Goal: Transaction & Acquisition: Purchase product/service

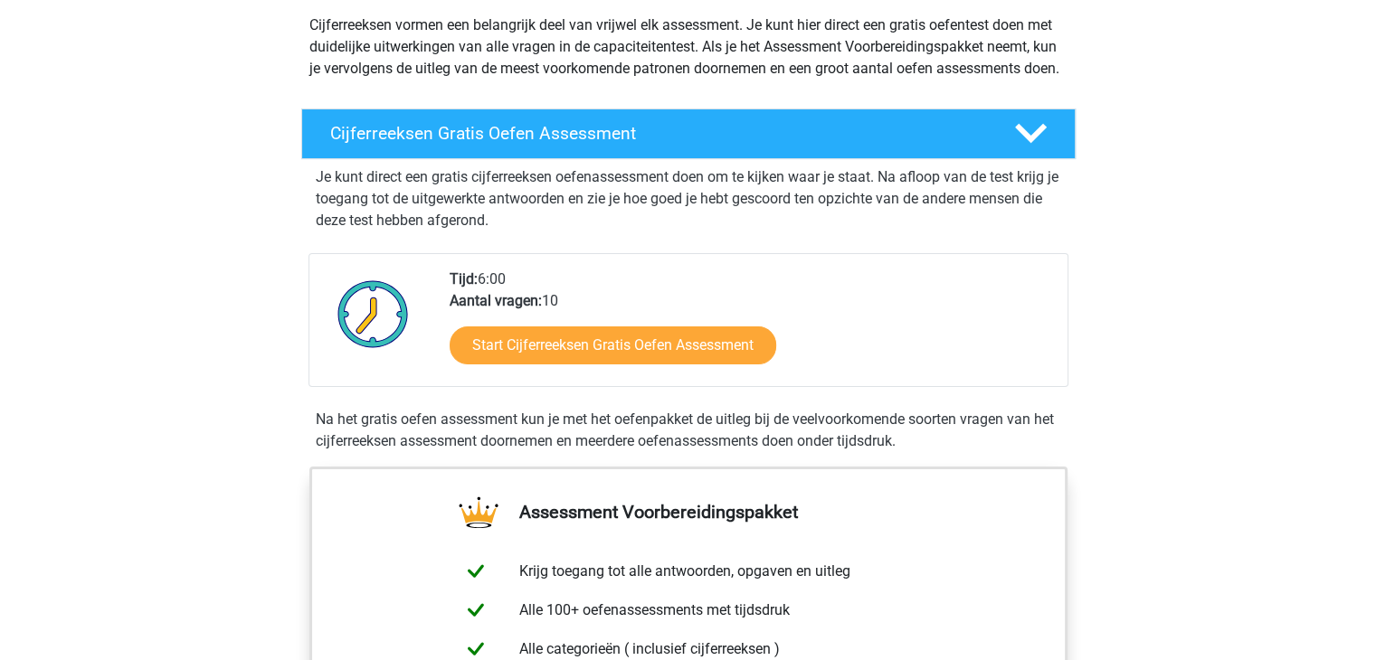
scroll to position [181, 0]
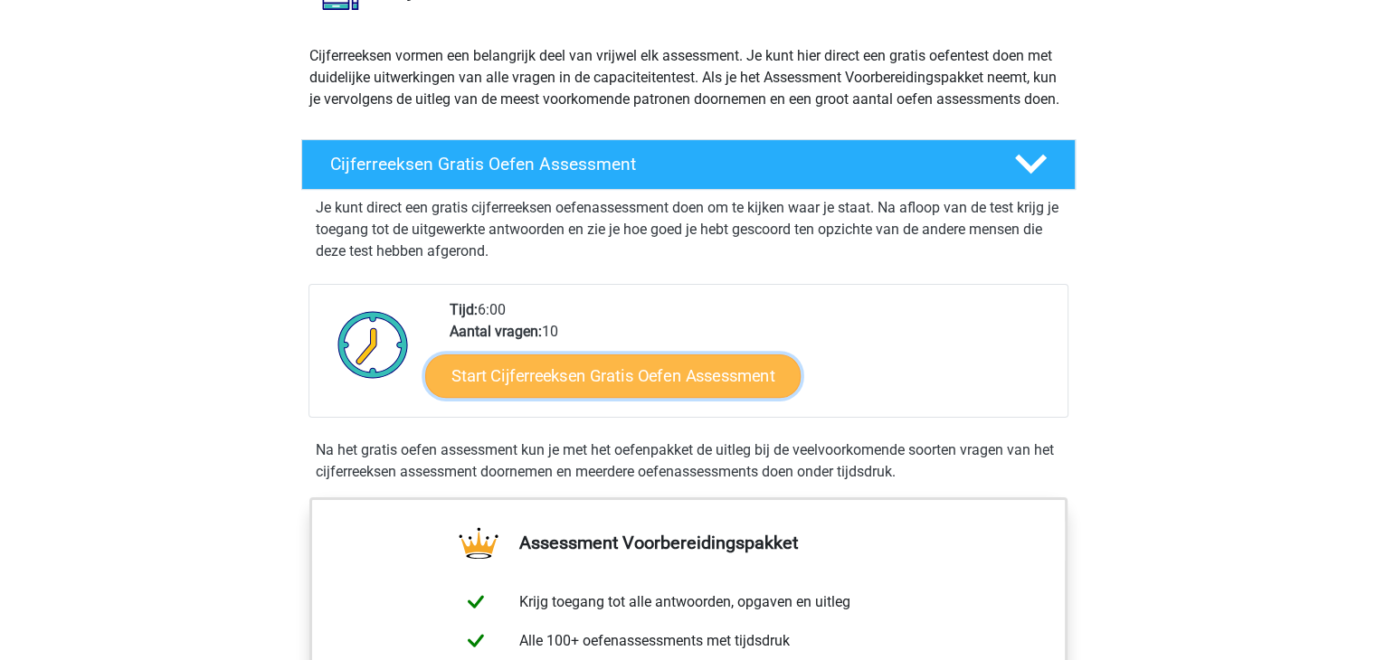
click at [540, 396] on link "Start Cijferreeksen Gratis Oefen Assessment" at bounding box center [612, 375] width 375 height 43
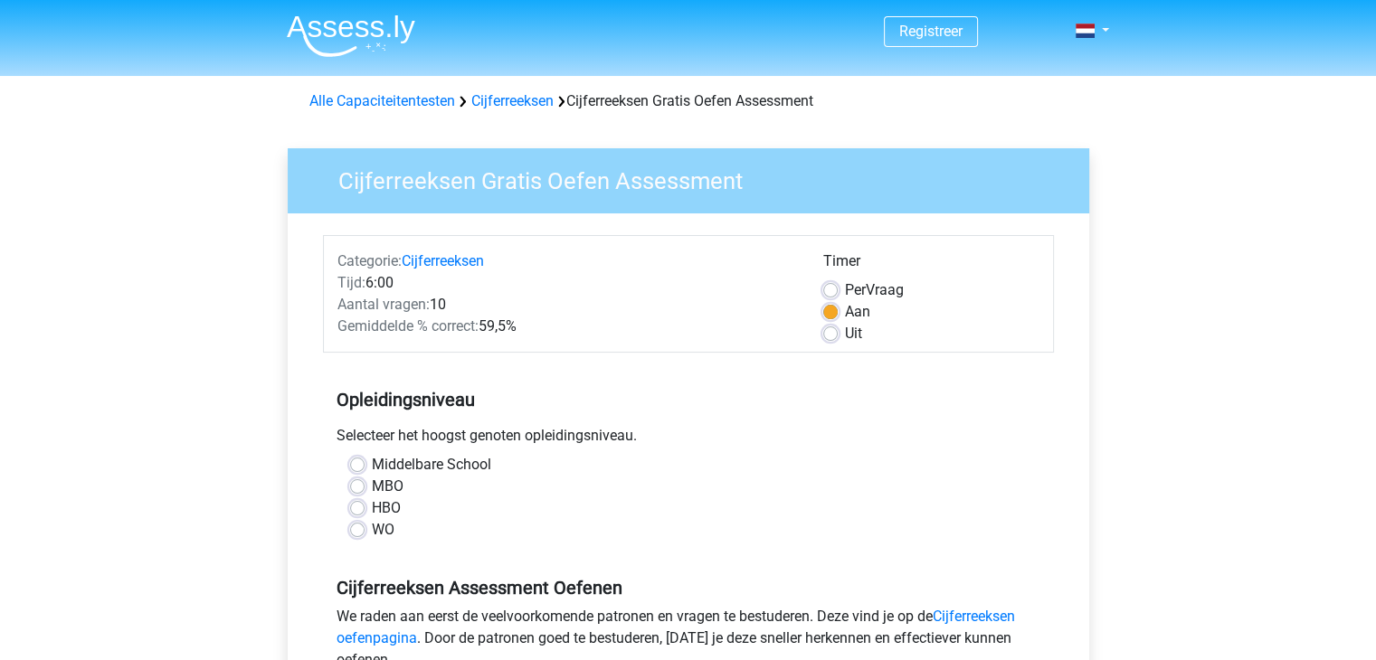
click at [411, 462] on label "Middelbare School" at bounding box center [431, 465] width 119 height 22
click at [365, 462] on input "Middelbare School" at bounding box center [357, 463] width 14 height 18
radio input "true"
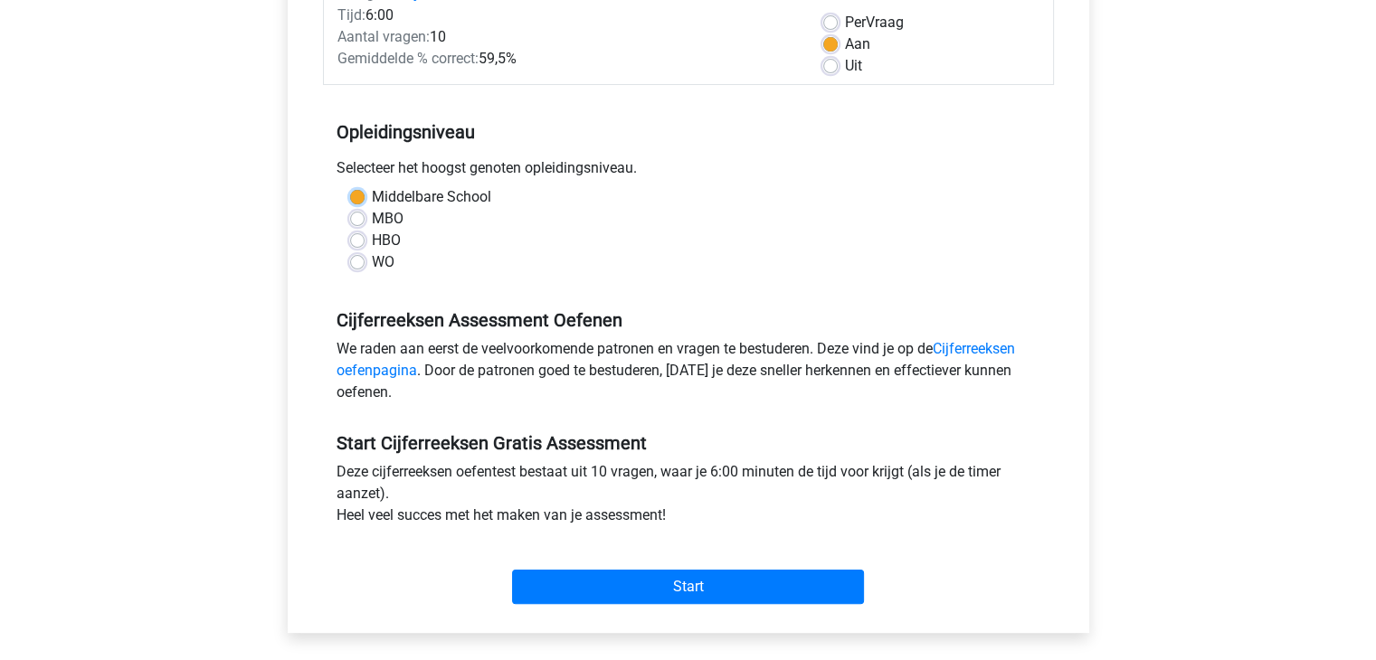
scroll to position [271, 0]
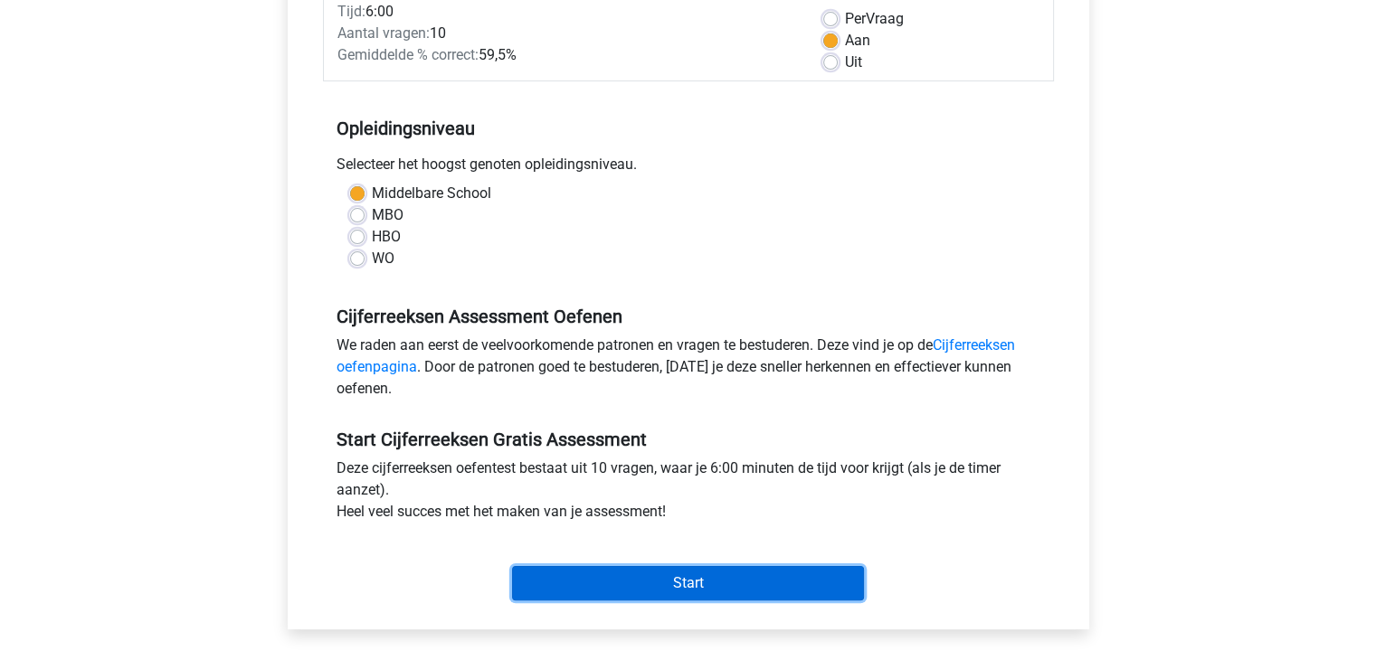
click at [740, 582] on input "Start" at bounding box center [688, 583] width 352 height 34
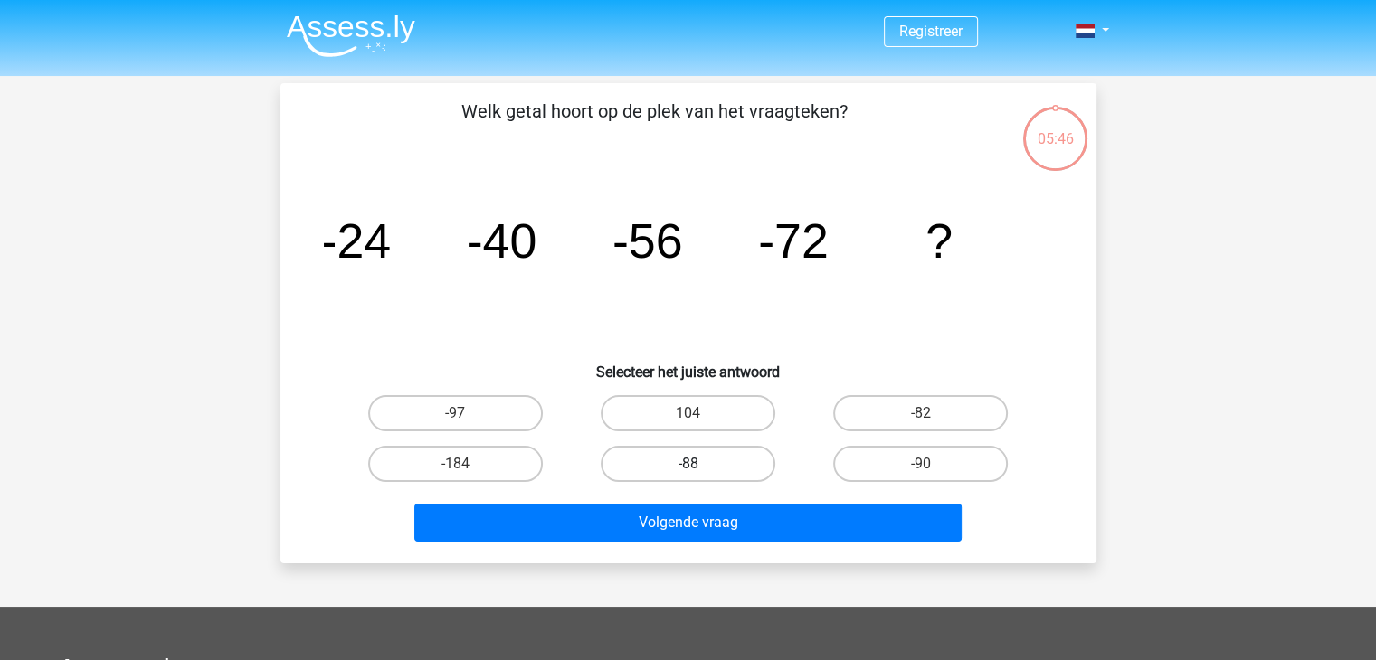
click at [721, 459] on label "-88" at bounding box center [688, 464] width 175 height 36
click at [699, 464] on input "-88" at bounding box center [694, 470] width 12 height 12
radio input "true"
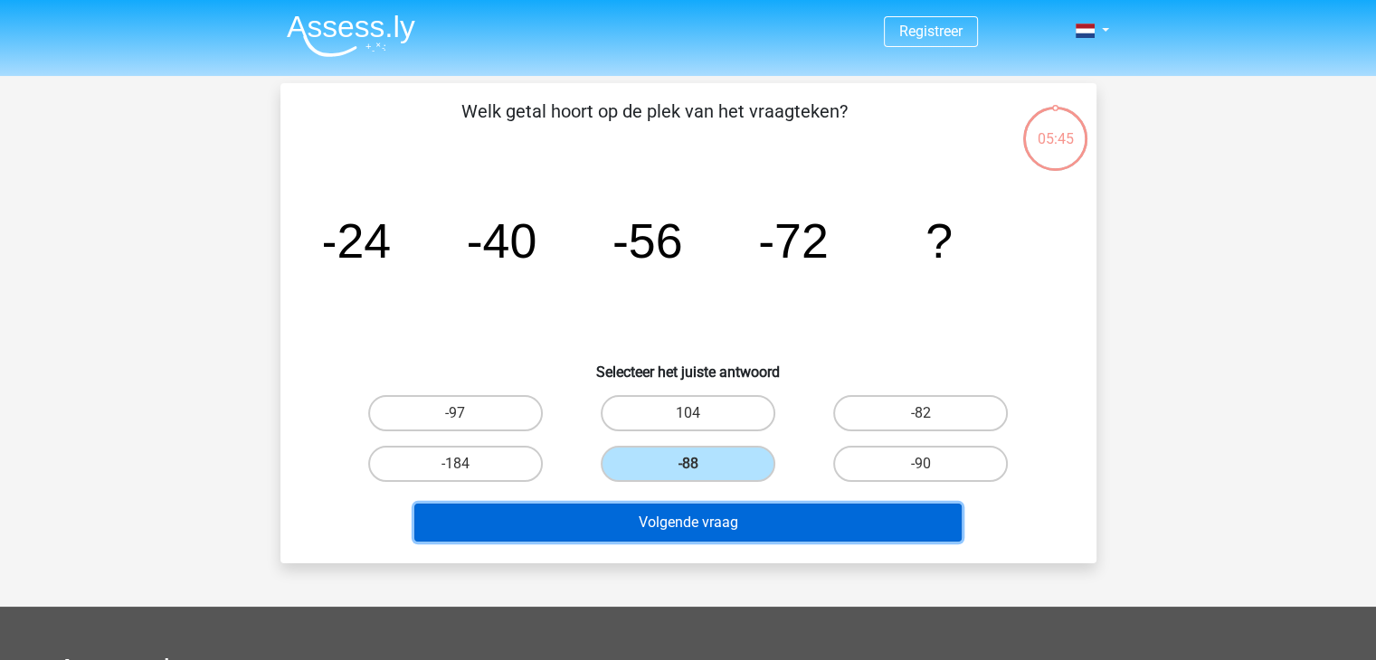
click at [723, 517] on button "Volgende vraag" at bounding box center [687, 523] width 547 height 38
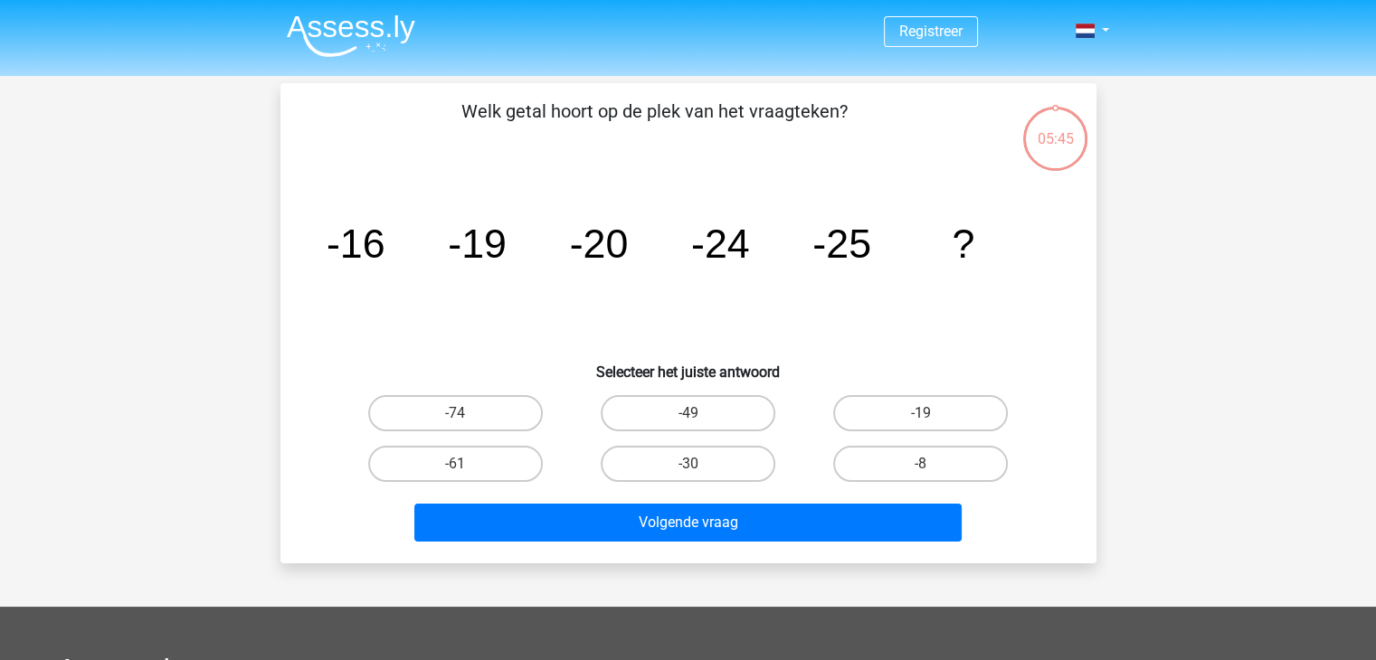
scroll to position [83, 0]
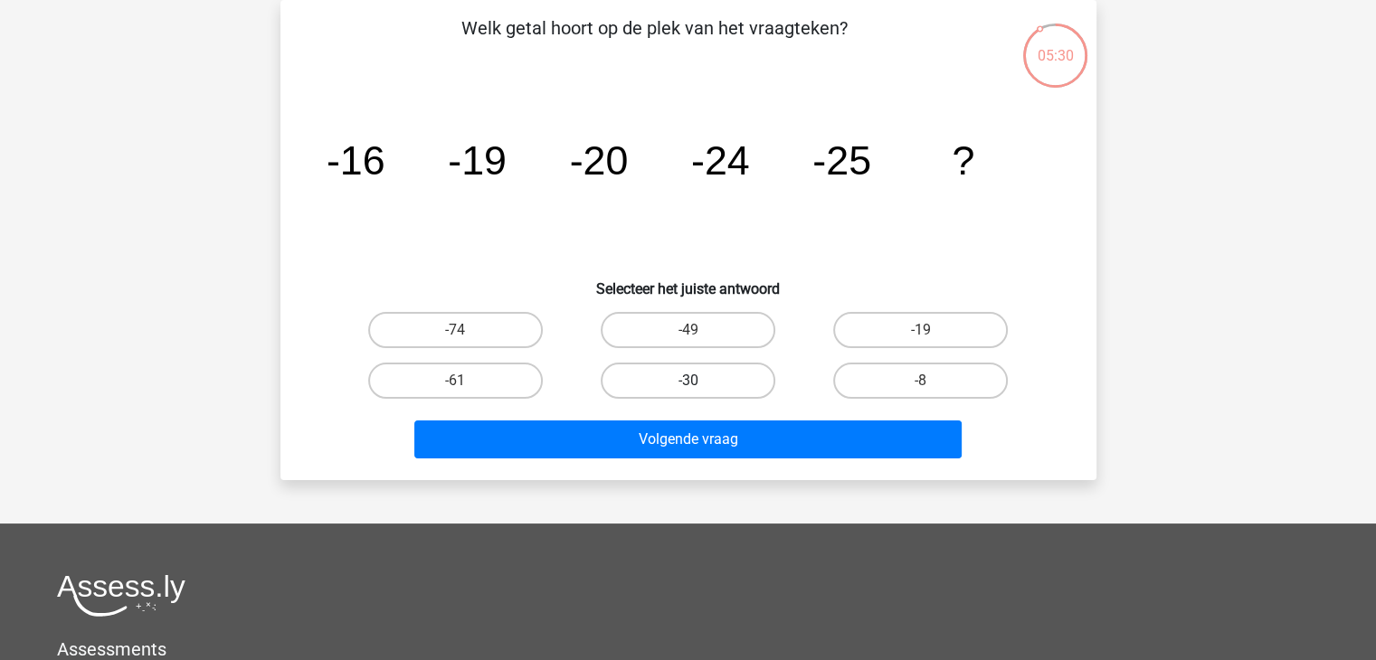
click at [679, 380] on label "-30" at bounding box center [688, 381] width 175 height 36
click at [688, 381] on input "-30" at bounding box center [694, 387] width 12 height 12
radio input "true"
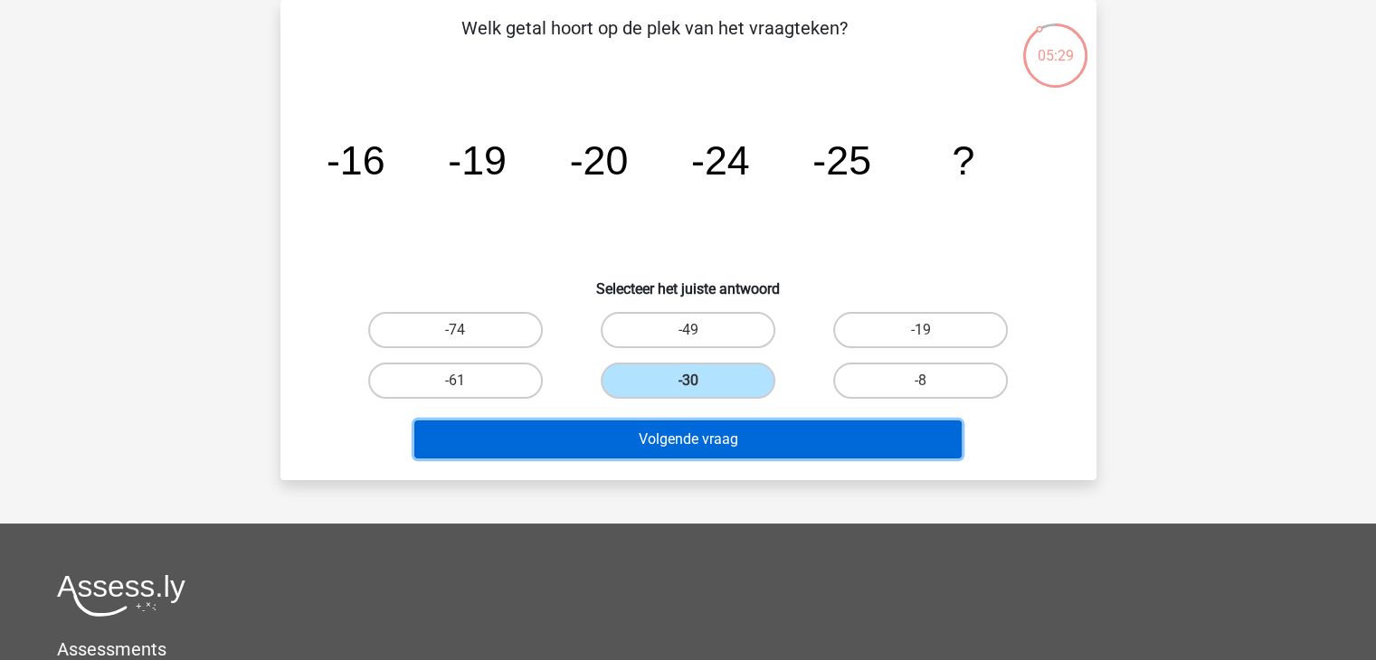
click at [691, 432] on button "Volgende vraag" at bounding box center [687, 440] width 547 height 38
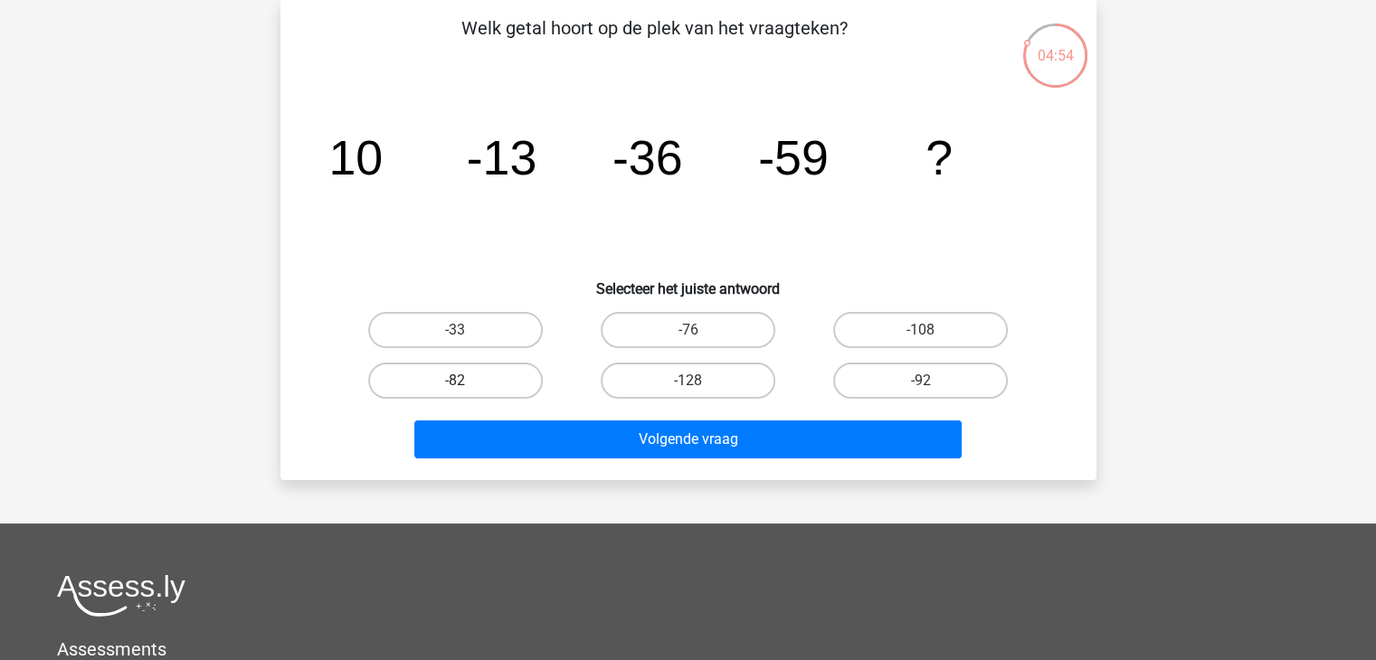
click at [469, 377] on label "-82" at bounding box center [455, 381] width 175 height 36
click at [467, 381] on input "-82" at bounding box center [461, 387] width 12 height 12
radio input "true"
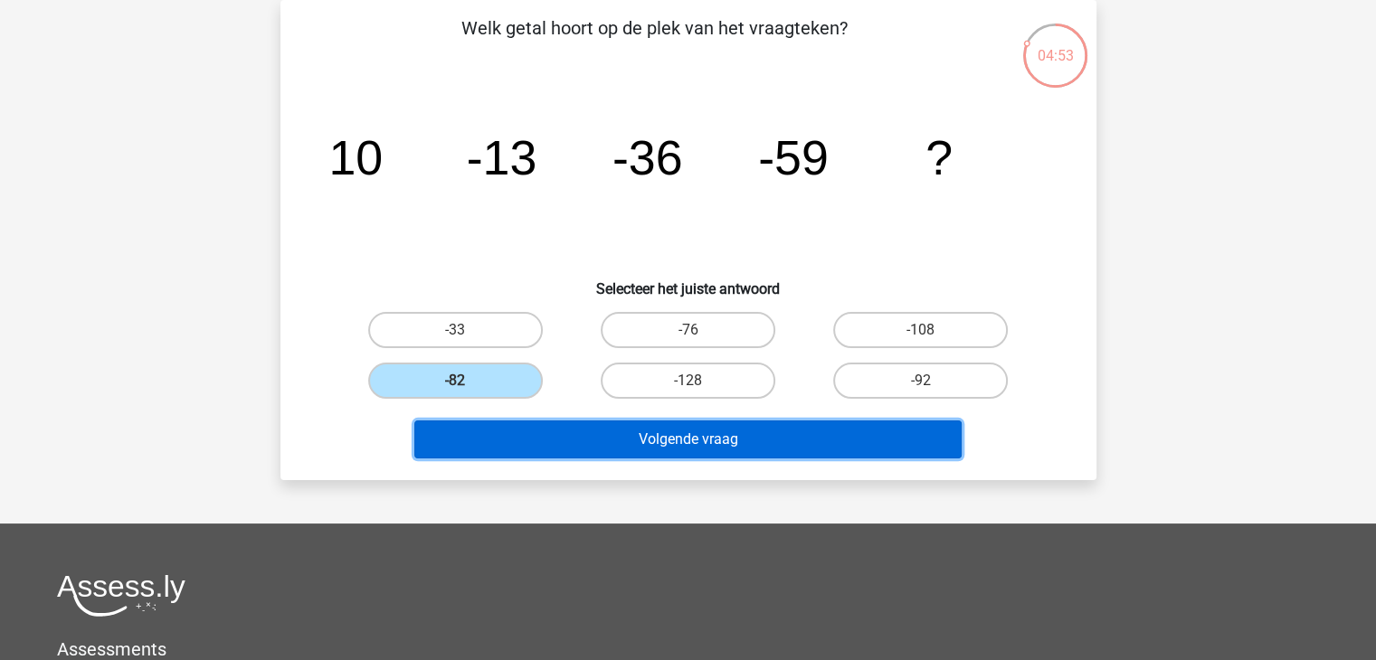
click at [698, 435] on button "Volgende vraag" at bounding box center [687, 440] width 547 height 38
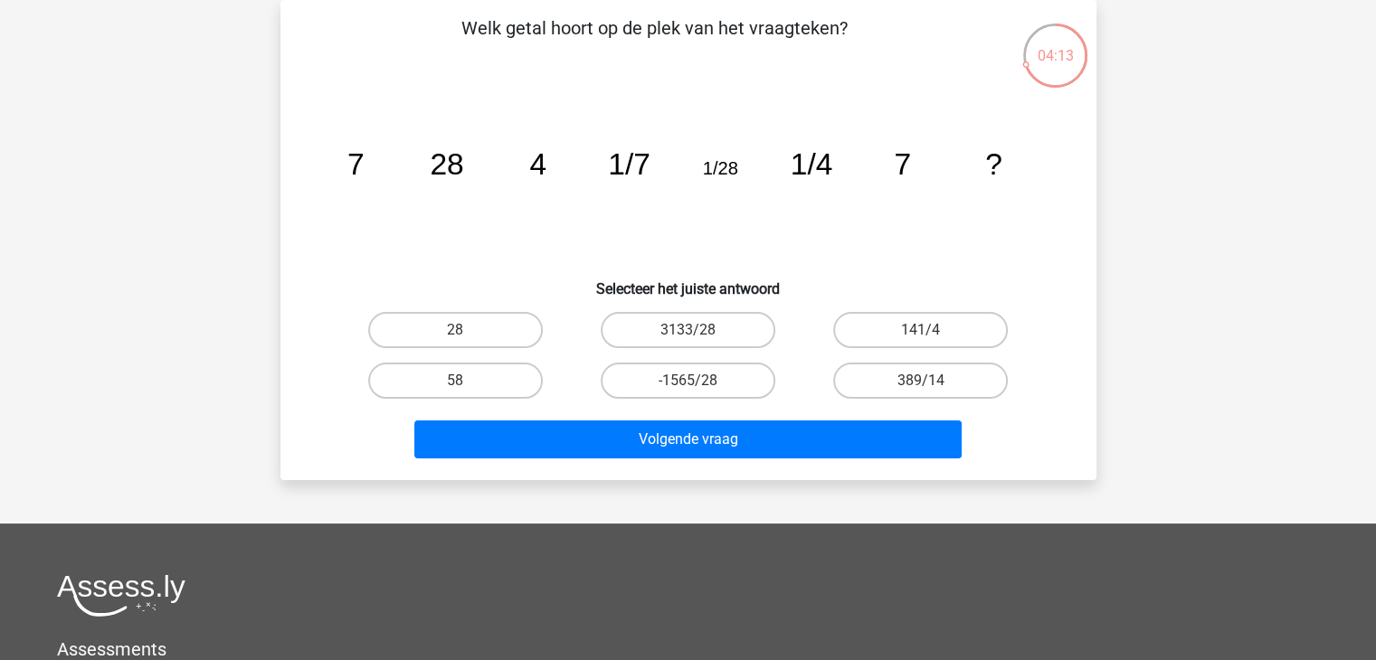
click at [460, 330] on input "28" at bounding box center [461, 336] width 12 height 12
radio input "true"
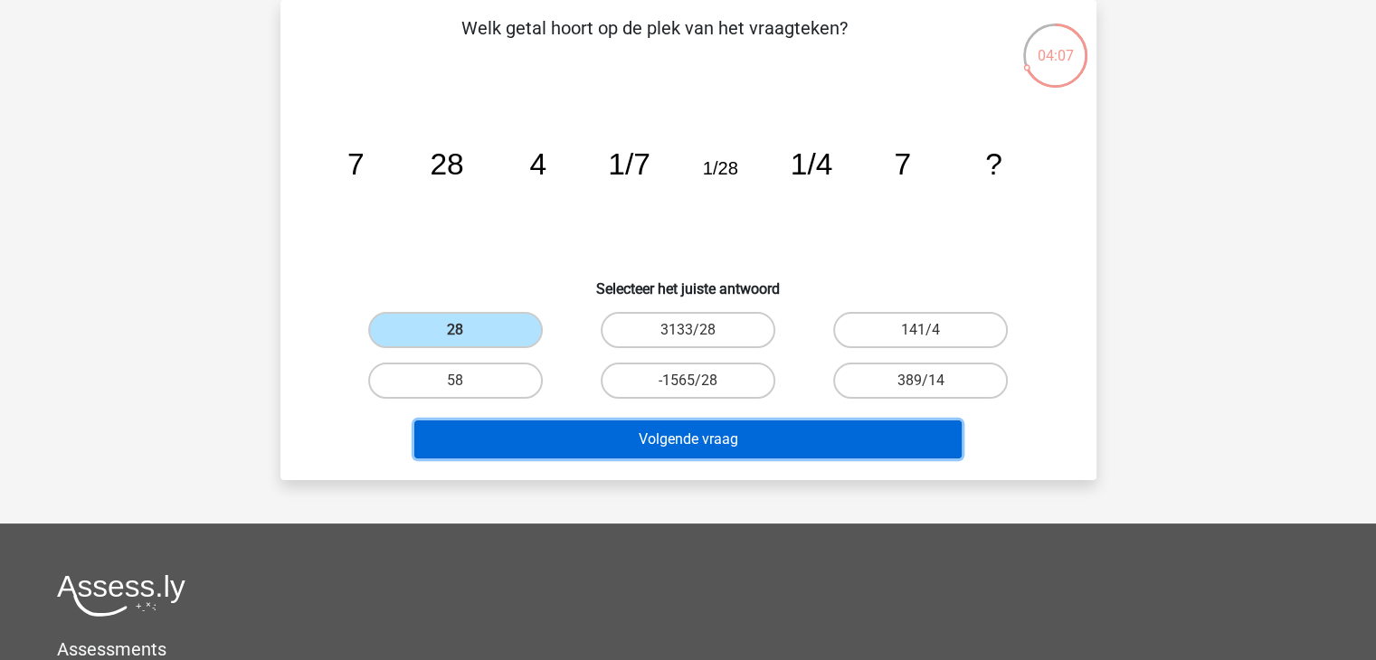
click at [756, 433] on button "Volgende vraag" at bounding box center [687, 440] width 547 height 38
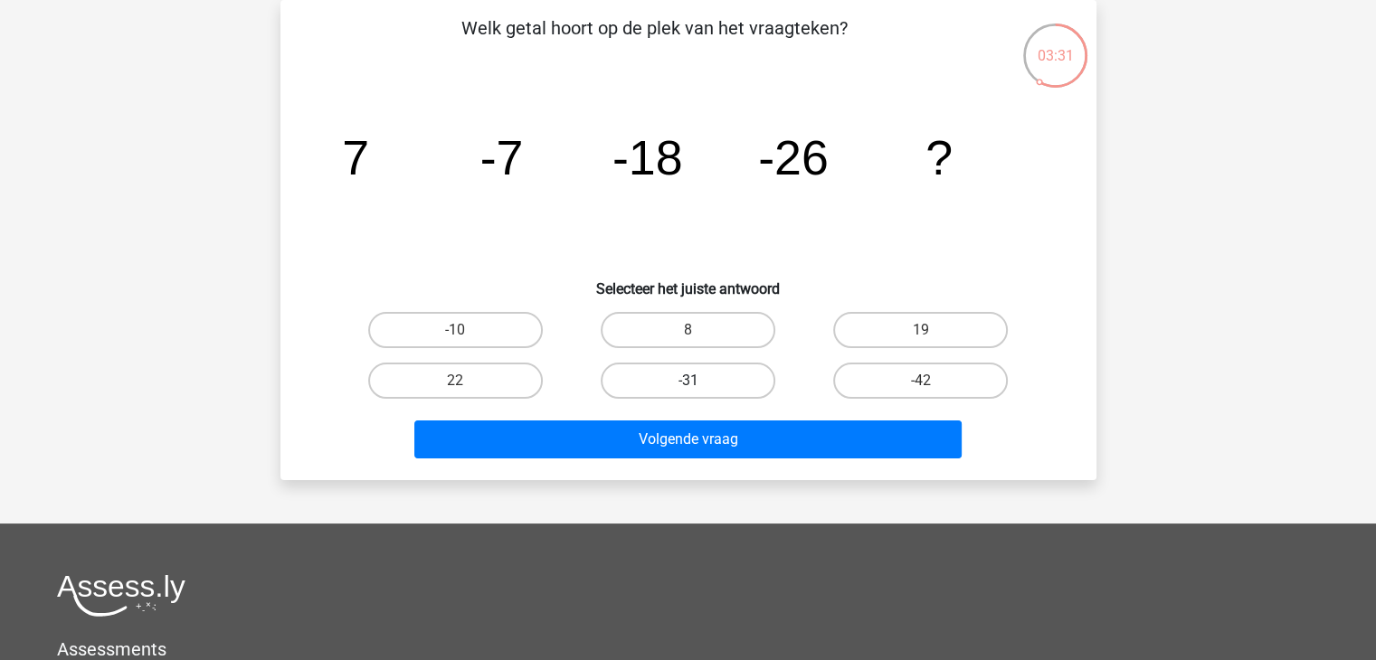
click at [720, 383] on label "-31" at bounding box center [688, 381] width 175 height 36
click at [699, 383] on input "-31" at bounding box center [694, 387] width 12 height 12
radio input "true"
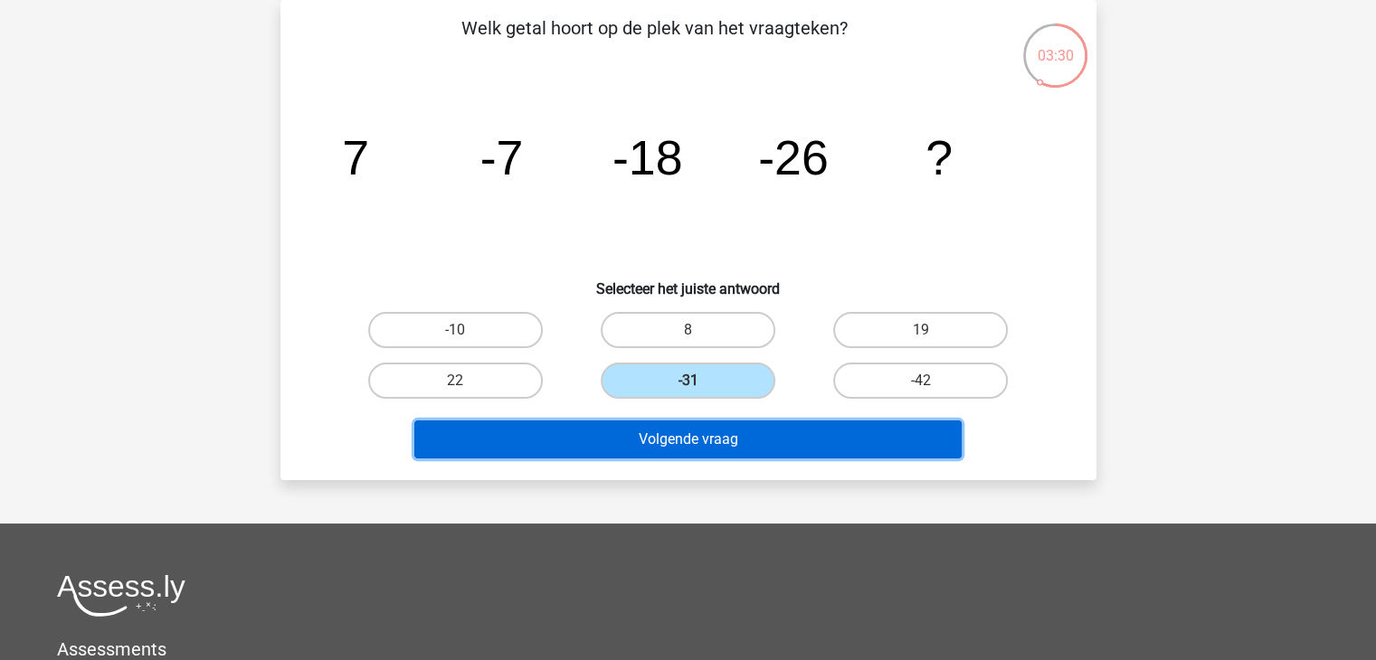
click at [738, 438] on button "Volgende vraag" at bounding box center [687, 440] width 547 height 38
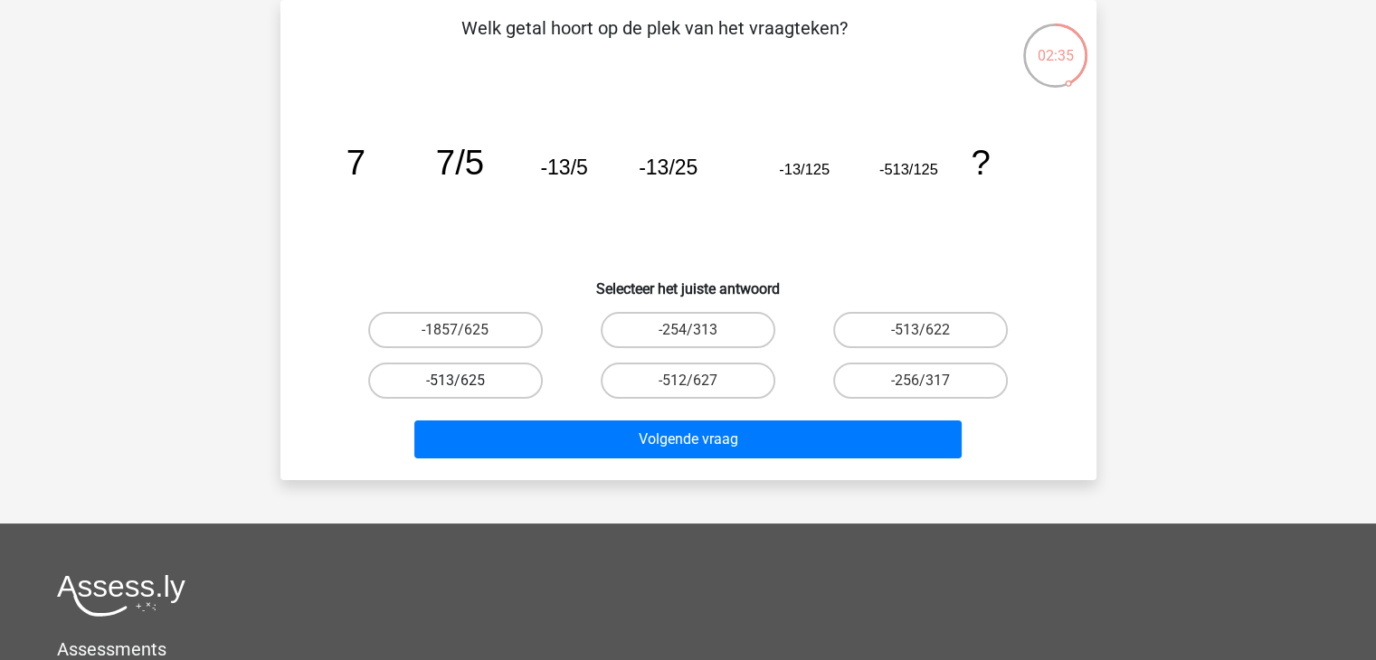
click at [487, 379] on label "-513/625" at bounding box center [455, 381] width 175 height 36
click at [467, 381] on input "-513/625" at bounding box center [461, 387] width 12 height 12
radio input "true"
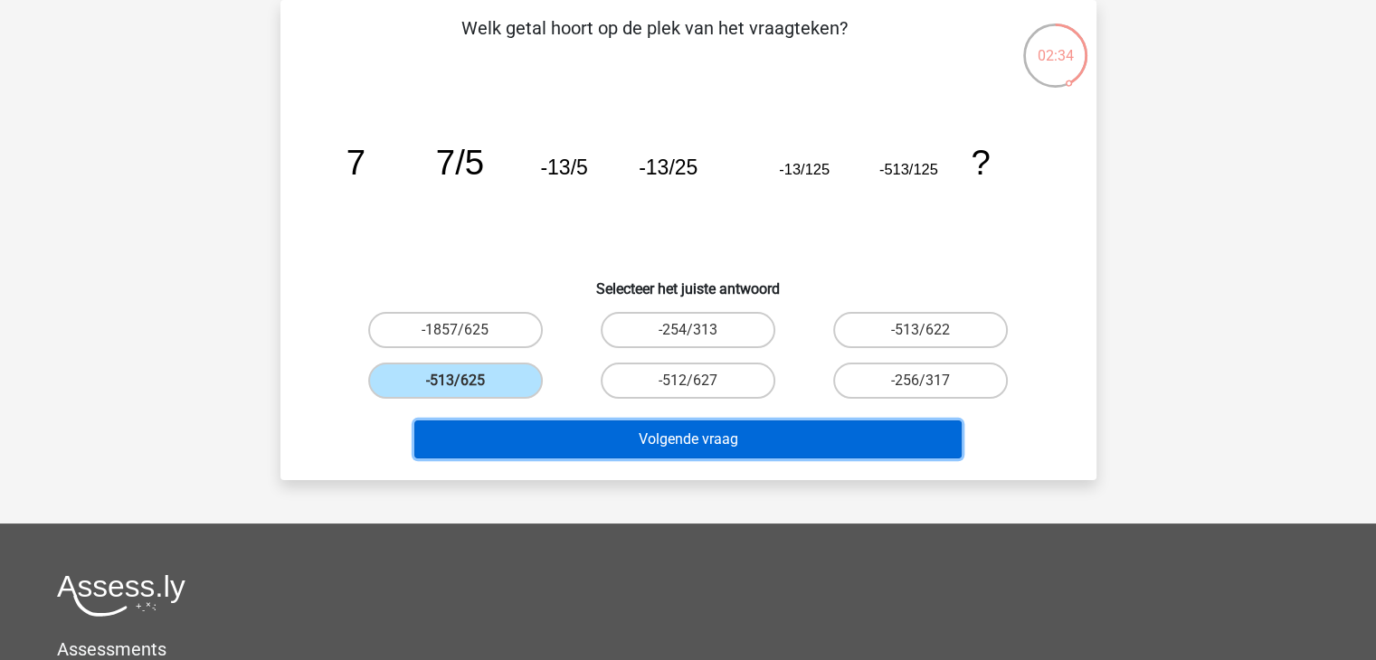
click at [668, 439] on button "Volgende vraag" at bounding box center [687, 440] width 547 height 38
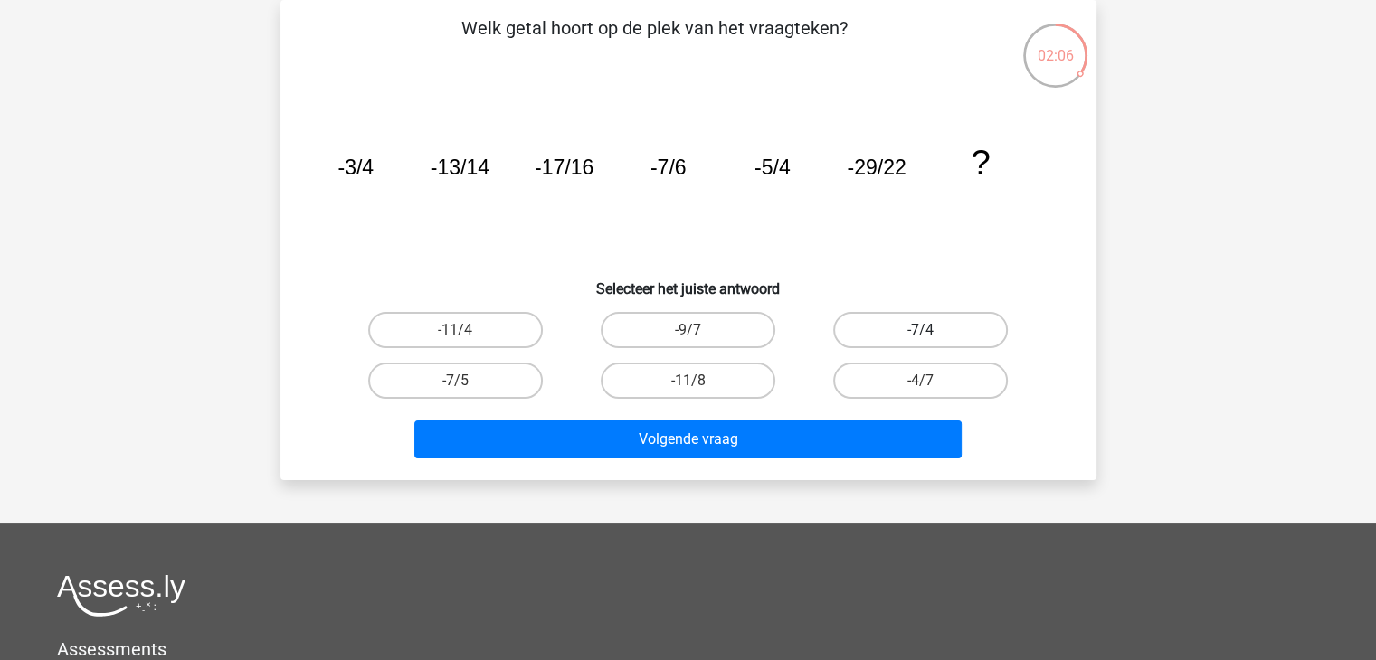
click at [892, 328] on label "-7/4" at bounding box center [920, 330] width 175 height 36
click at [921, 330] on input "-7/4" at bounding box center [927, 336] width 12 height 12
radio input "true"
click at [679, 382] on label "-11/8" at bounding box center [688, 381] width 175 height 36
click at [688, 382] on input "-11/8" at bounding box center [694, 387] width 12 height 12
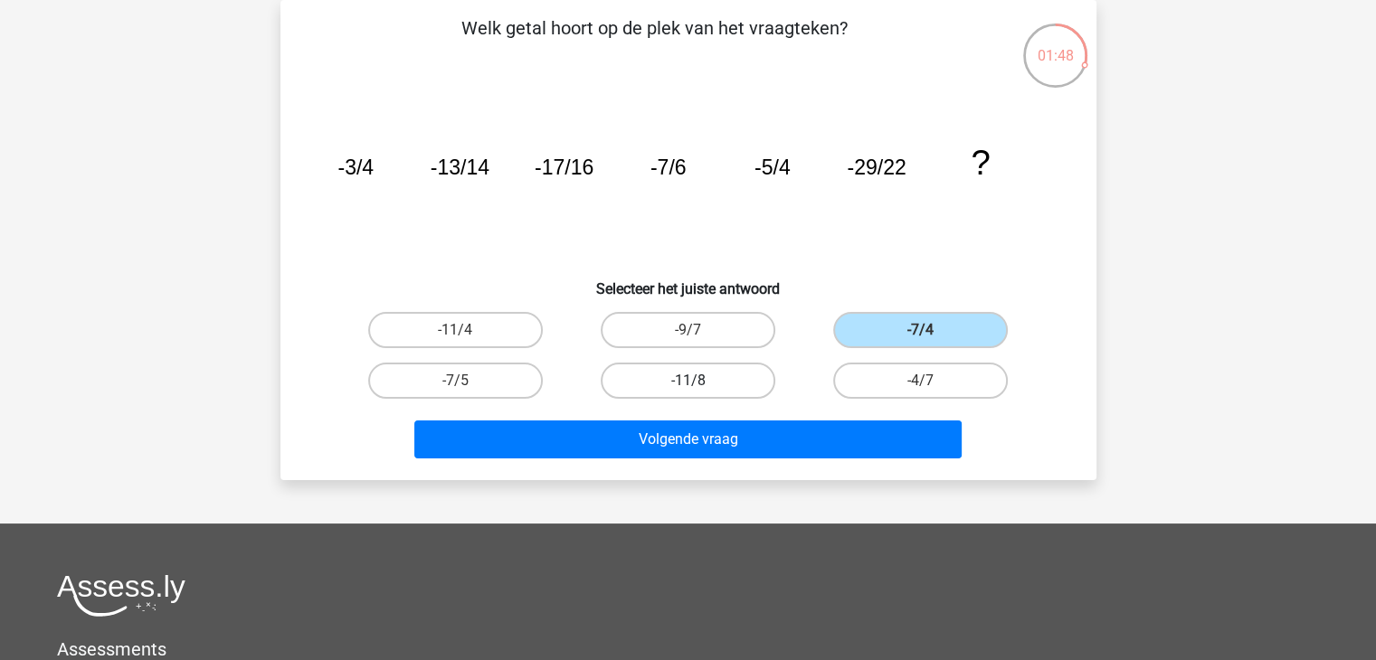
radio input "true"
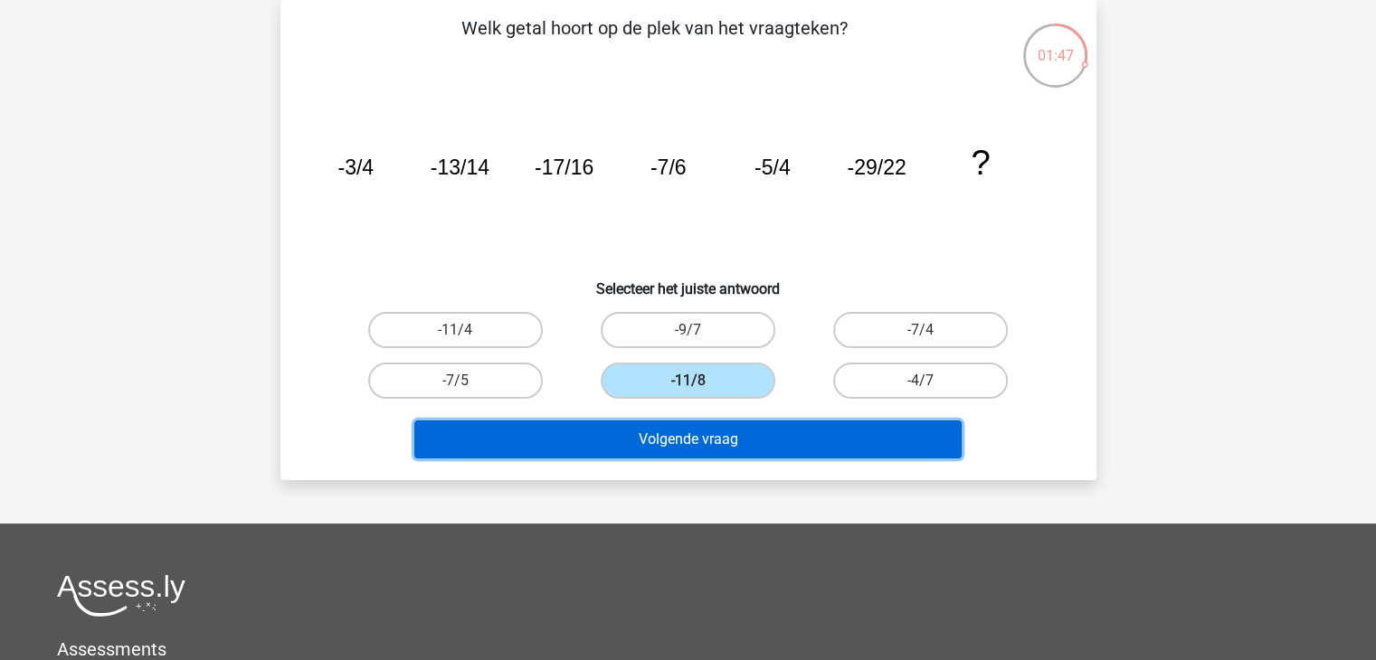
click at [694, 436] on button "Volgende vraag" at bounding box center [687, 440] width 547 height 38
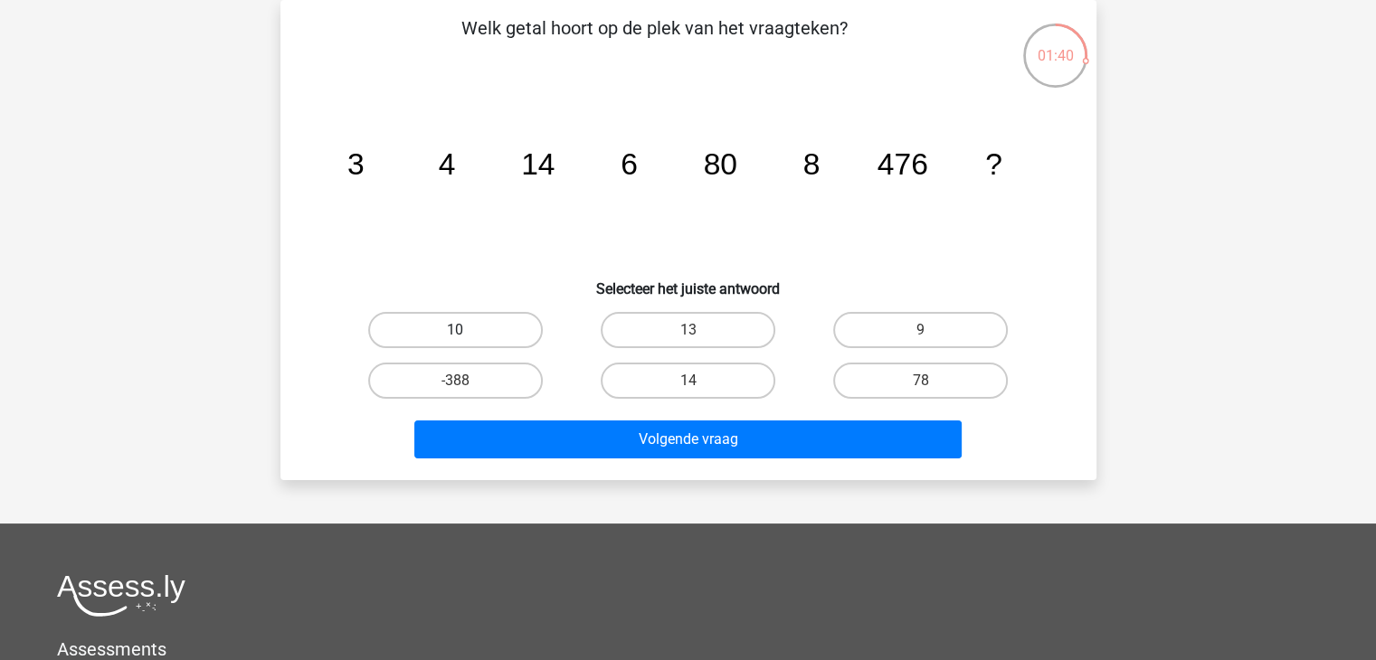
click at [484, 330] on label "10" at bounding box center [455, 330] width 175 height 36
click at [467, 330] on input "10" at bounding box center [461, 336] width 12 height 12
radio input "true"
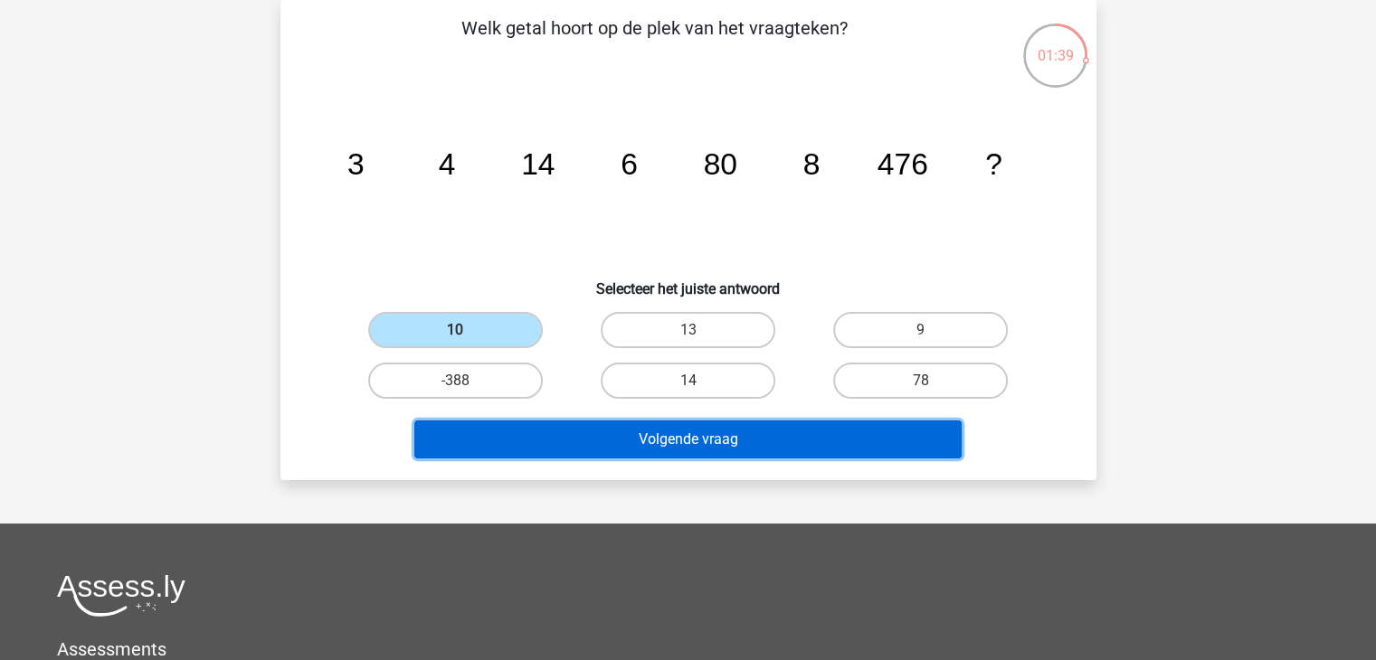
click at [702, 433] on button "Volgende vraag" at bounding box center [687, 440] width 547 height 38
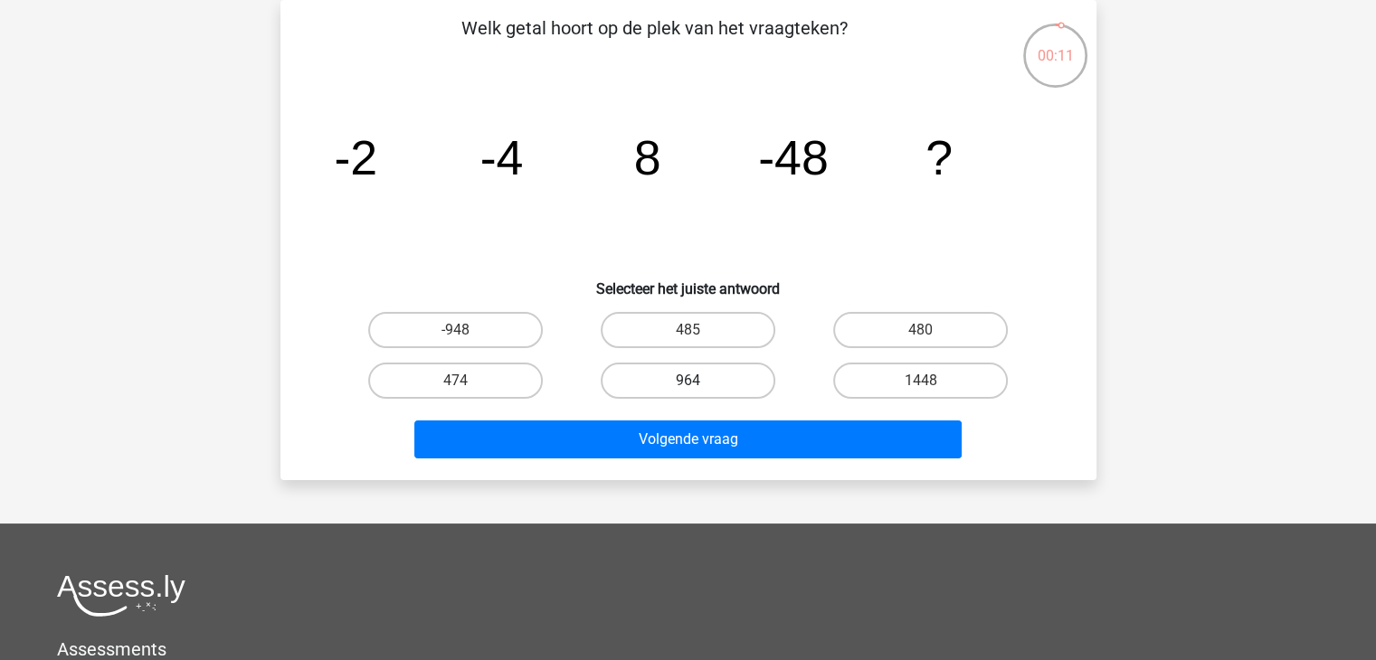
click at [679, 384] on label "964" at bounding box center [688, 381] width 175 height 36
click at [688, 384] on input "964" at bounding box center [694, 387] width 12 height 12
radio input "true"
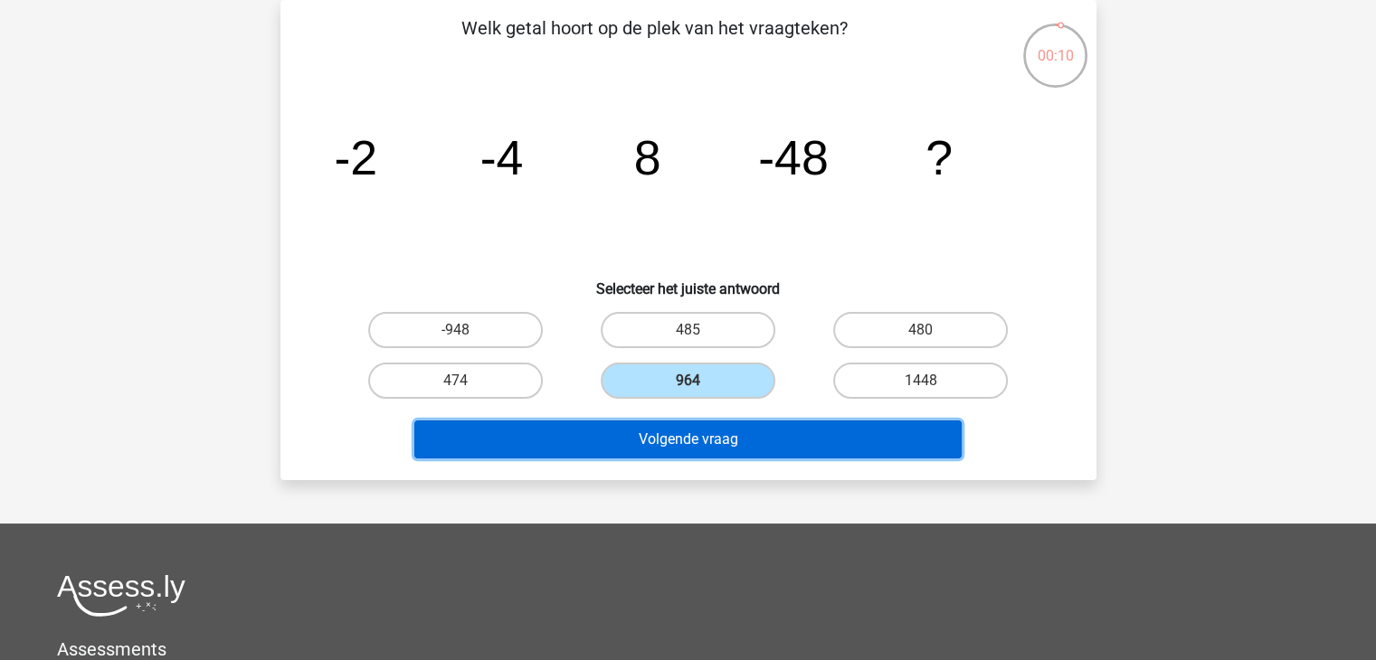
click at [679, 445] on button "Volgende vraag" at bounding box center [687, 440] width 547 height 38
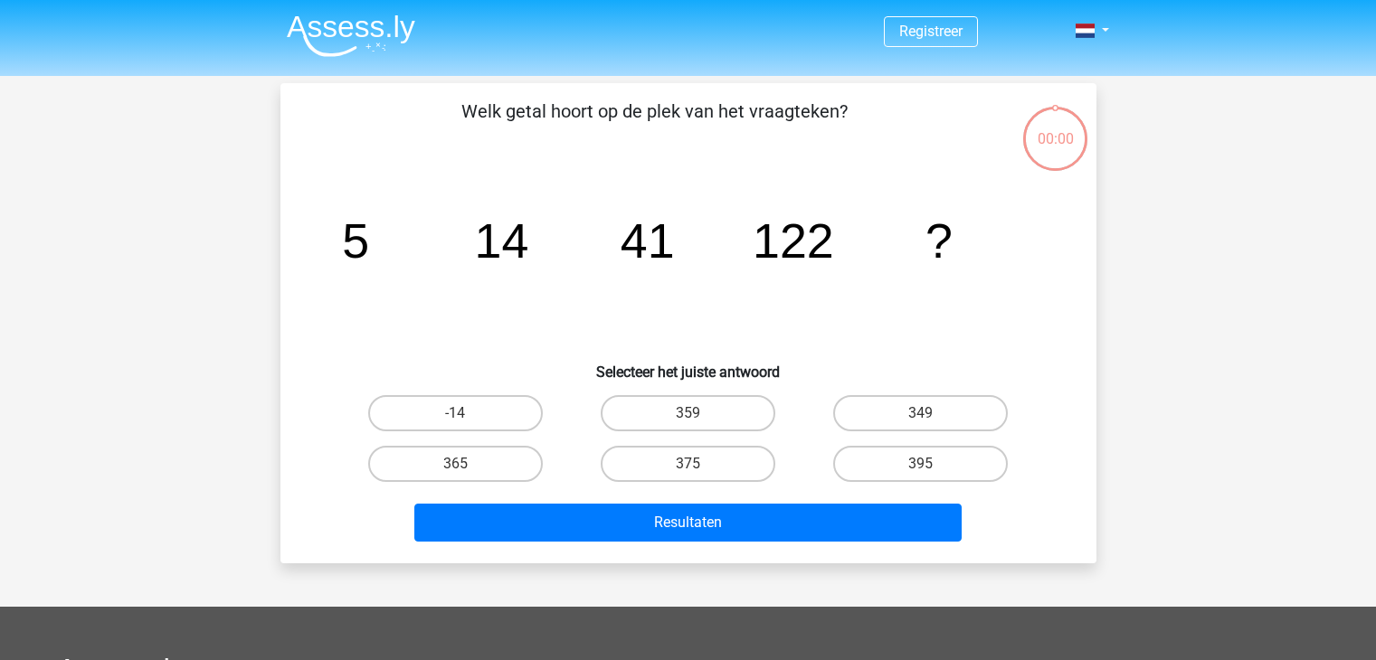
scroll to position [83, 0]
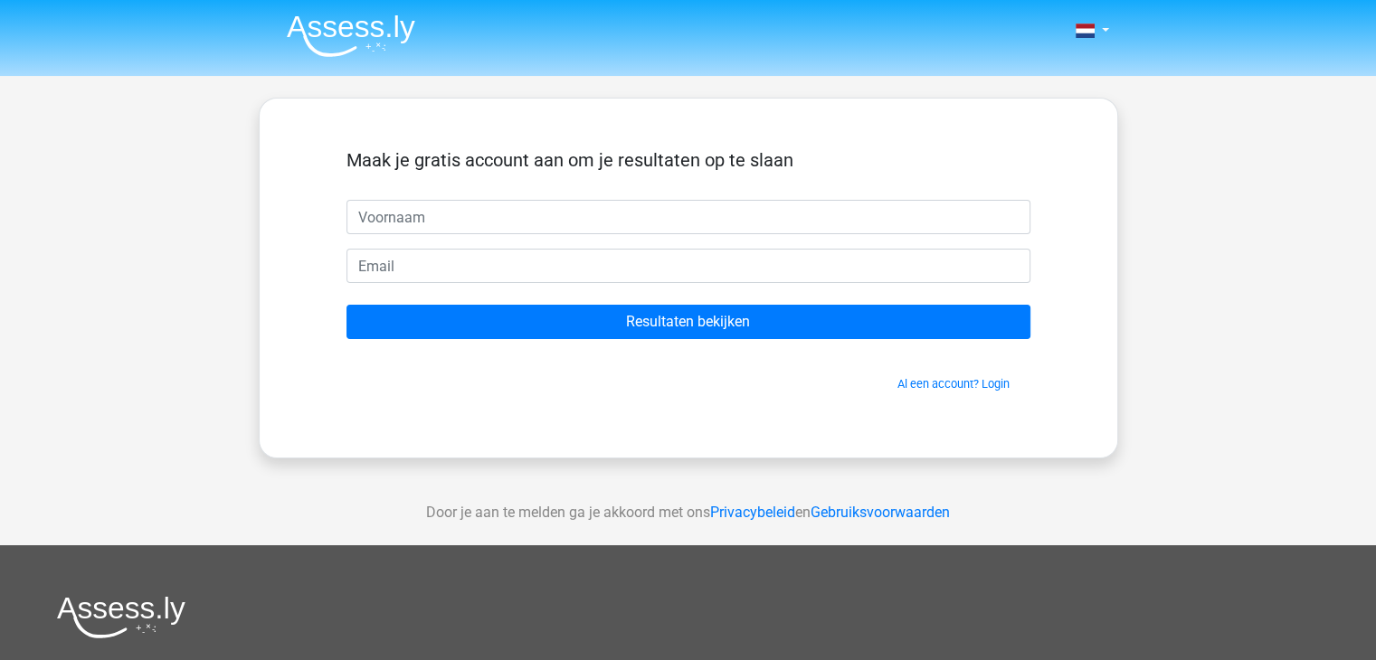
click at [581, 211] on input "text" at bounding box center [689, 217] width 684 height 34
type input "Ronny"
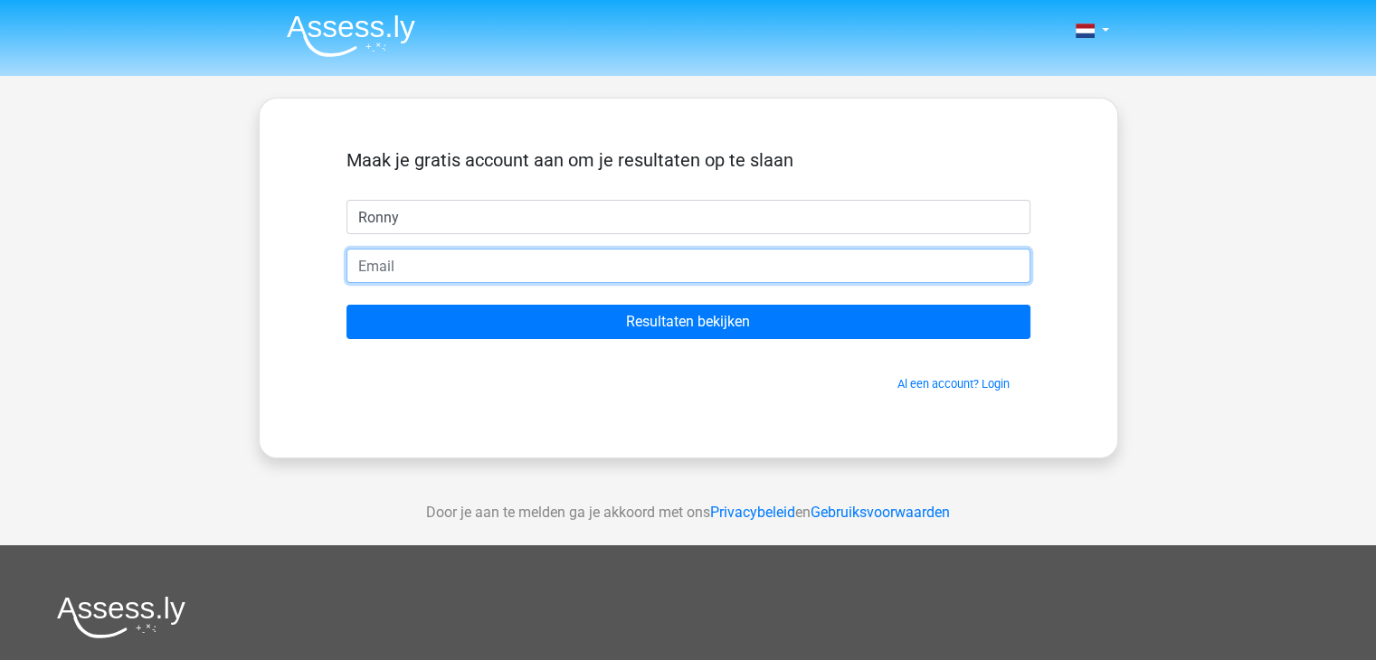
click at [525, 266] on input "email" at bounding box center [689, 266] width 684 height 34
type input "[EMAIL_ADDRESS][DOMAIN_NAME]"
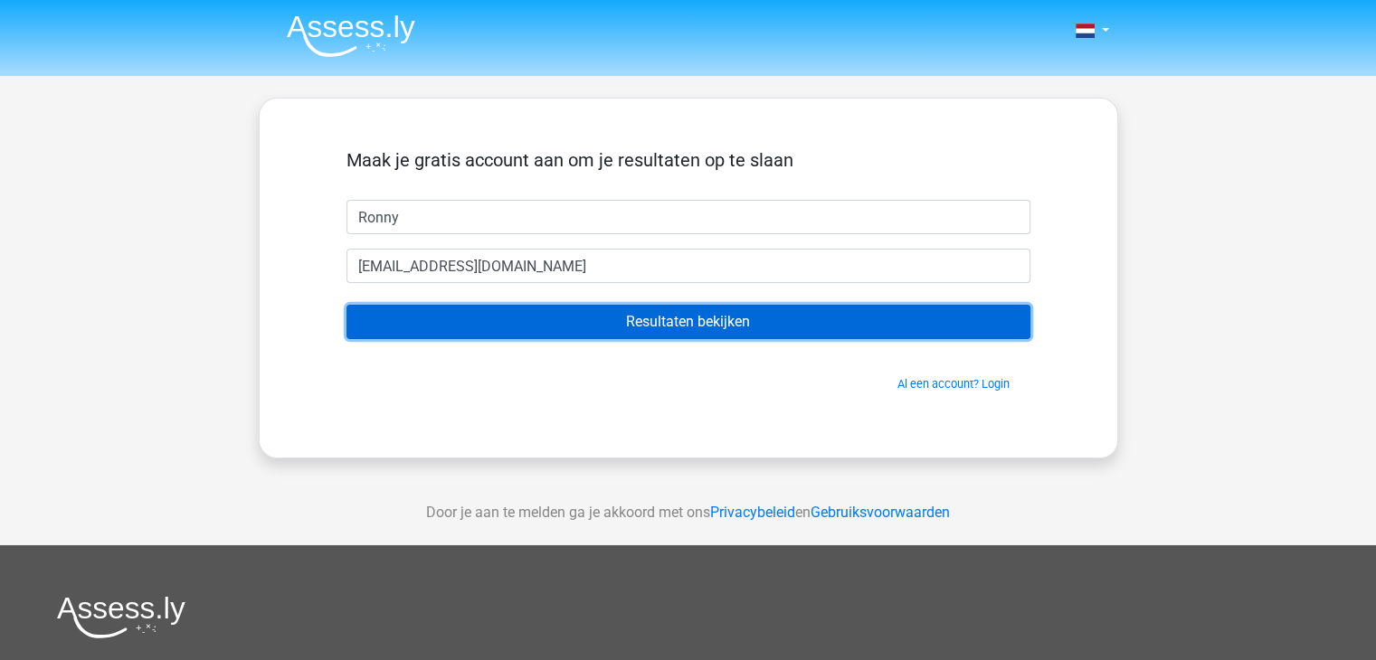
click at [649, 323] on input "Resultaten bekijken" at bounding box center [689, 322] width 684 height 34
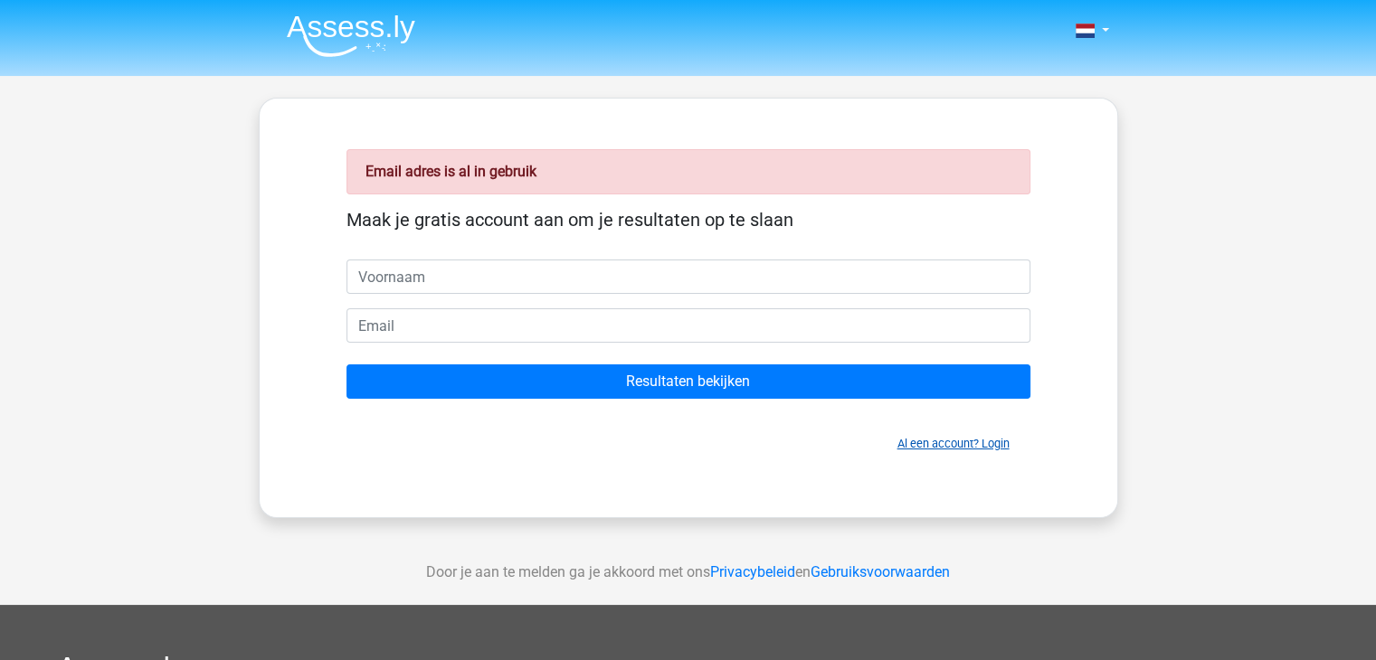
click at [983, 442] on link "Al een account? Login" at bounding box center [954, 444] width 112 height 14
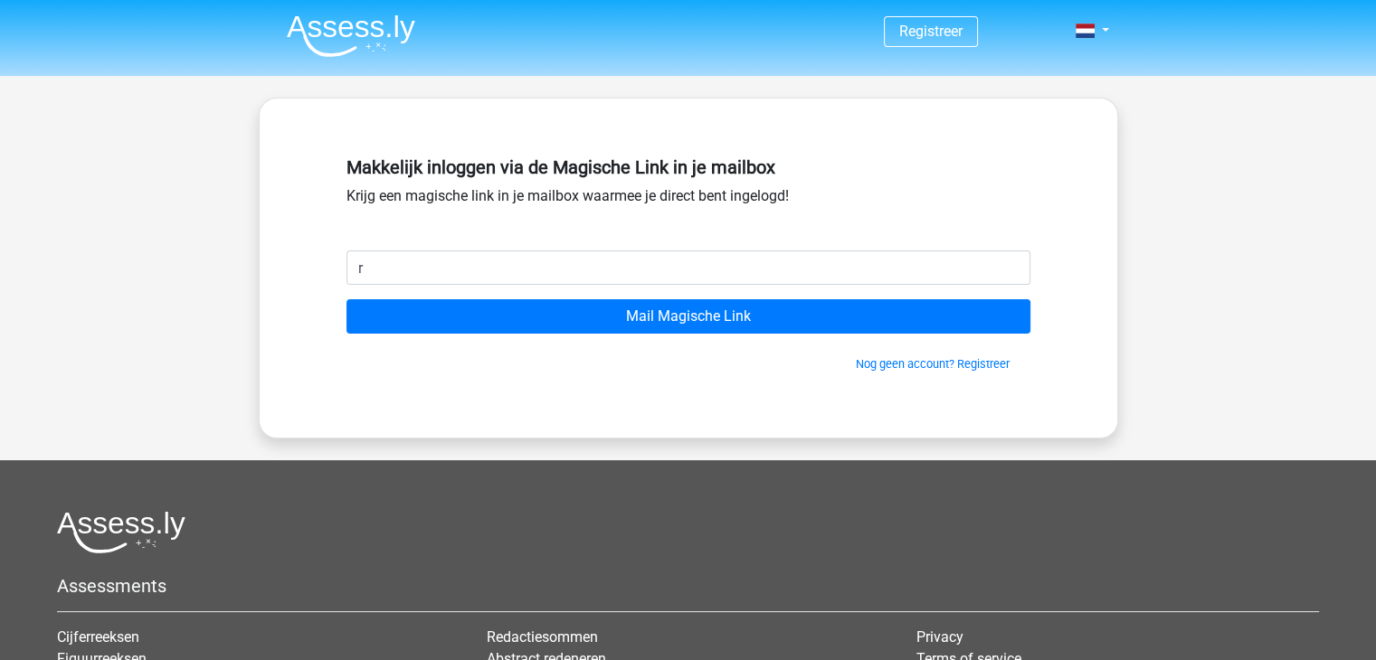
type input "[EMAIL_ADDRESS][DOMAIN_NAME]"
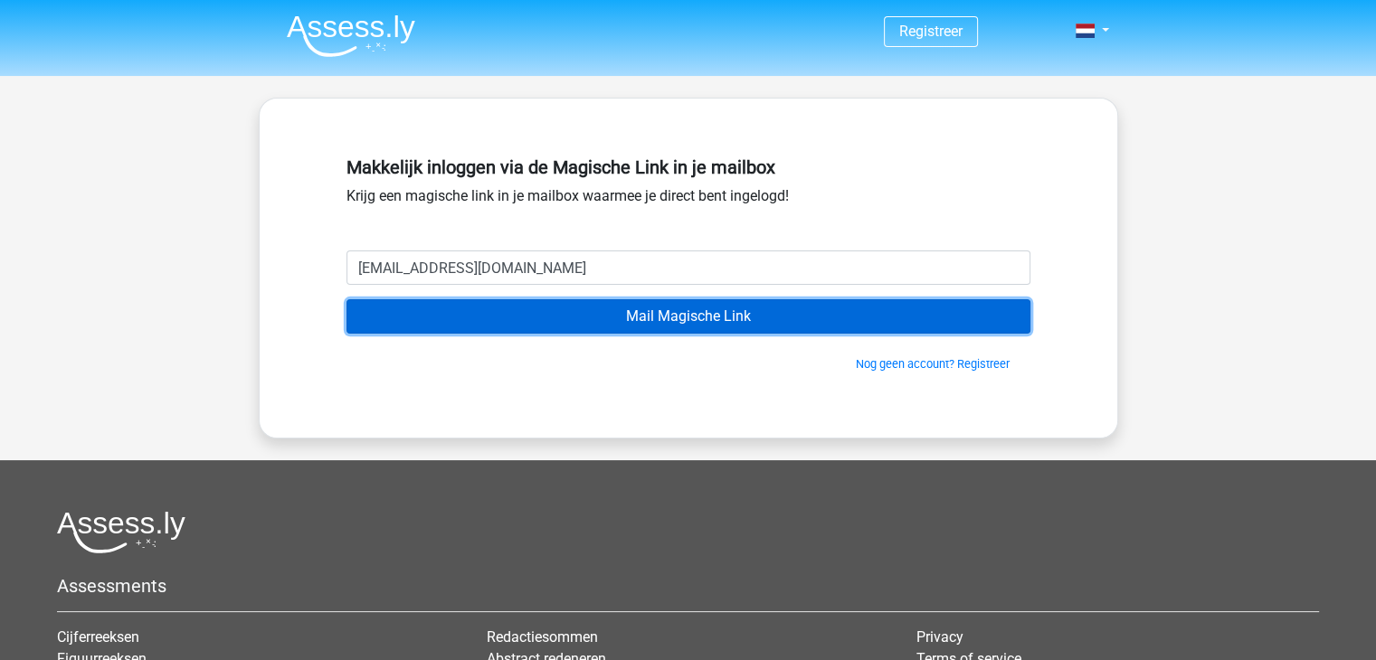
click at [778, 311] on input "Mail Magische Link" at bounding box center [689, 316] width 684 height 34
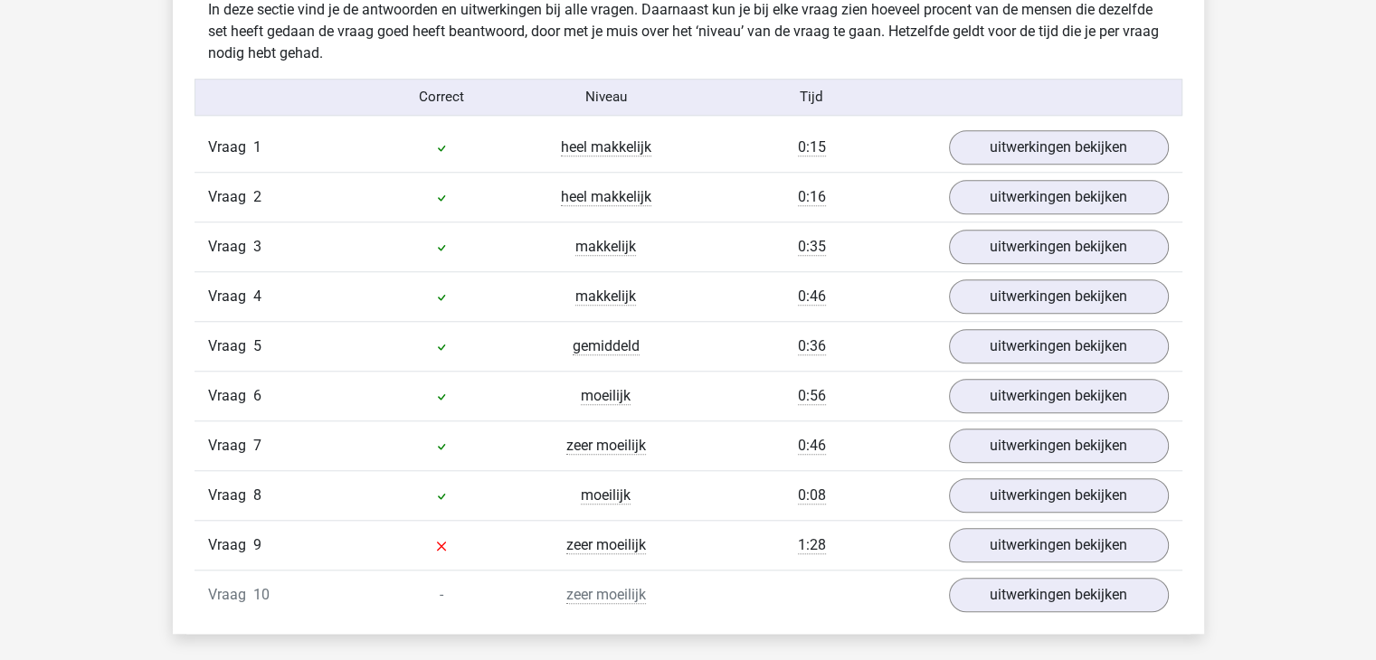
scroll to position [1538, 0]
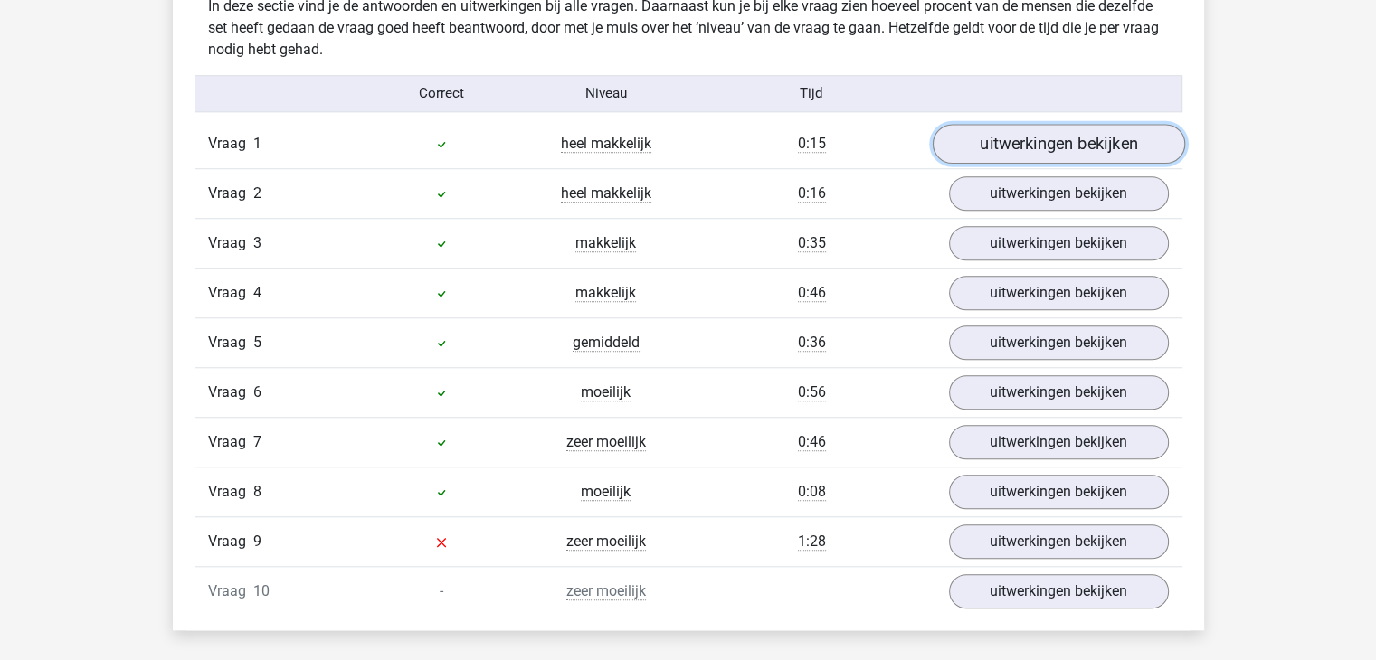
click at [1078, 147] on link "uitwerkingen bekijken" at bounding box center [1058, 144] width 252 height 40
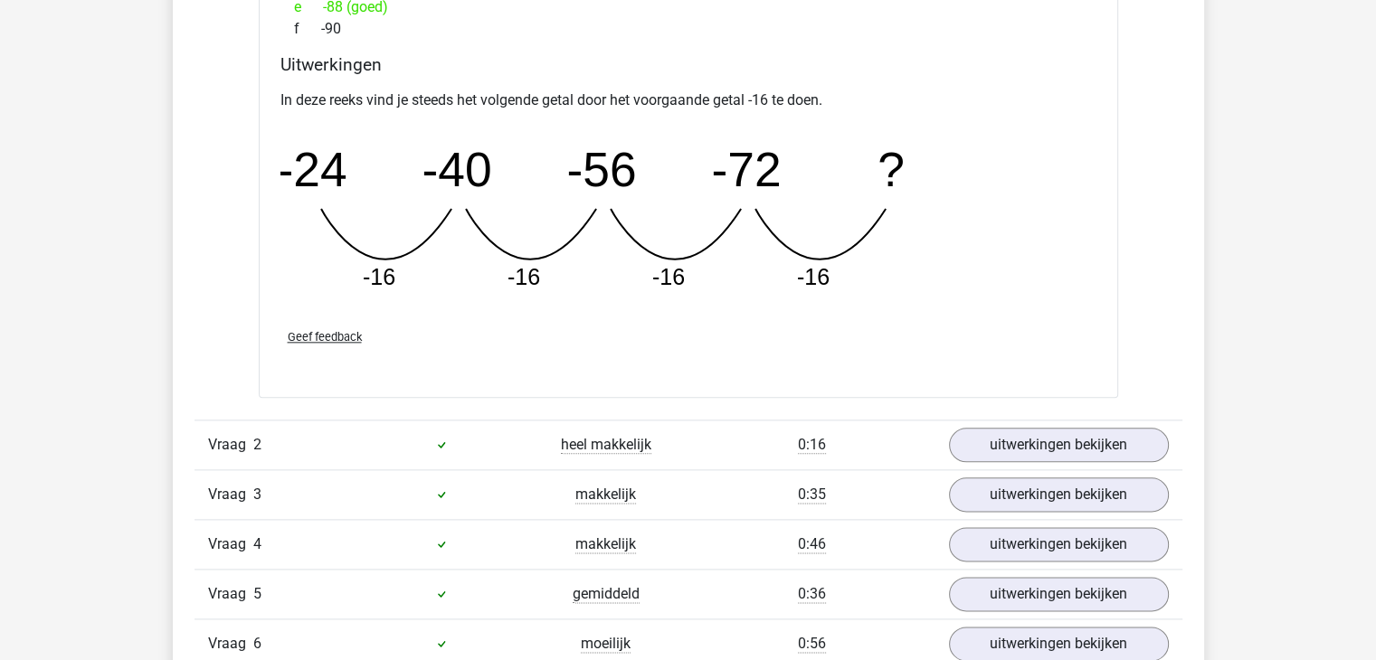
scroll to position [2081, 0]
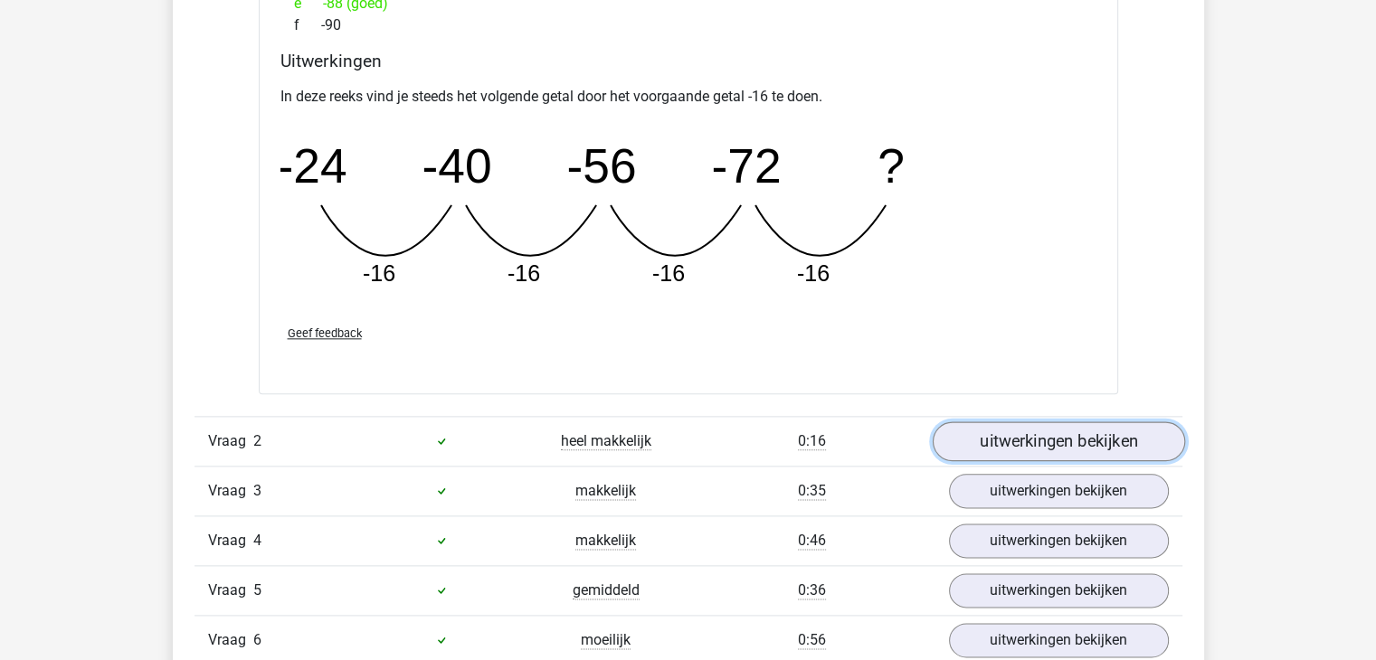
click at [1010, 442] on link "uitwerkingen bekijken" at bounding box center [1058, 442] width 252 height 40
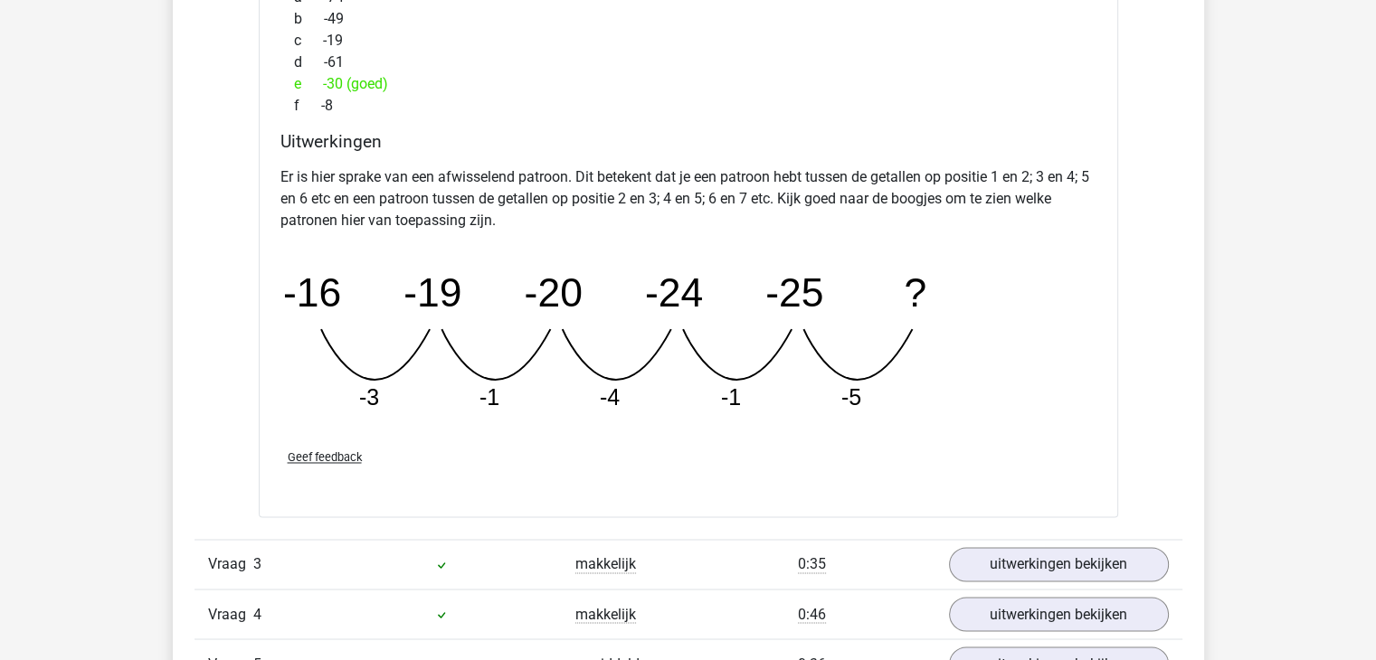
scroll to position [3076, 0]
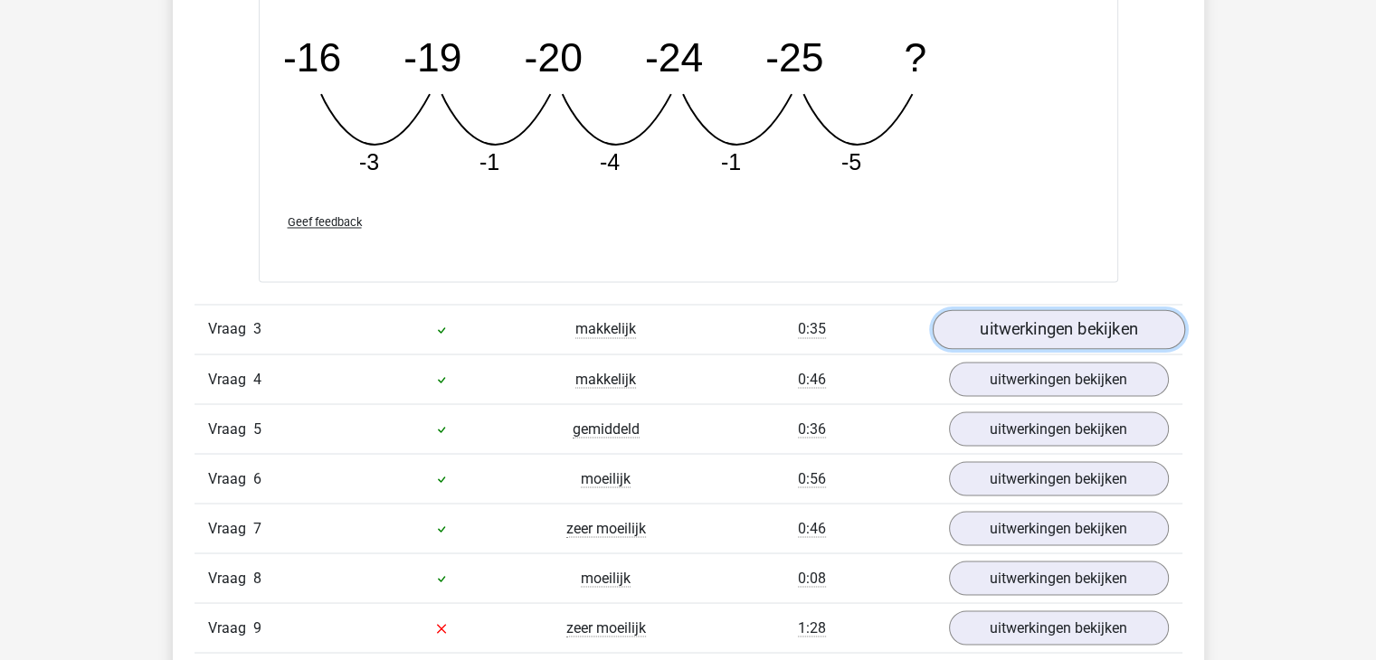
click at [1008, 328] on link "uitwerkingen bekijken" at bounding box center [1058, 330] width 252 height 40
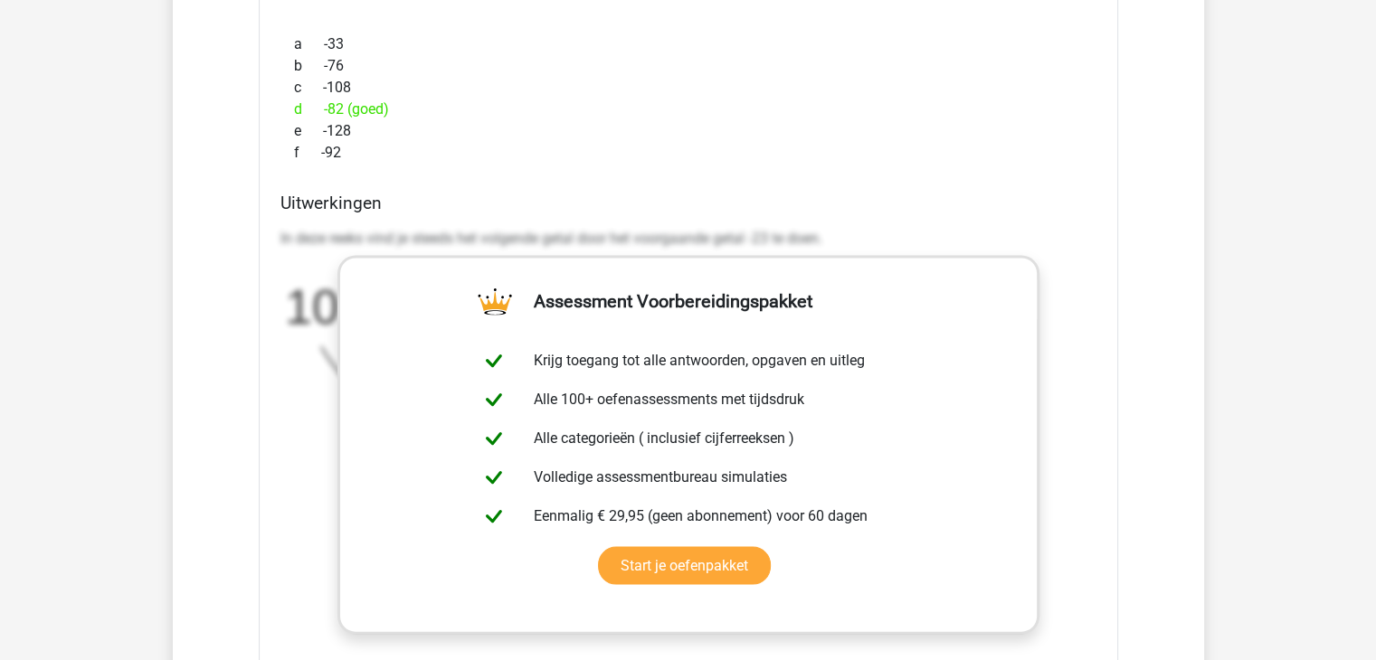
scroll to position [3710, 0]
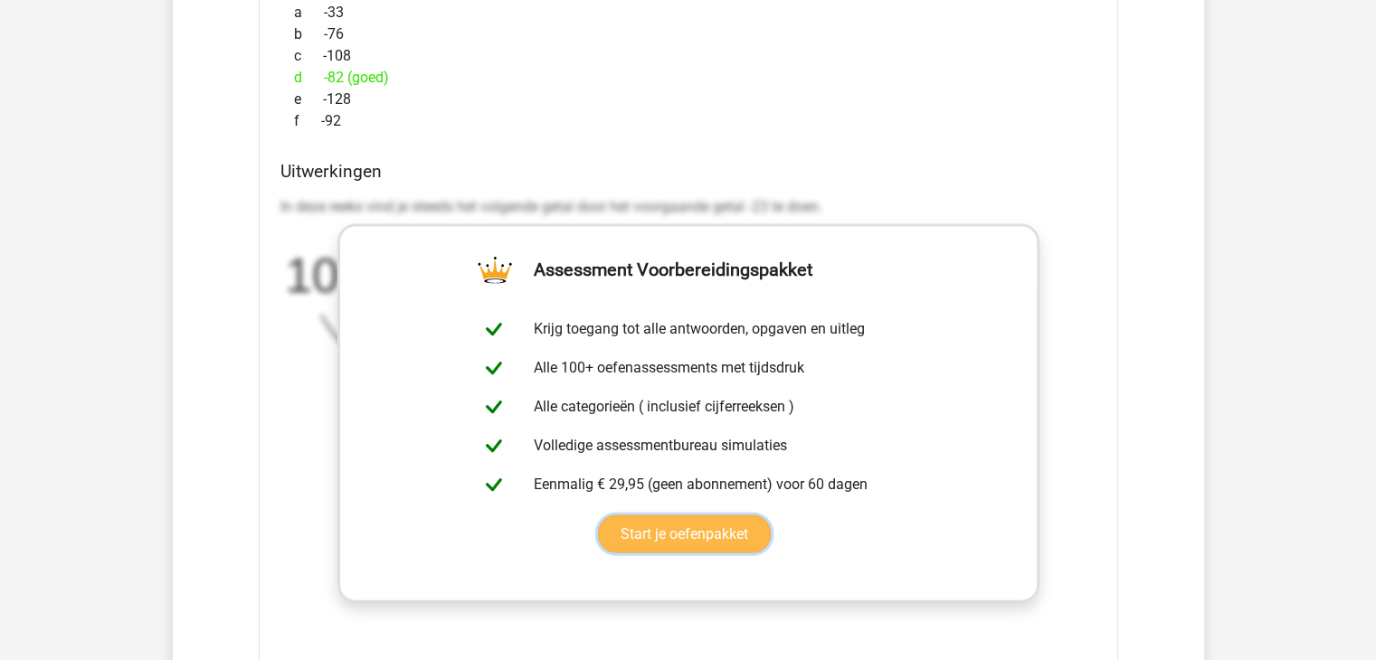
click at [641, 526] on link "Start je oefenpakket" at bounding box center [684, 535] width 173 height 38
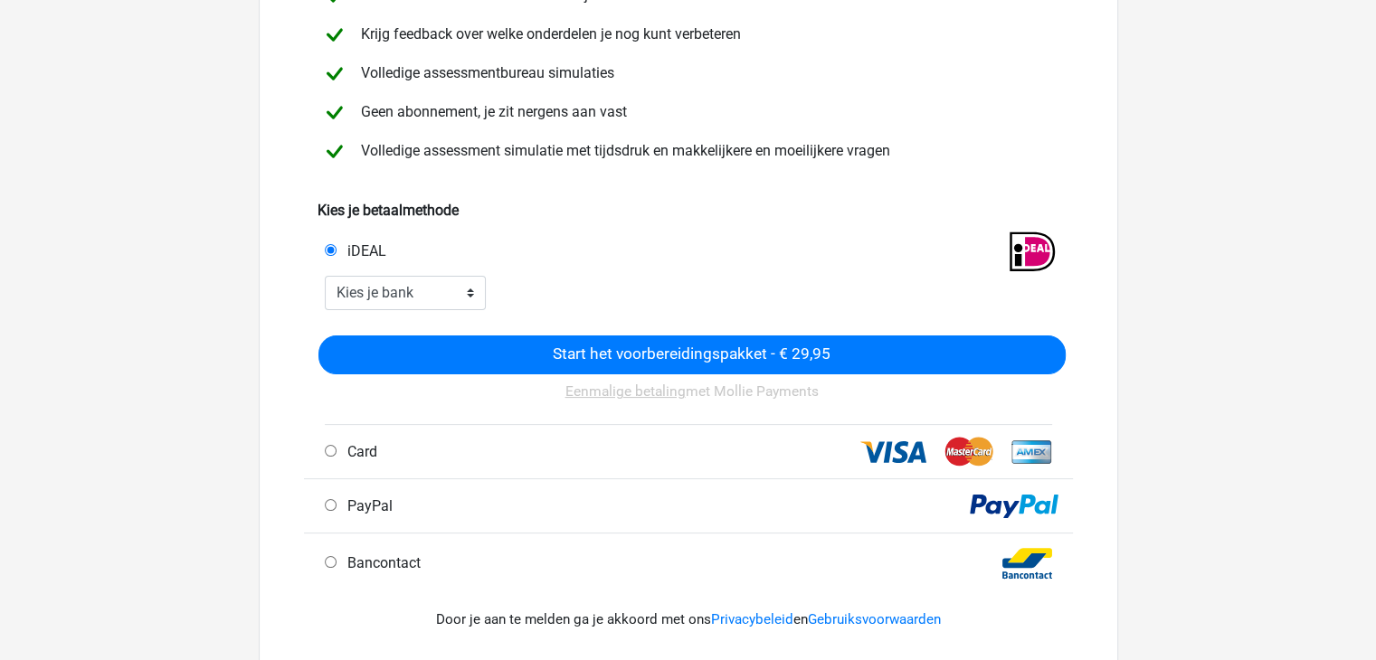
scroll to position [362, 0]
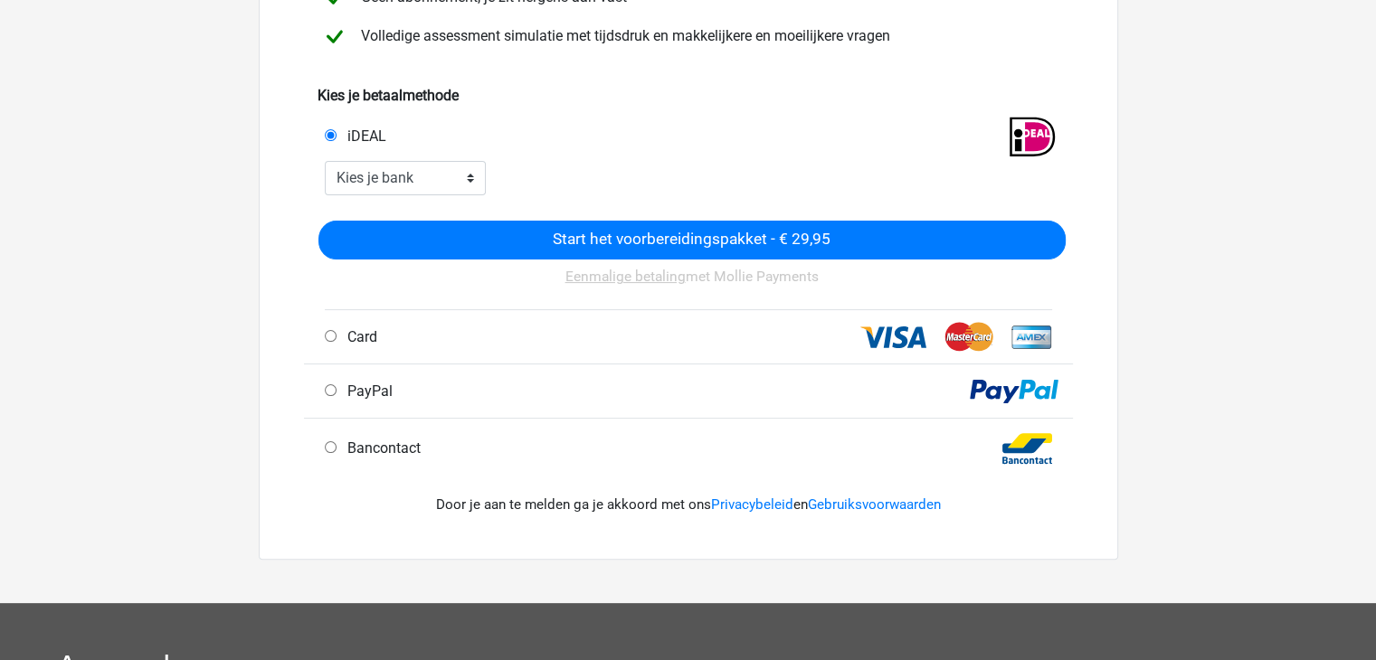
click at [378, 453] on span "Bancontact" at bounding box center [380, 448] width 81 height 17
click at [337, 453] on input "Bancontact" at bounding box center [331, 448] width 12 height 12
radio input "true"
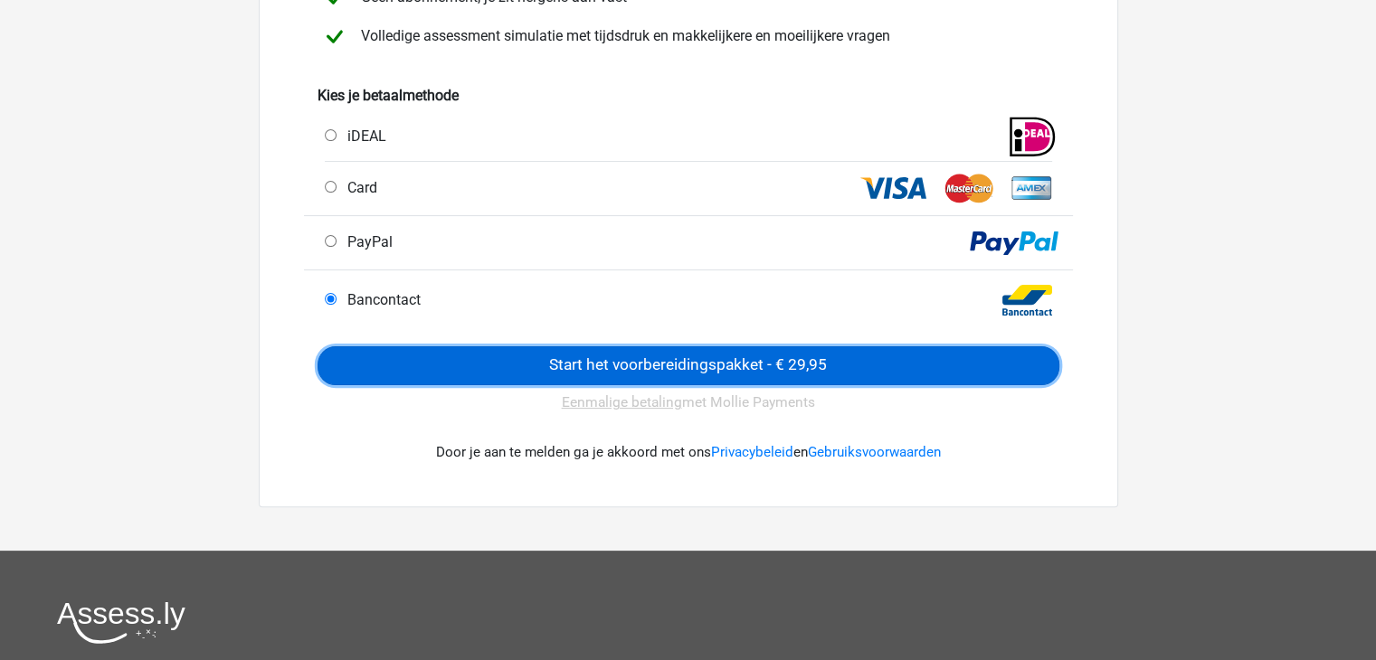
click at [670, 368] on input "Start het voorbereidingspakket - € 29,95" at bounding box center [689, 366] width 742 height 39
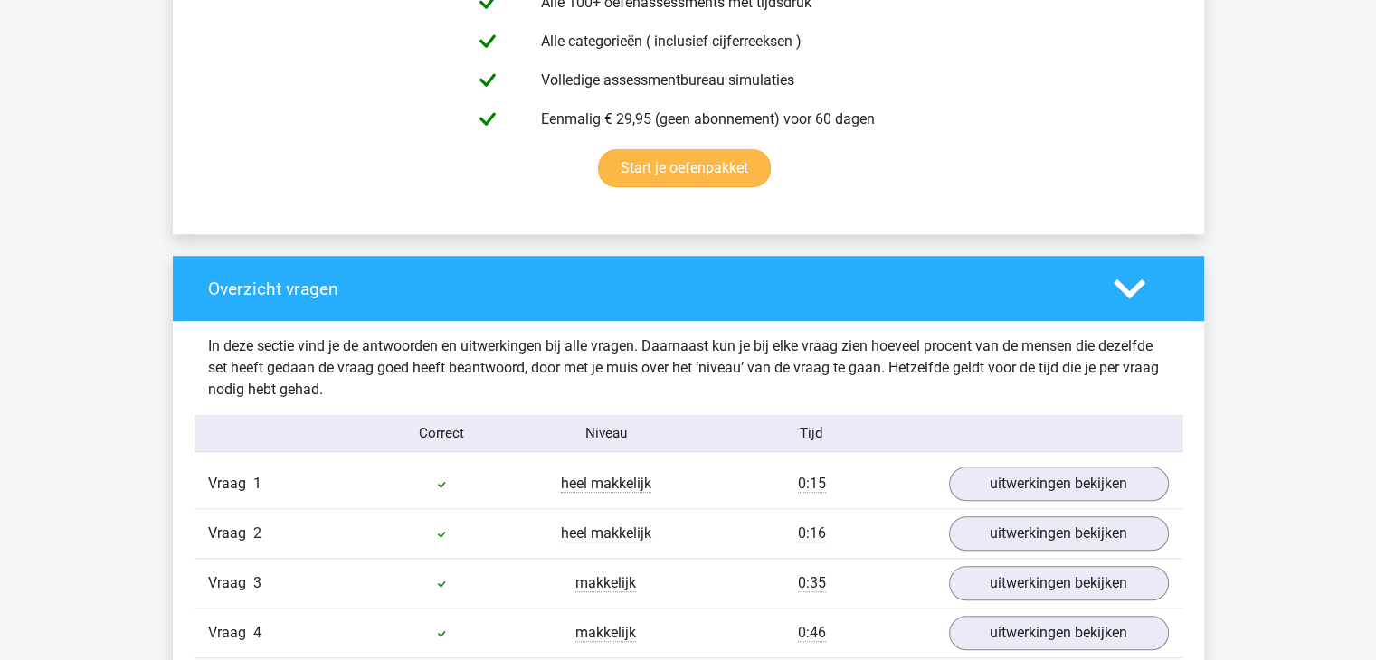
scroll to position [1448, 0]
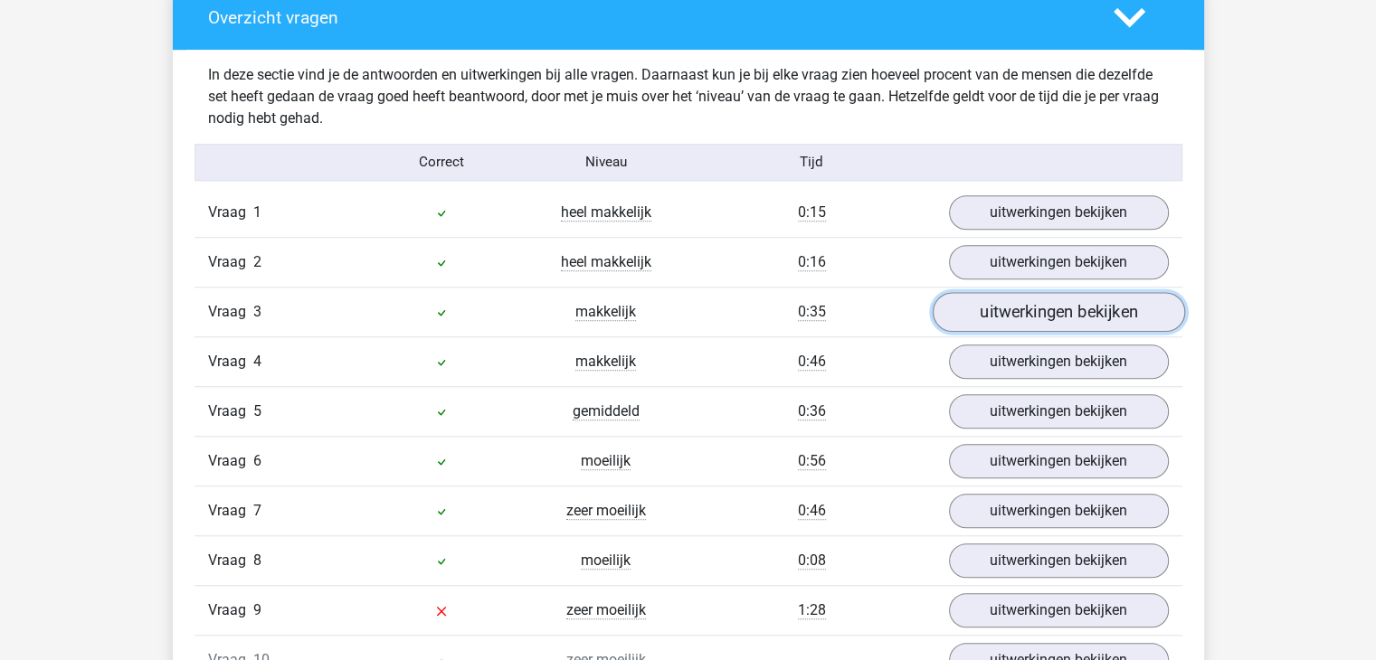
click at [1028, 316] on link "uitwerkingen bekijken" at bounding box center [1058, 312] width 252 height 40
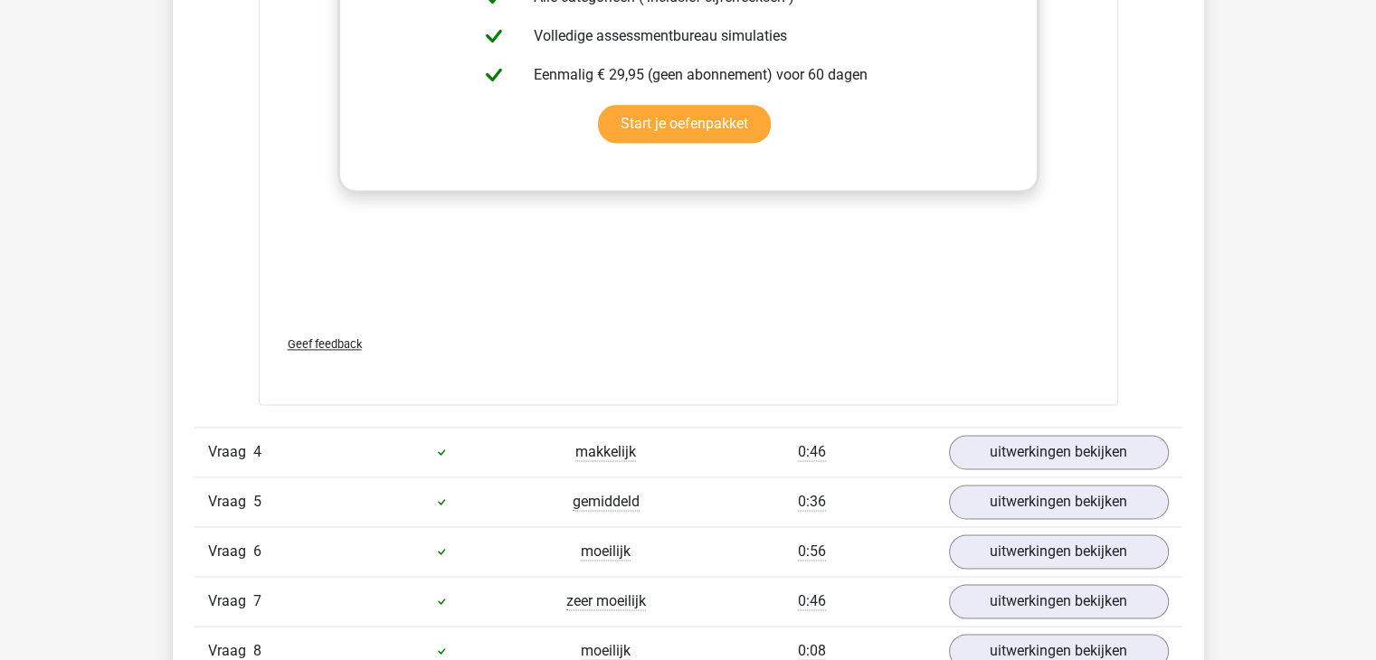
scroll to position [2714, 0]
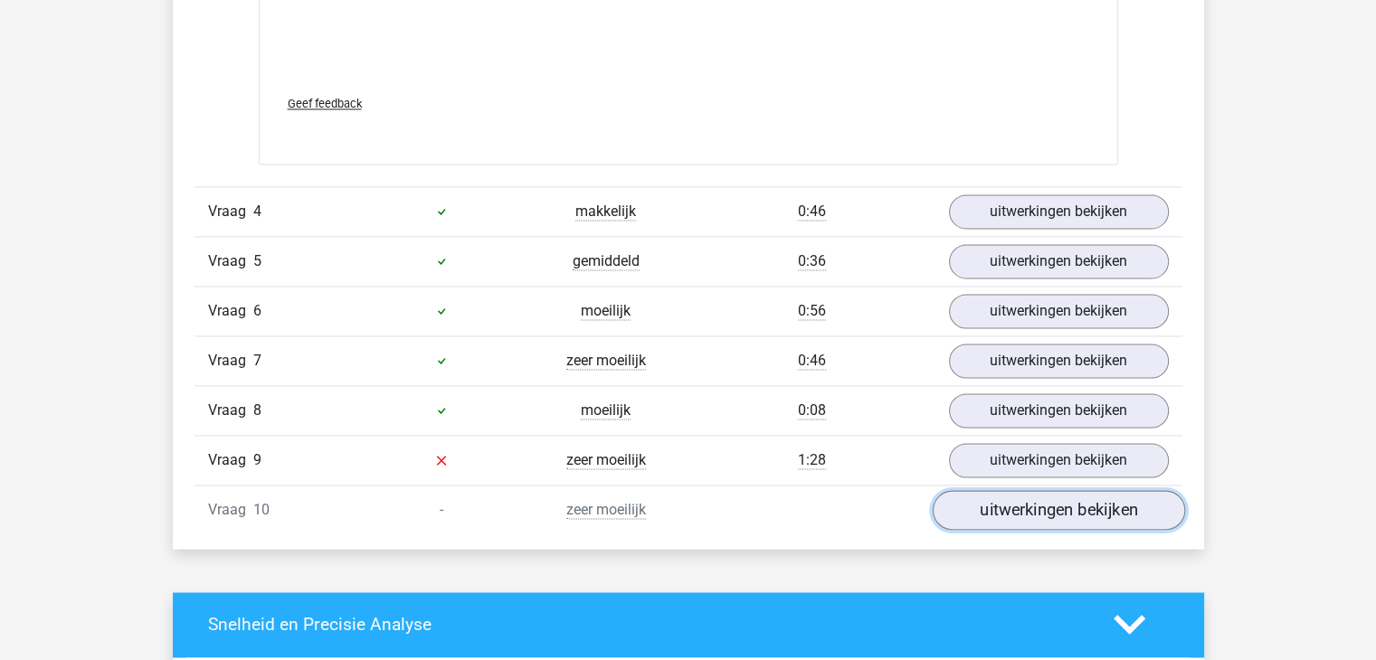
click at [1109, 507] on link "uitwerkingen bekijken" at bounding box center [1058, 510] width 252 height 40
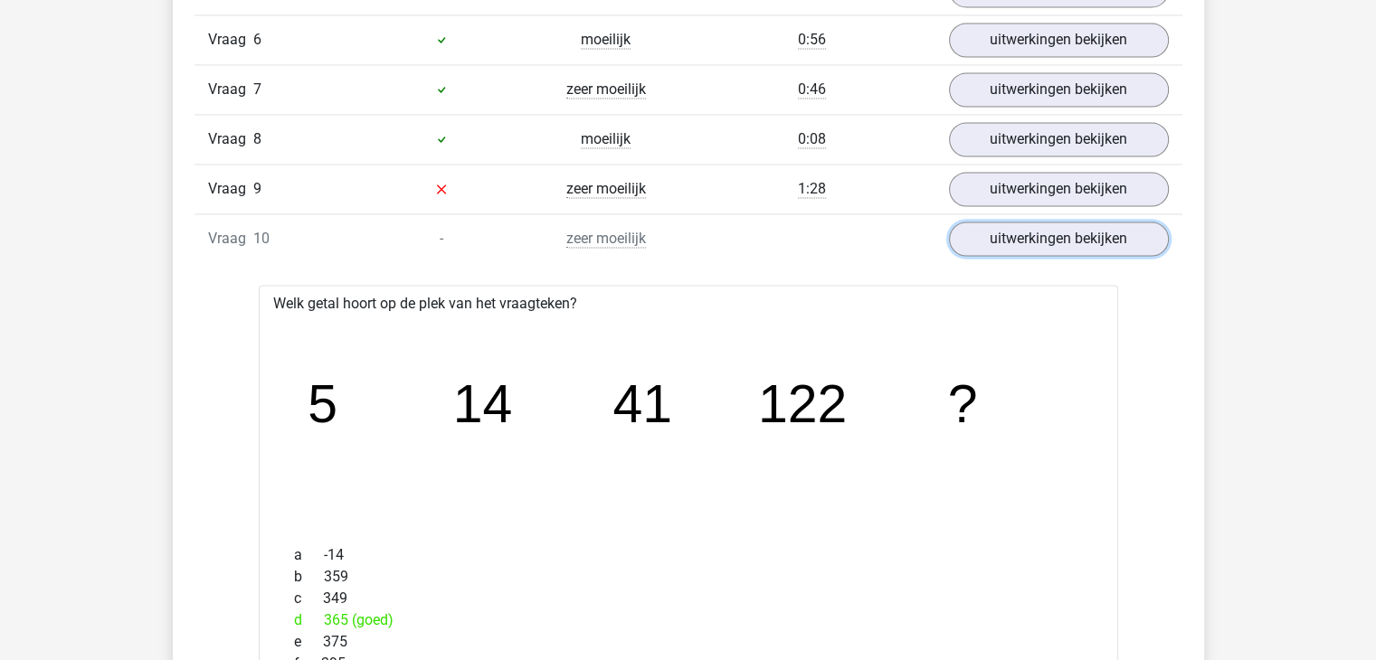
scroll to position [2895, 0]
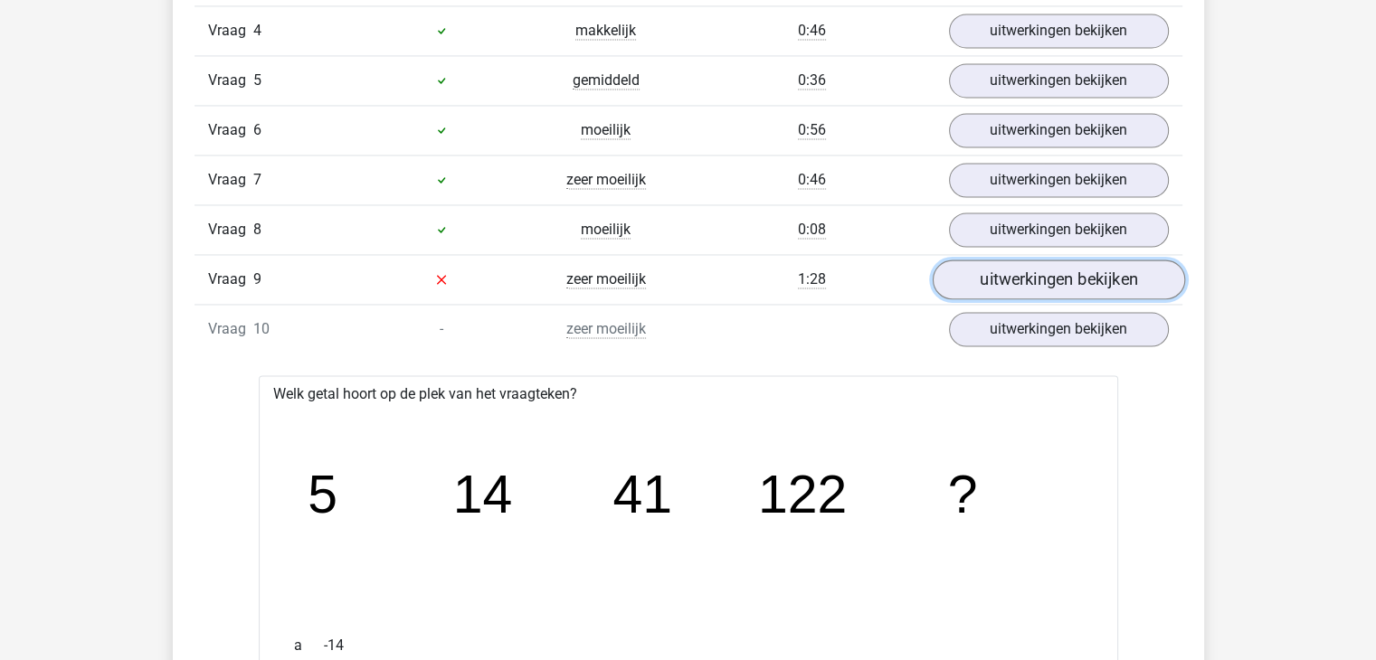
click at [1006, 271] on link "uitwerkingen bekijken" at bounding box center [1058, 280] width 252 height 40
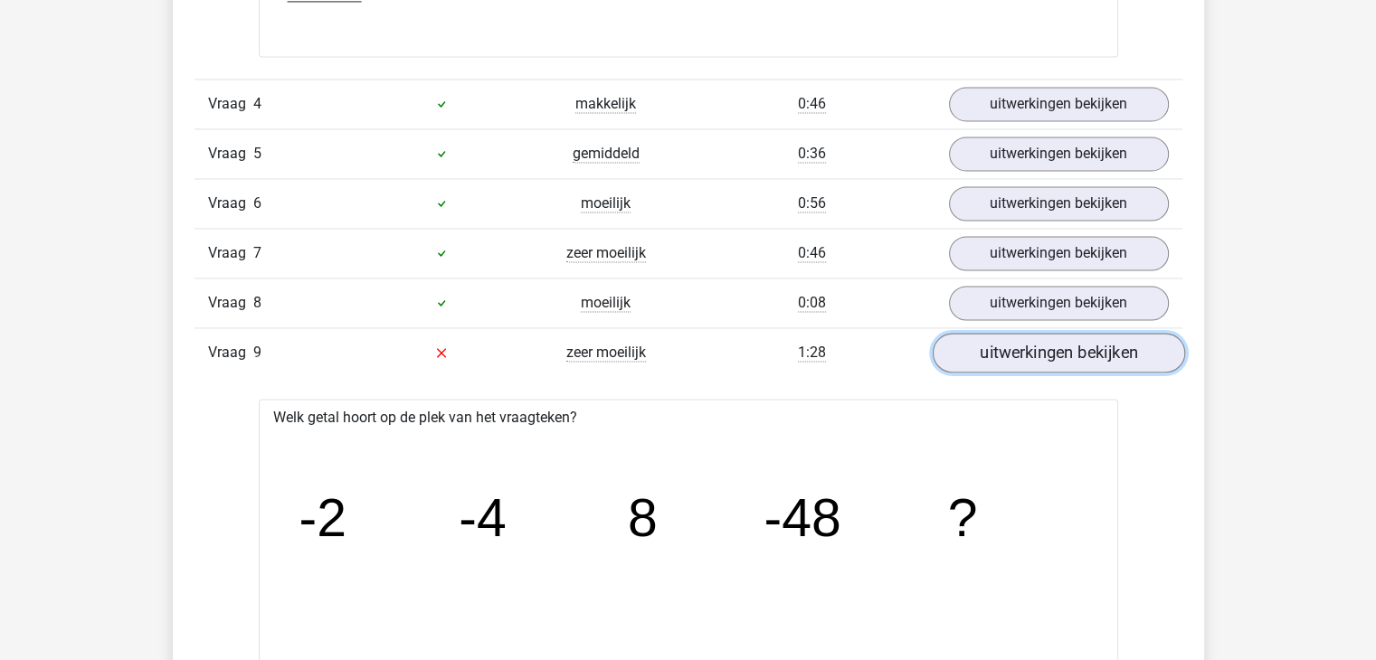
scroll to position [2805, 0]
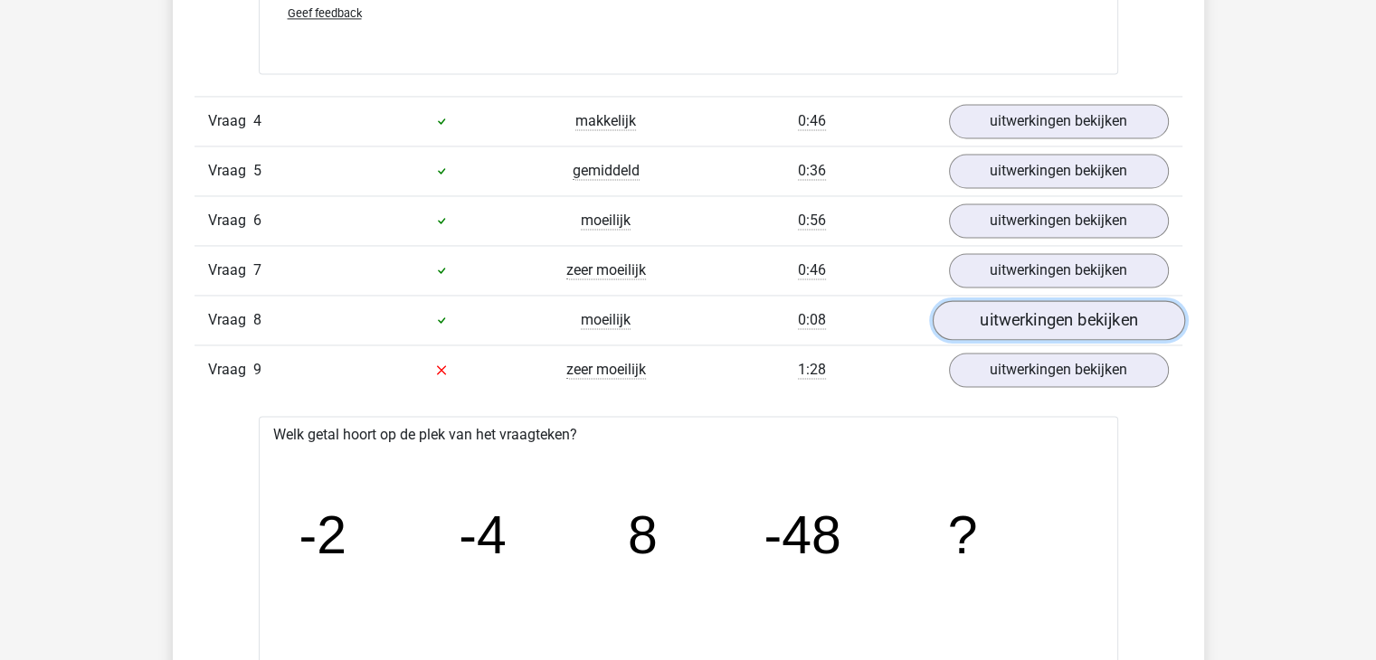
click at [1012, 309] on link "uitwerkingen bekijken" at bounding box center [1058, 320] width 252 height 40
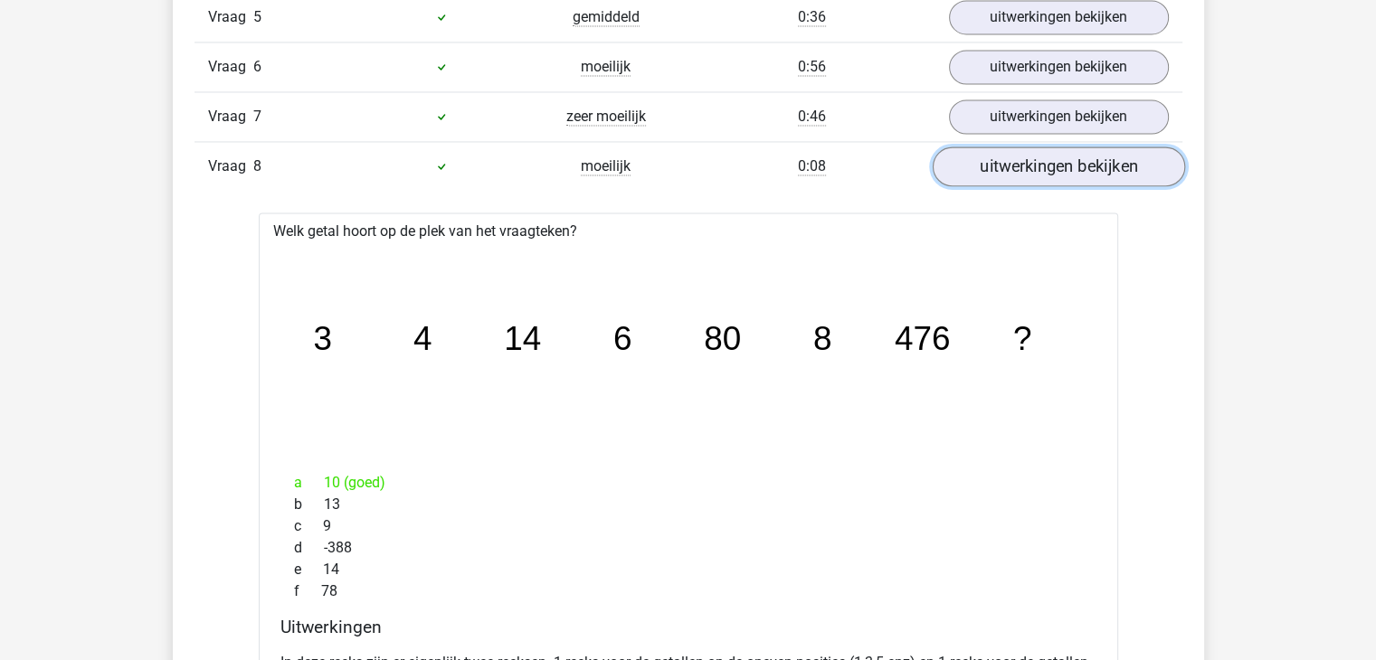
scroll to position [2986, 0]
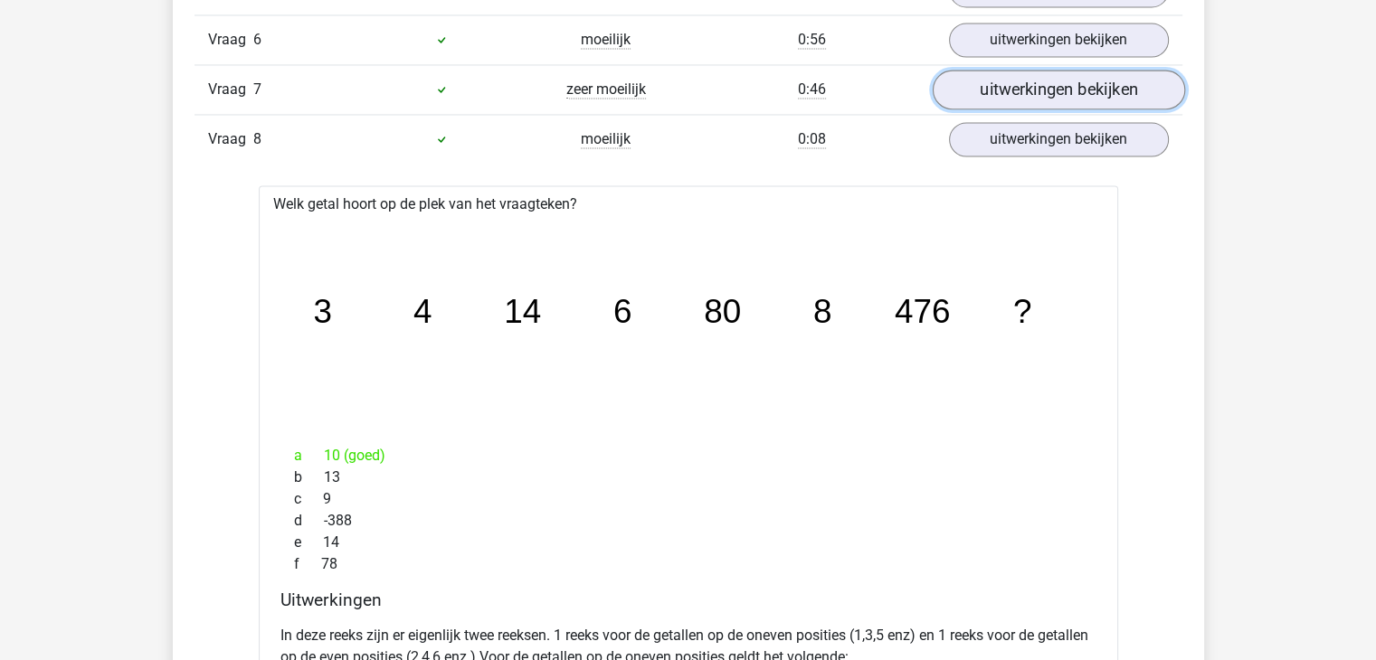
click at [1032, 76] on link "uitwerkingen bekijken" at bounding box center [1058, 90] width 252 height 40
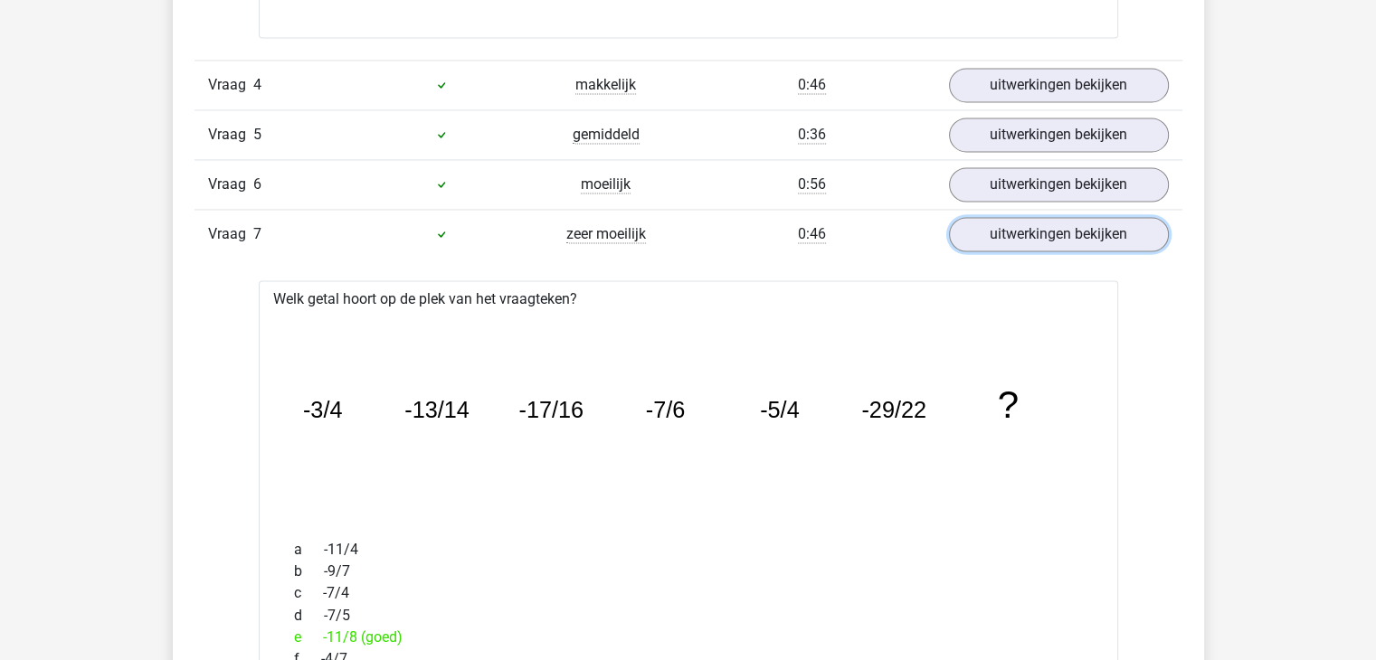
scroll to position [2805, 0]
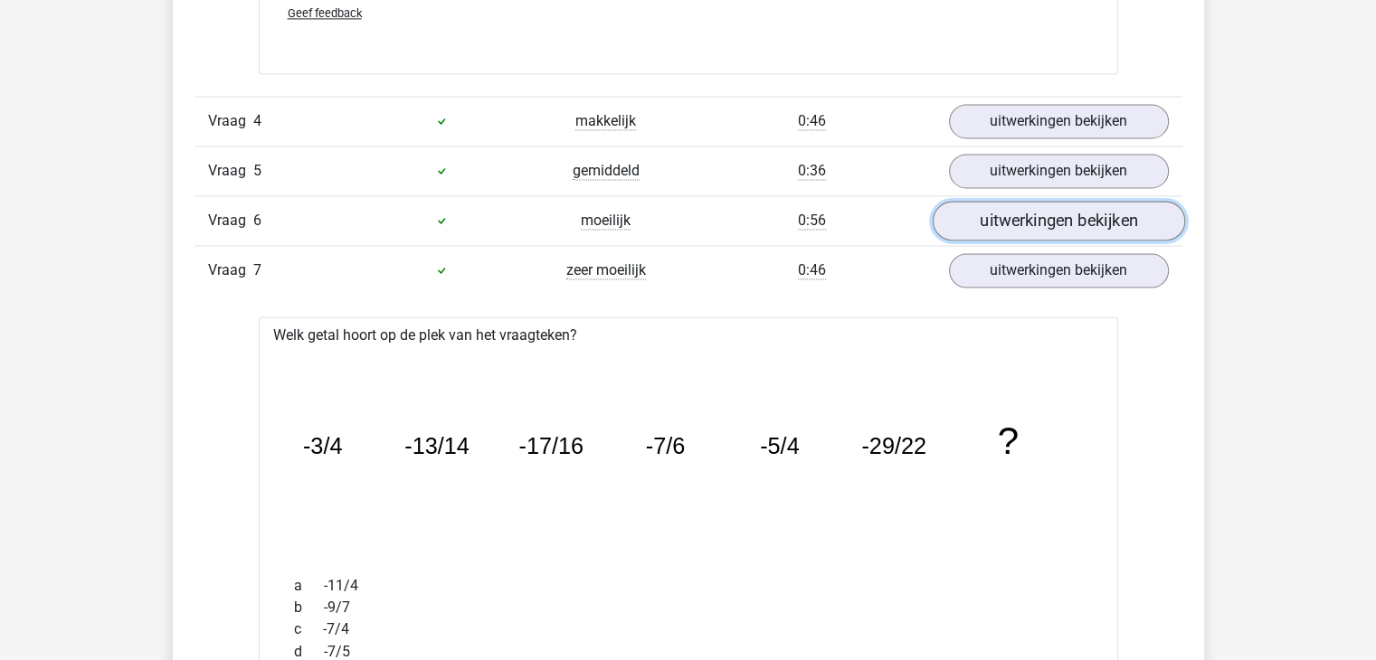
click at [1018, 223] on link "uitwerkingen bekijken" at bounding box center [1058, 221] width 252 height 40
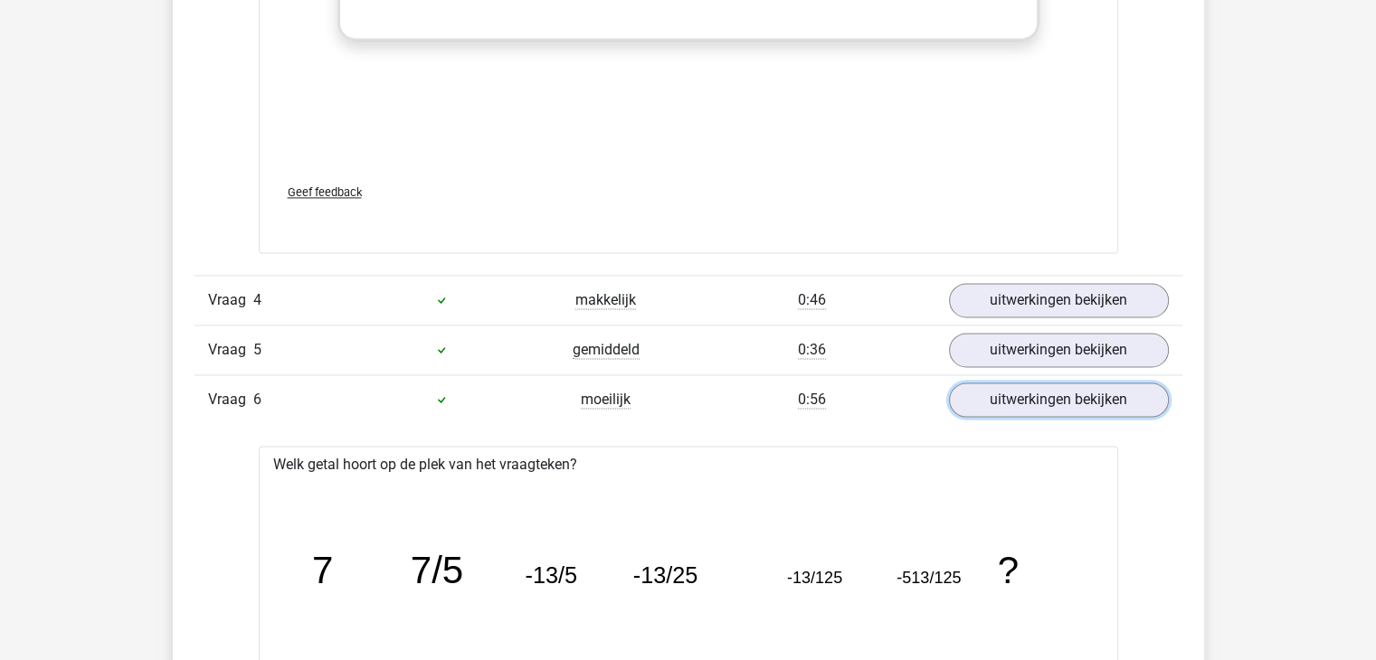
scroll to position [2624, 0]
click at [994, 343] on link "uitwerkingen bekijken" at bounding box center [1058, 352] width 252 height 40
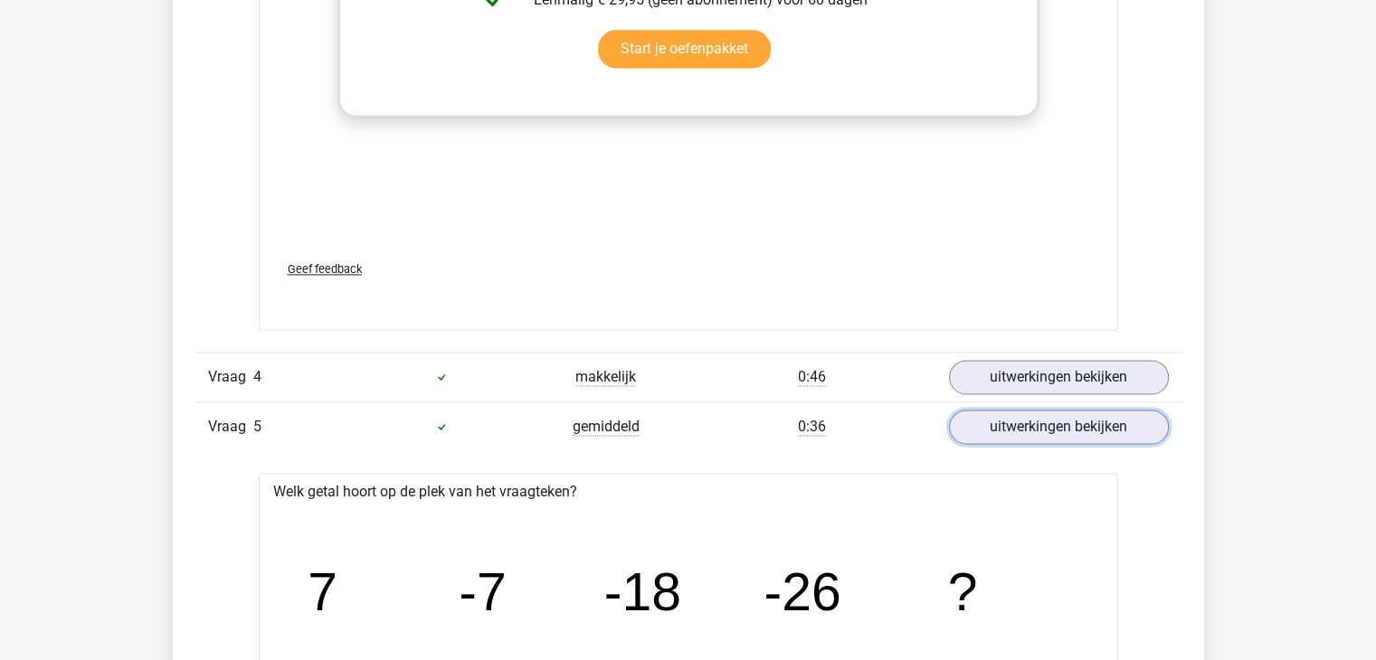
scroll to position [2352, 0]
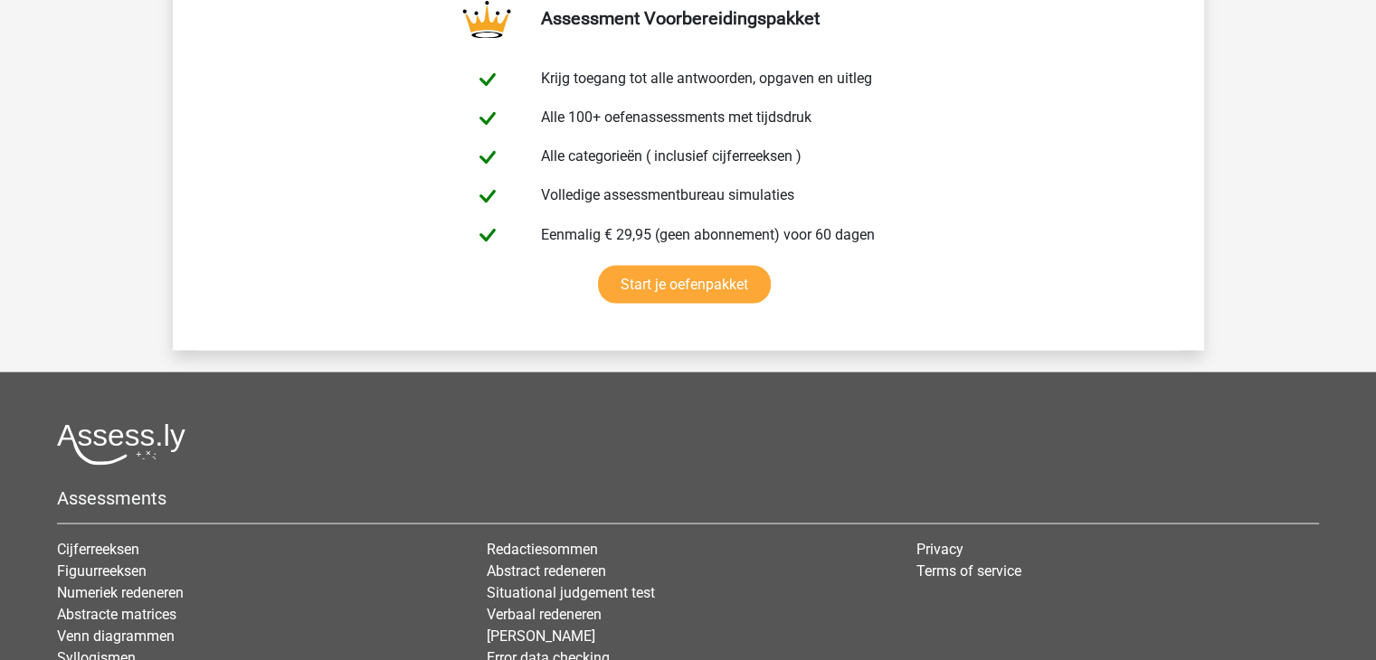
scroll to position [3257, 0]
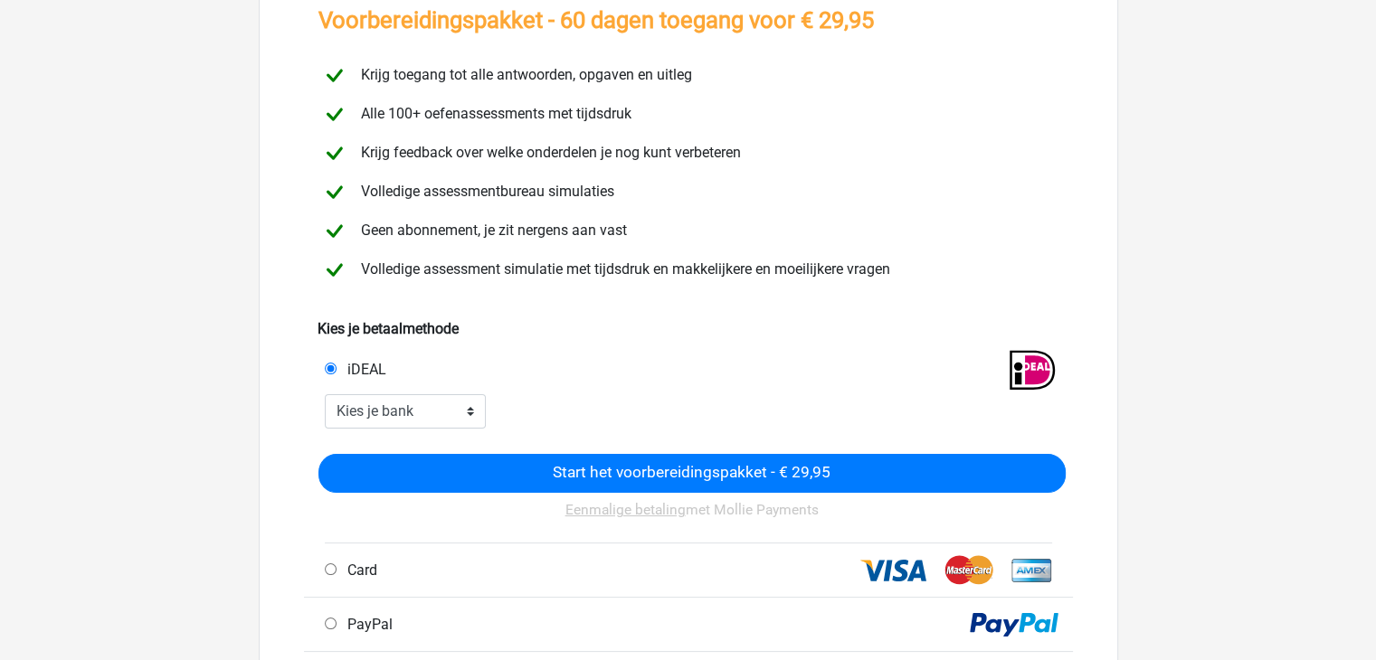
scroll to position [362, 0]
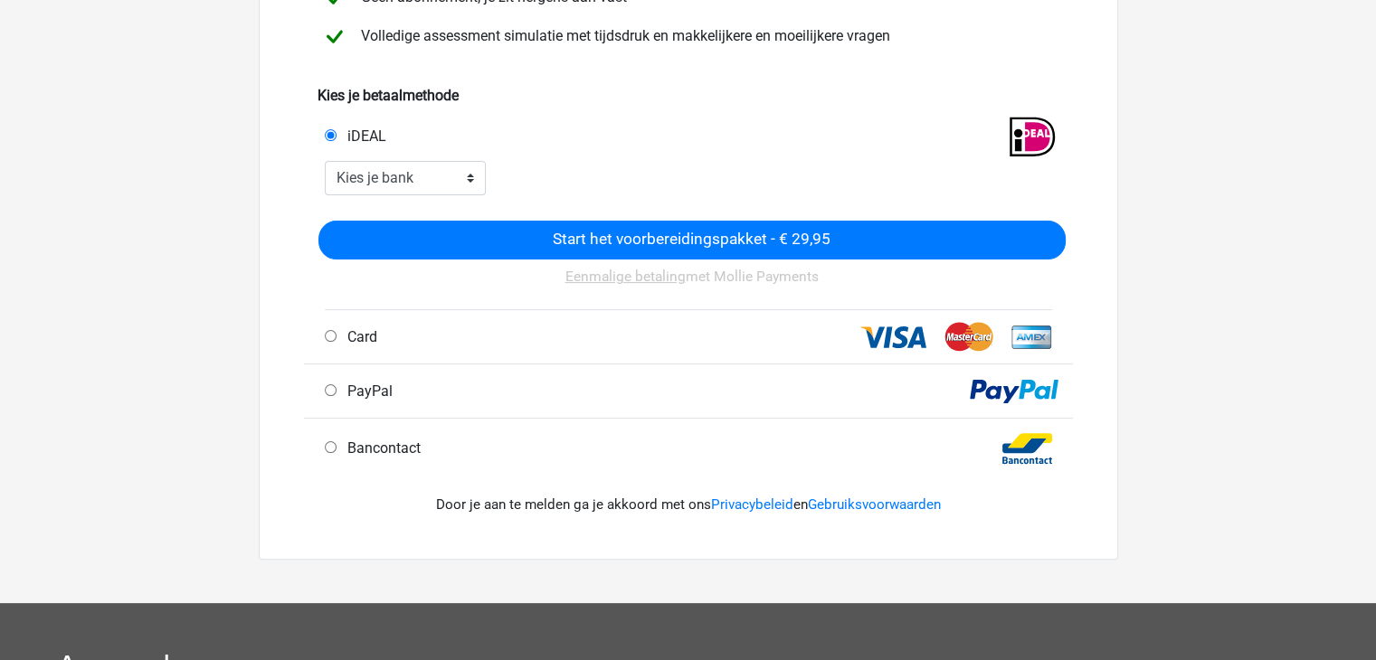
drag, startPoint x: 369, startPoint y: 451, endPoint x: 379, endPoint y: 445, distance: 11.3
click at [373, 448] on span "Bancontact" at bounding box center [380, 448] width 81 height 17
click at [337, 448] on input "Bancontact" at bounding box center [331, 448] width 12 height 12
radio input "true"
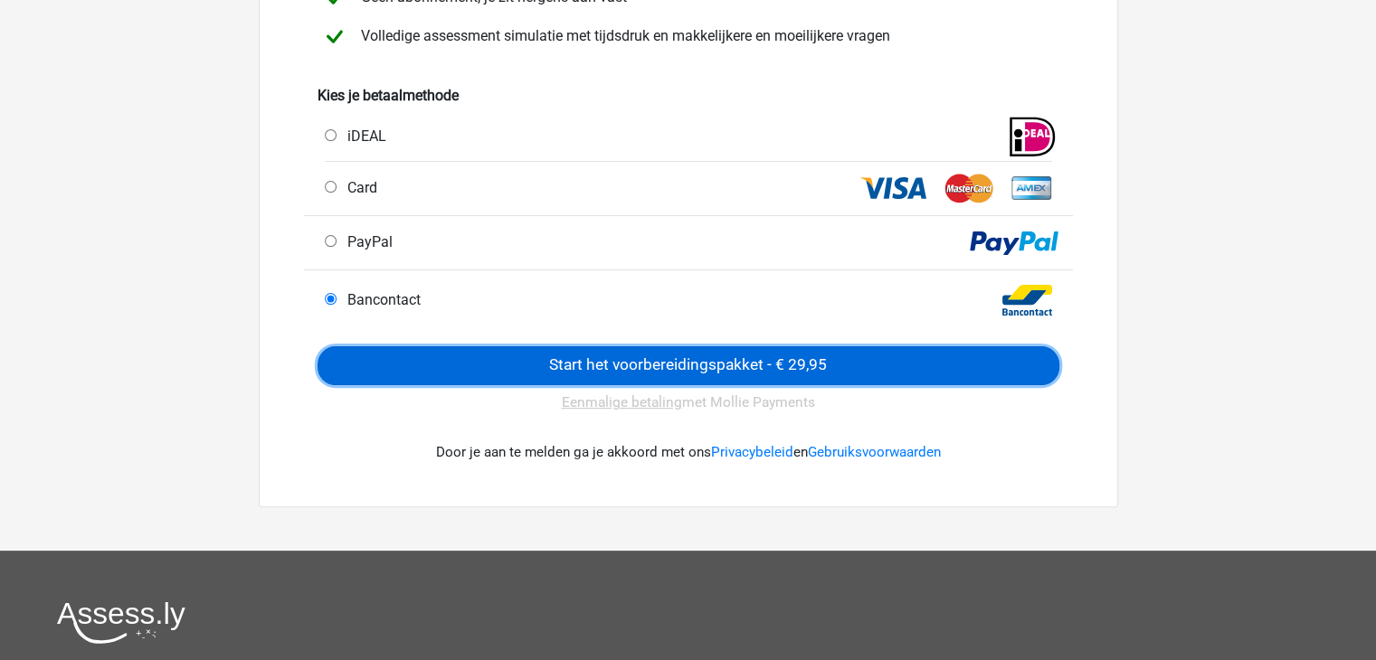
click at [559, 360] on input "Start het voorbereidingspakket - € 29,95" at bounding box center [689, 366] width 742 height 39
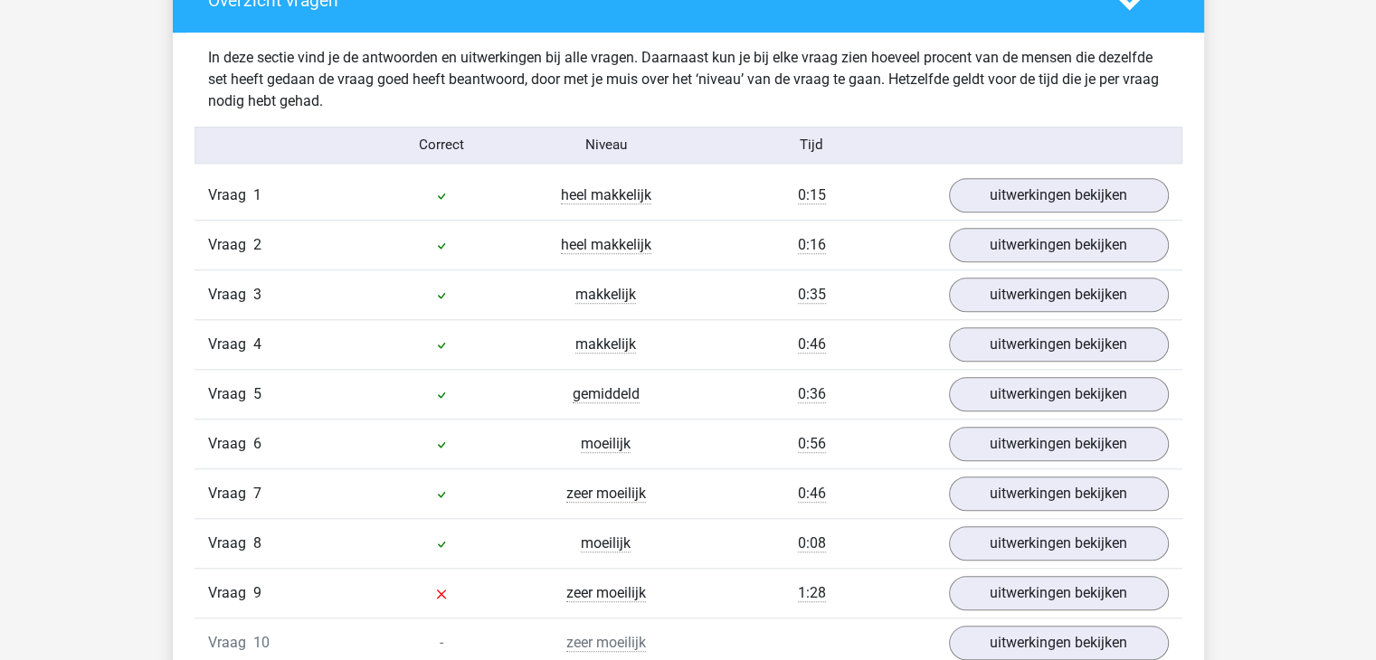
scroll to position [1538, 0]
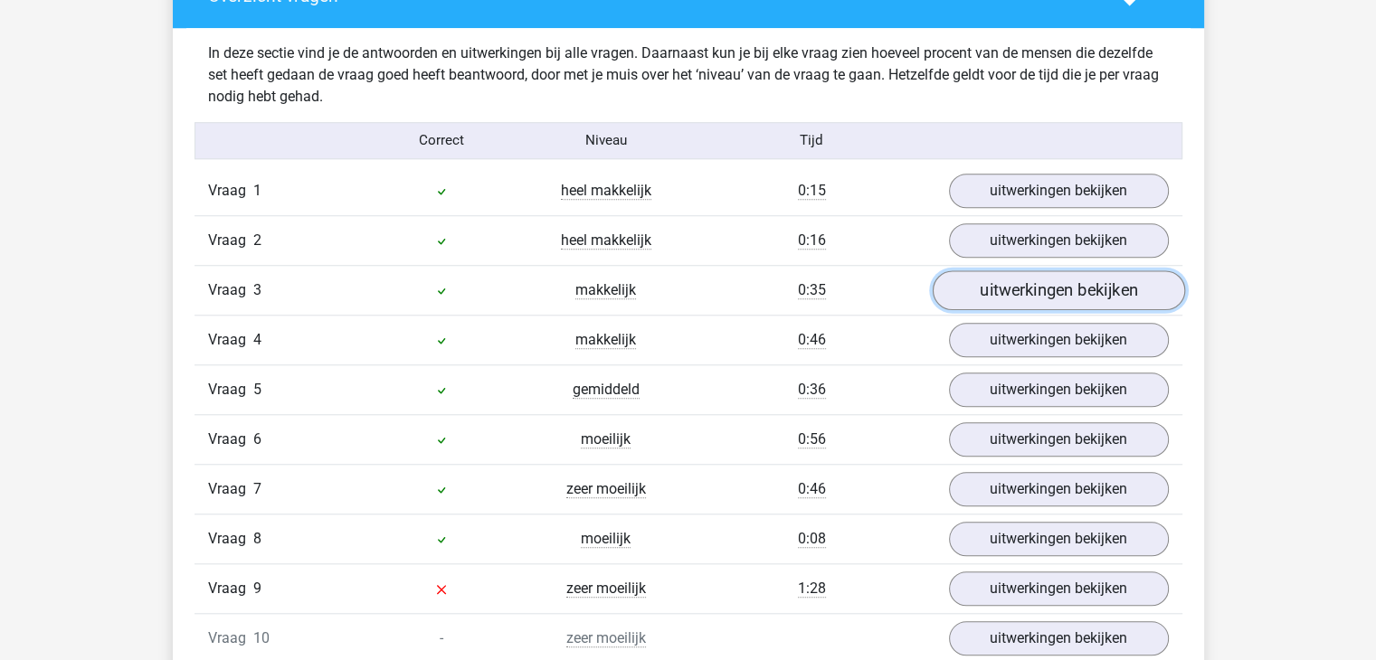
click at [1075, 287] on link "uitwerkingen bekijken" at bounding box center [1058, 291] width 252 height 40
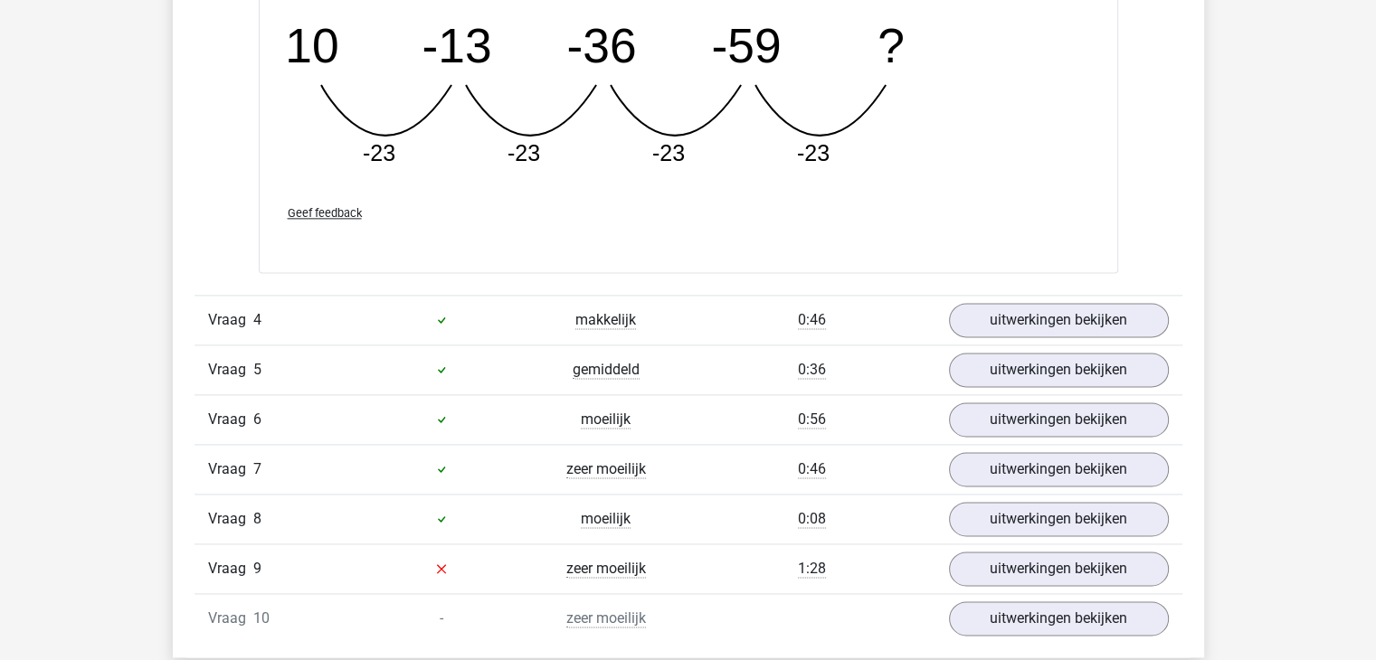
scroll to position [2352, 0]
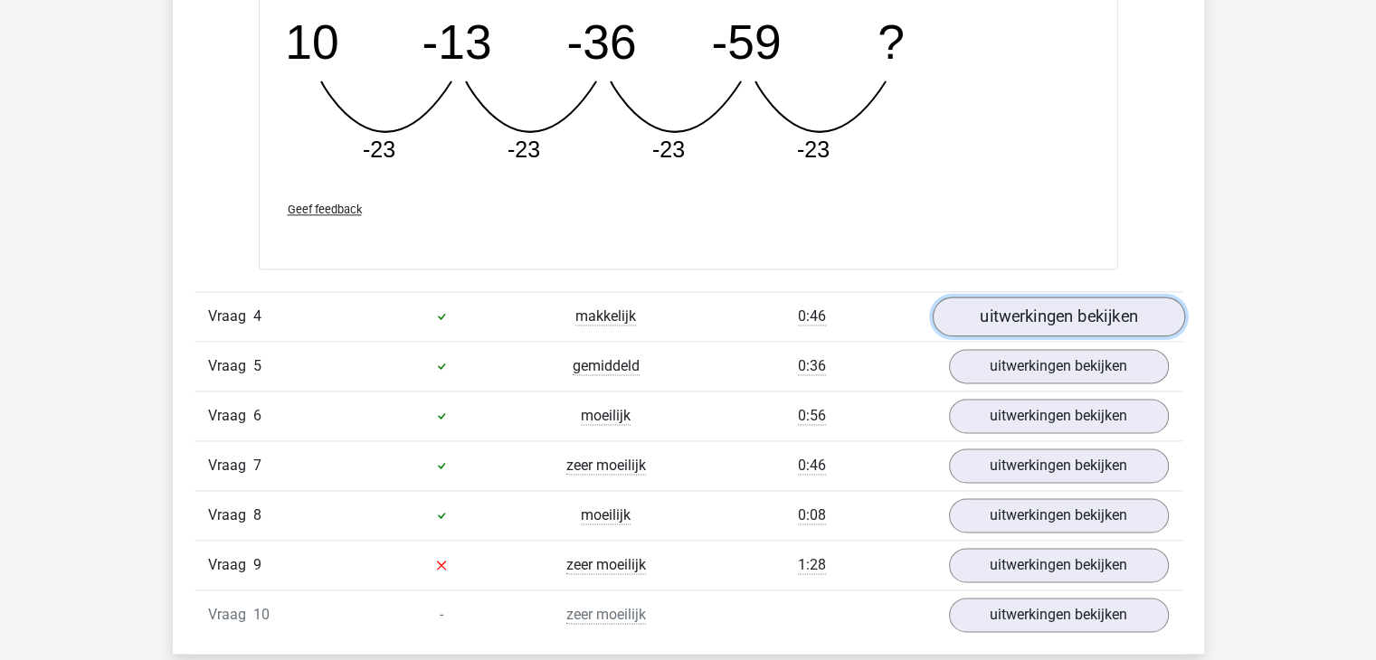
click at [1063, 316] on link "uitwerkingen bekijken" at bounding box center [1058, 317] width 252 height 40
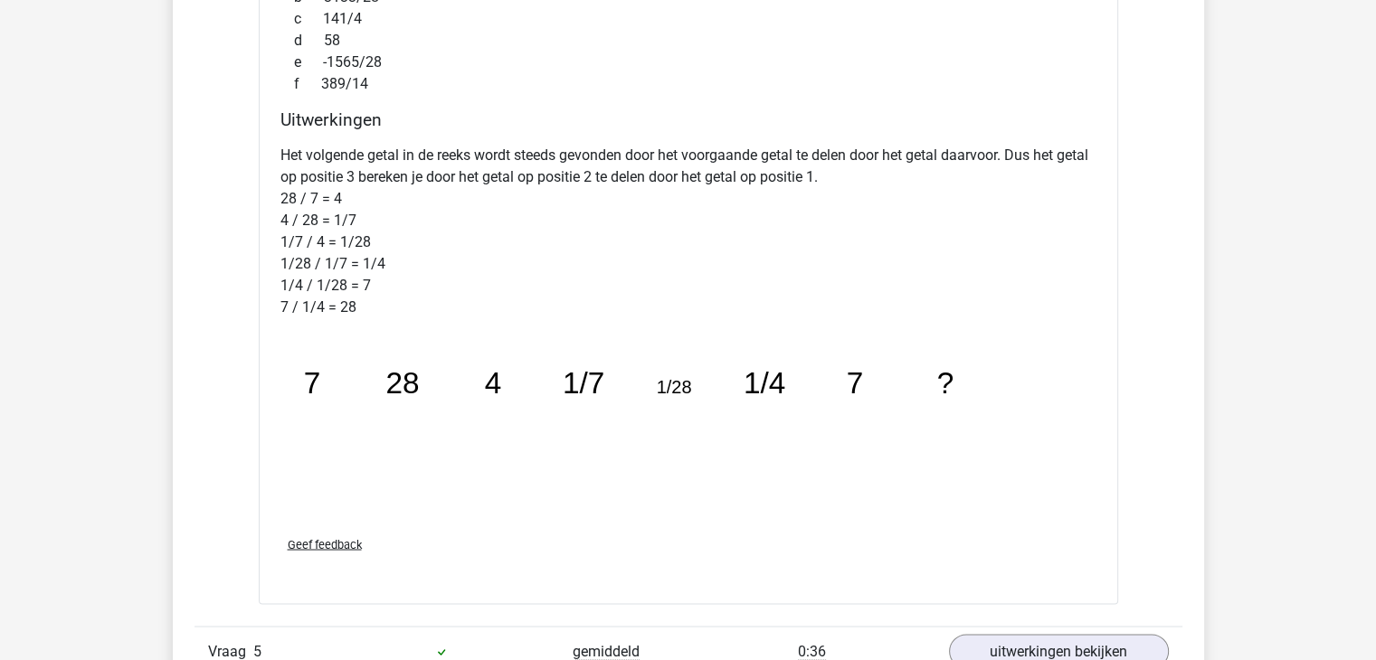
scroll to position [3257, 0]
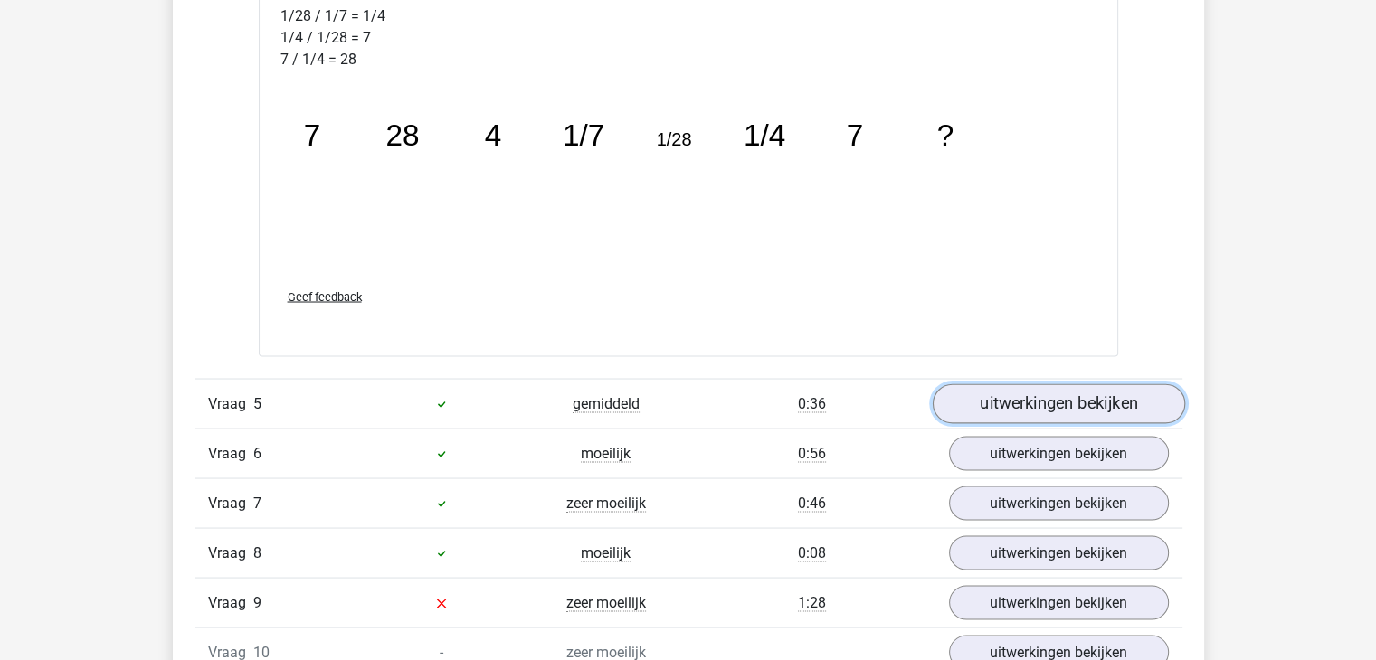
click at [1039, 401] on link "uitwerkingen bekijken" at bounding box center [1058, 405] width 252 height 40
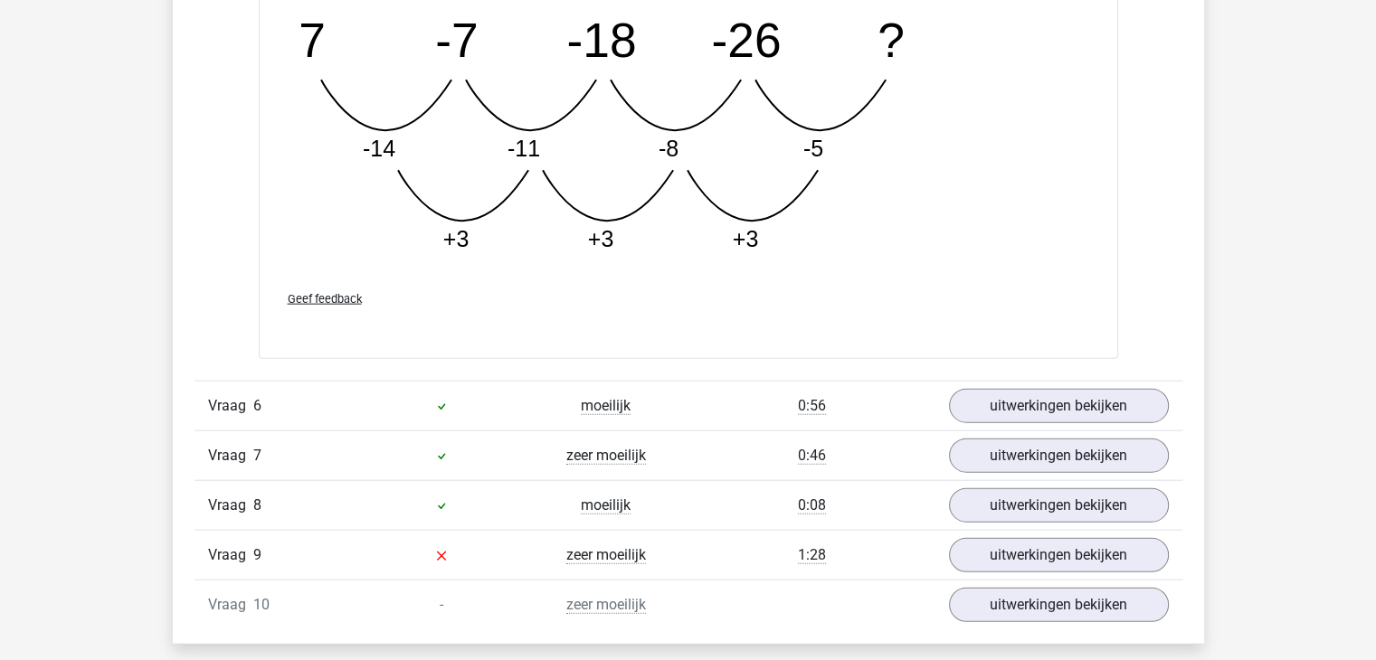
scroll to position [4252, 0]
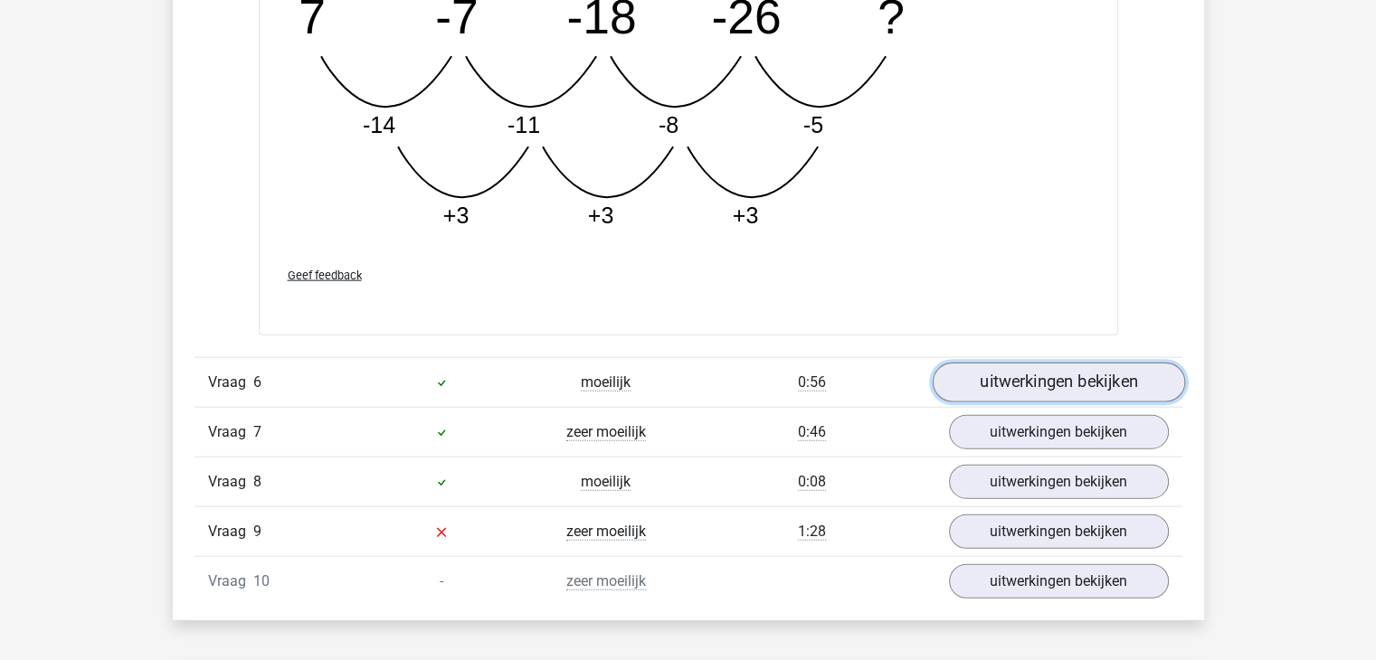
click at [1023, 387] on link "uitwerkingen bekijken" at bounding box center [1058, 383] width 252 height 40
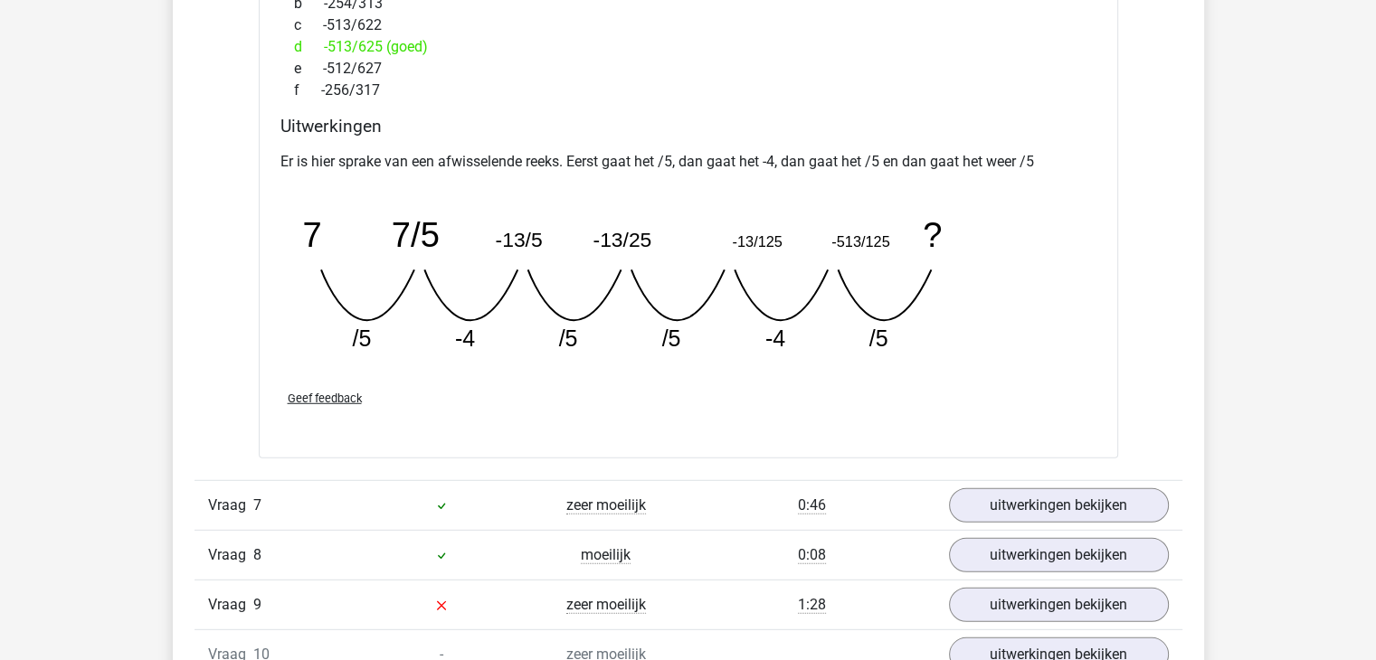
scroll to position [5067, 0]
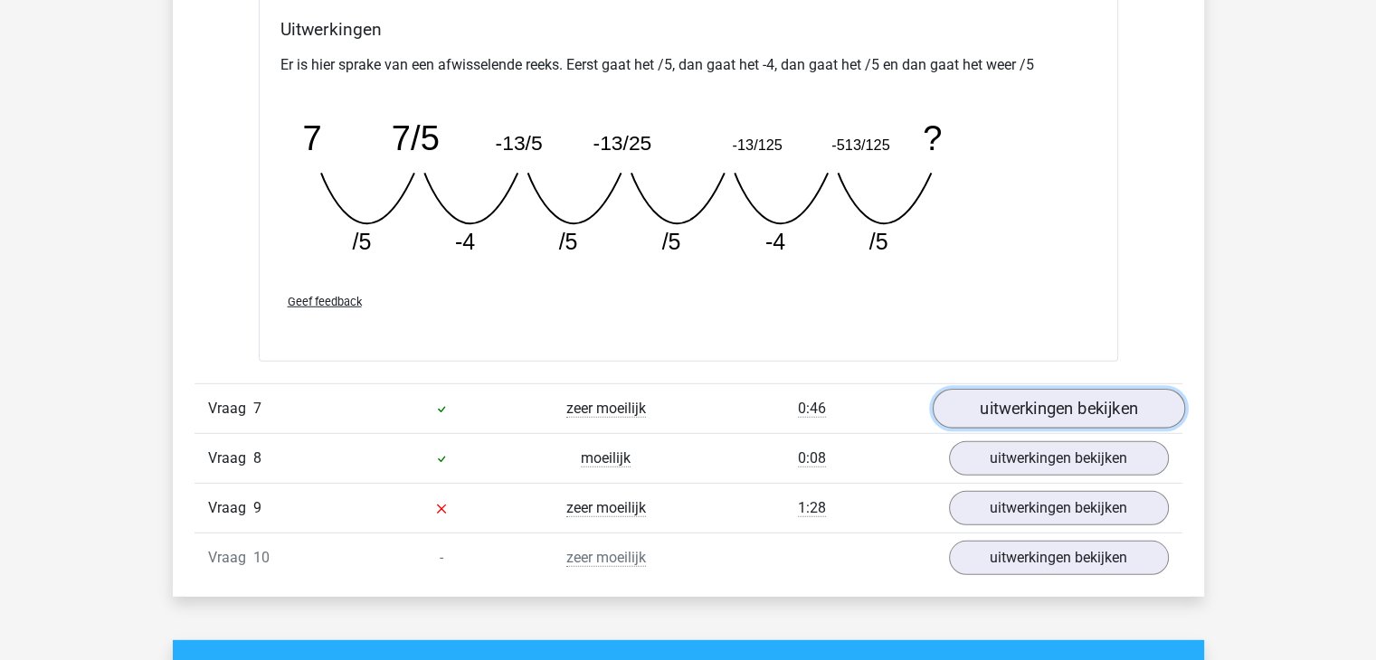
click at [1060, 396] on link "uitwerkingen bekijken" at bounding box center [1058, 409] width 252 height 40
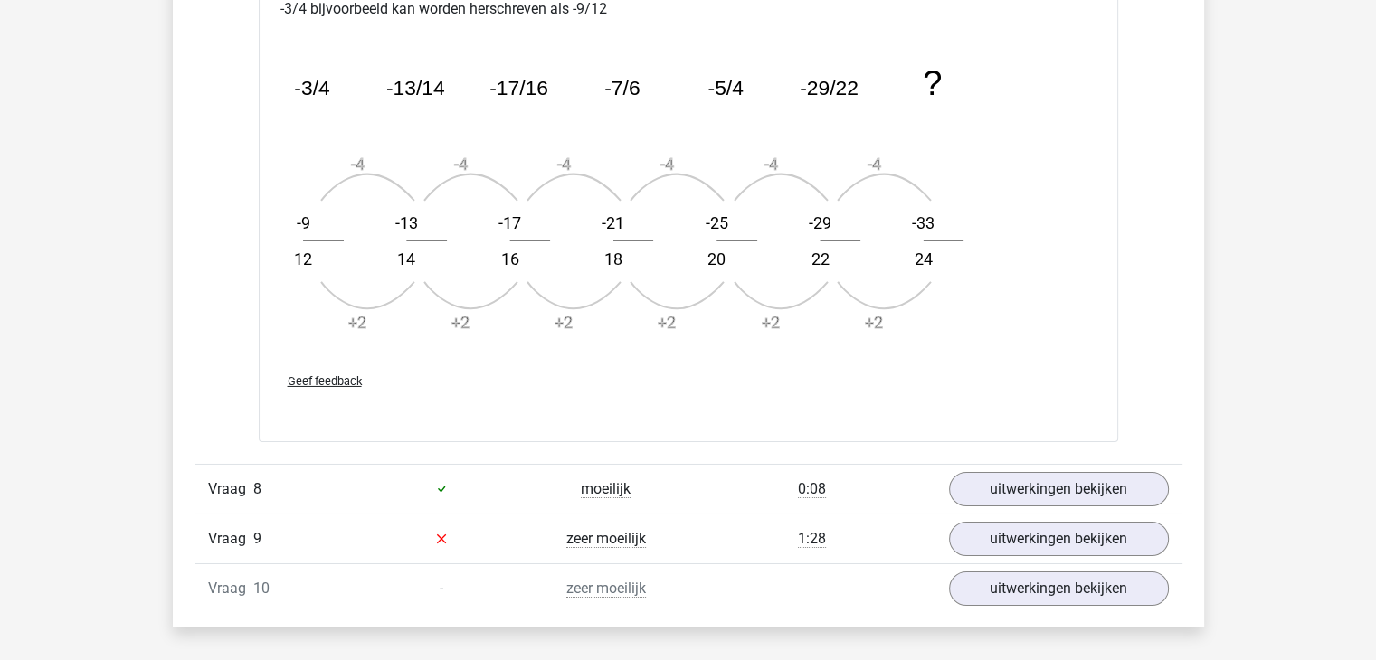
scroll to position [6152, 0]
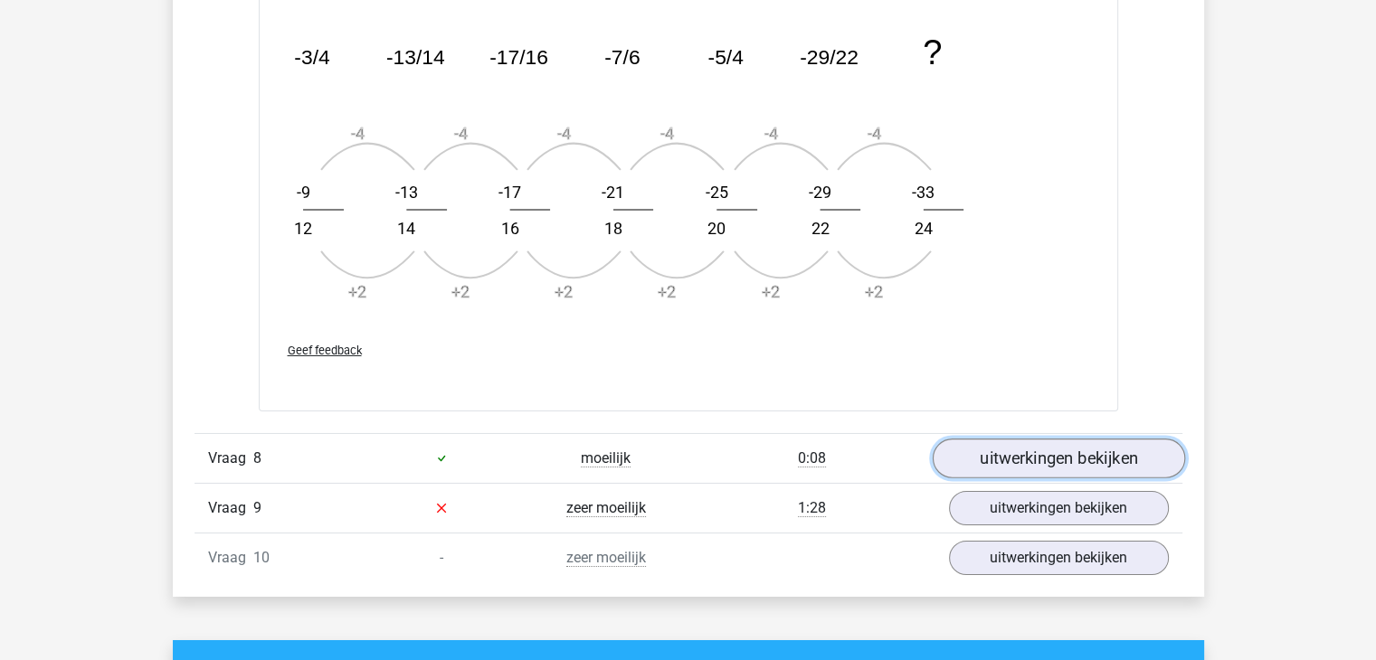
click at [1031, 461] on link "uitwerkingen bekijken" at bounding box center [1058, 459] width 252 height 40
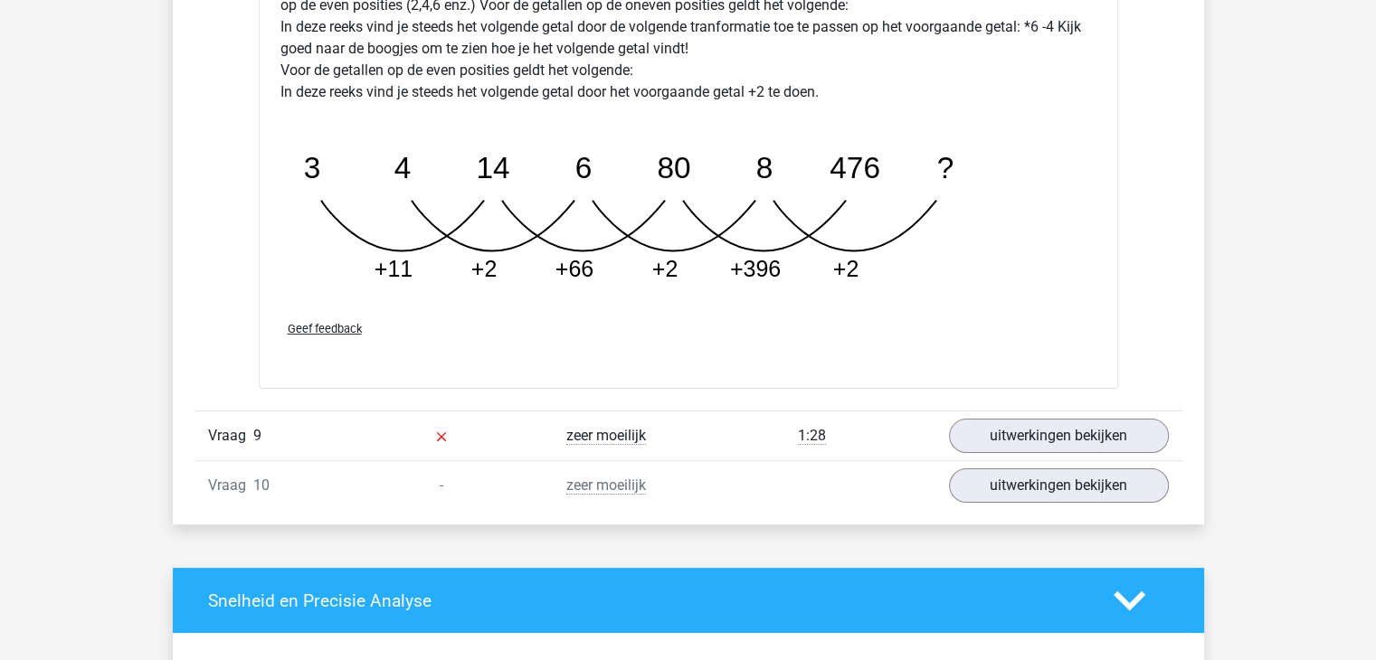
scroll to position [7148, 0]
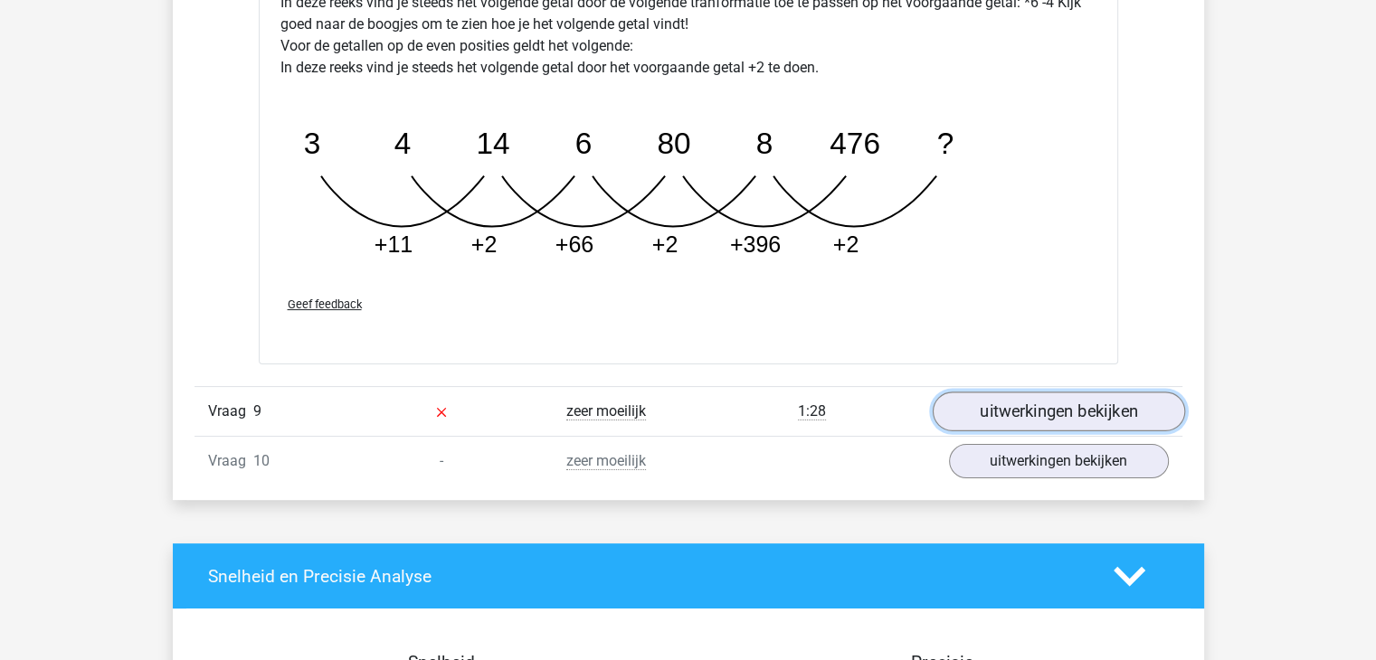
click at [1035, 410] on link "uitwerkingen bekijken" at bounding box center [1058, 412] width 252 height 40
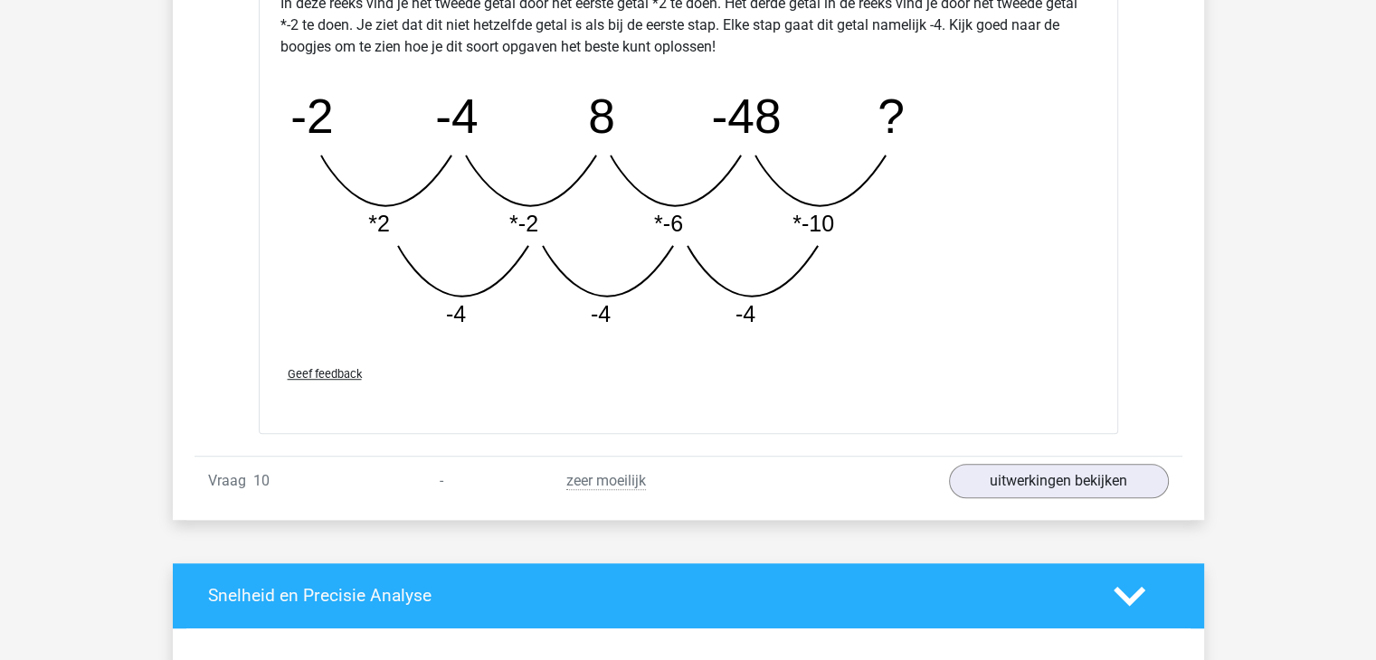
scroll to position [8414, 0]
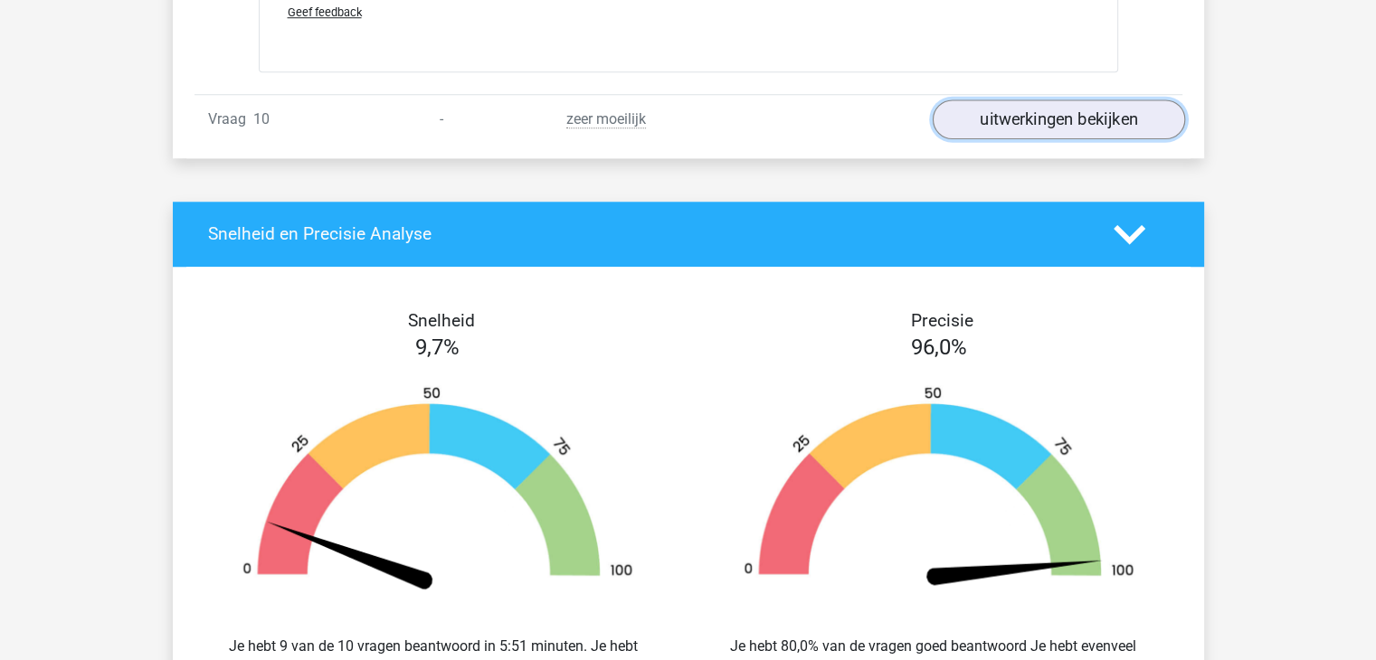
click at [1082, 116] on link "uitwerkingen bekijken" at bounding box center [1058, 120] width 252 height 40
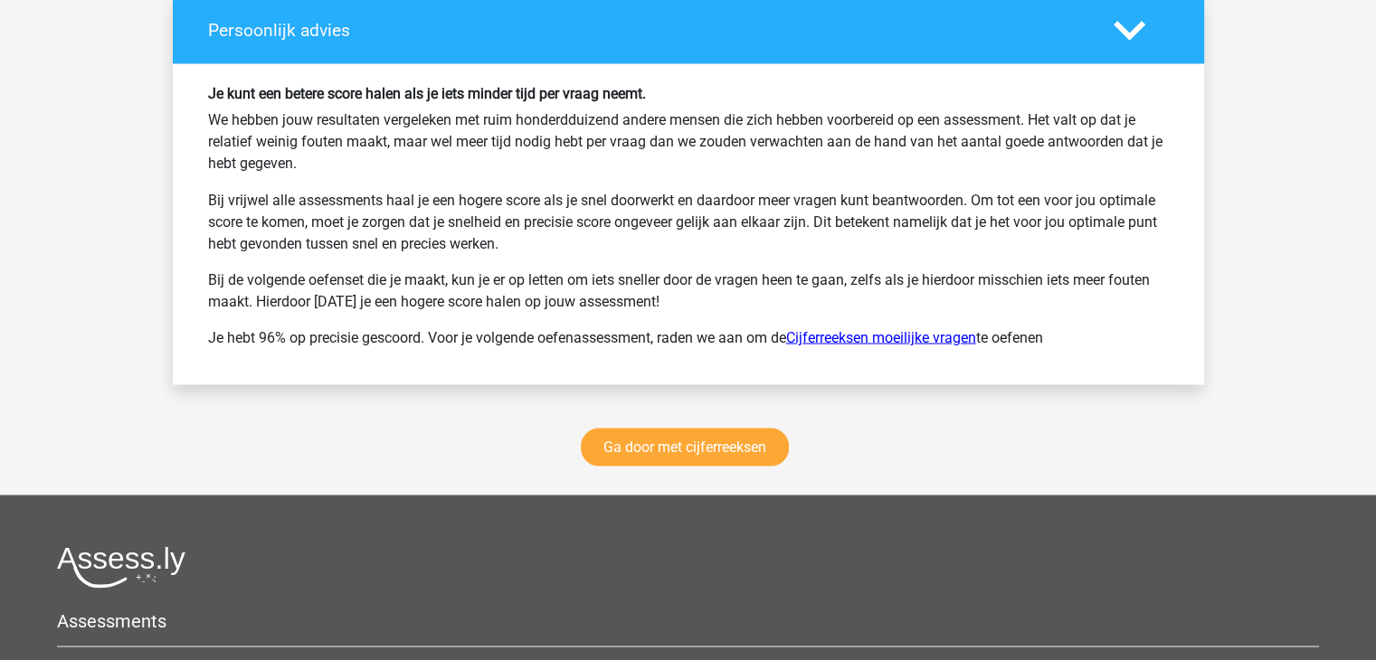
scroll to position [10133, 0]
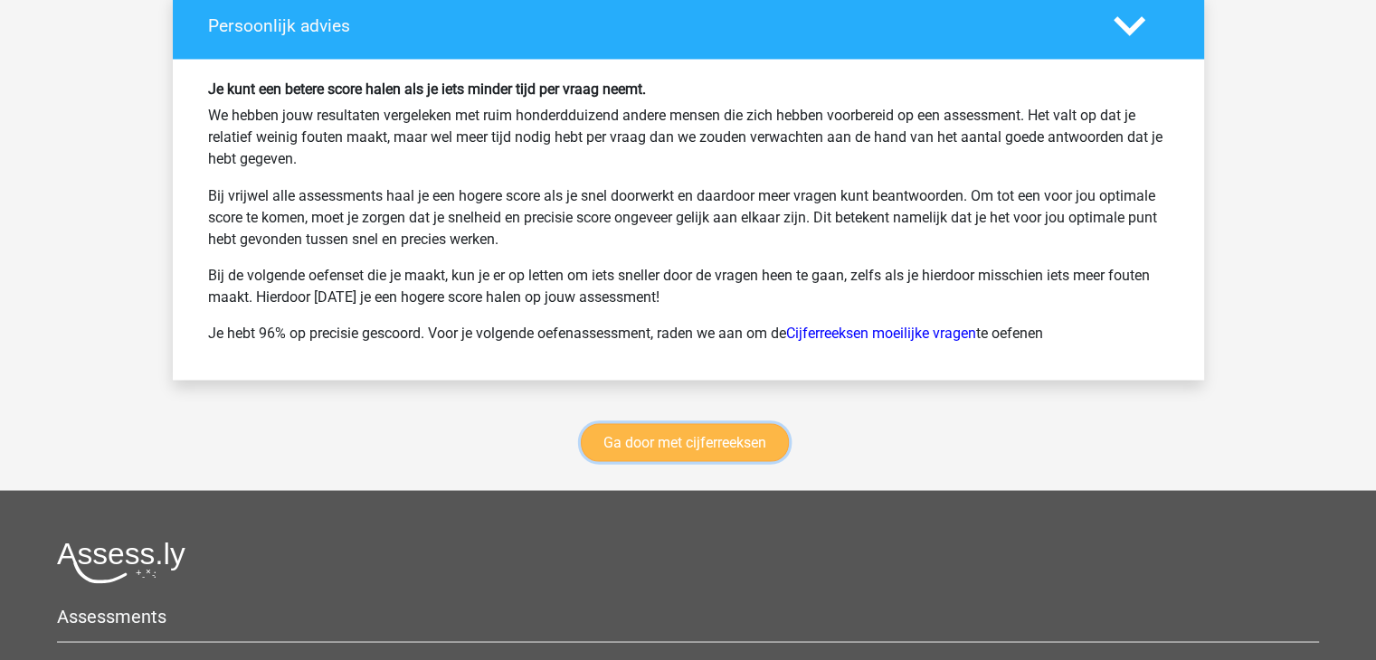
click at [708, 433] on link "Ga door met cijferreeksen" at bounding box center [685, 442] width 208 height 38
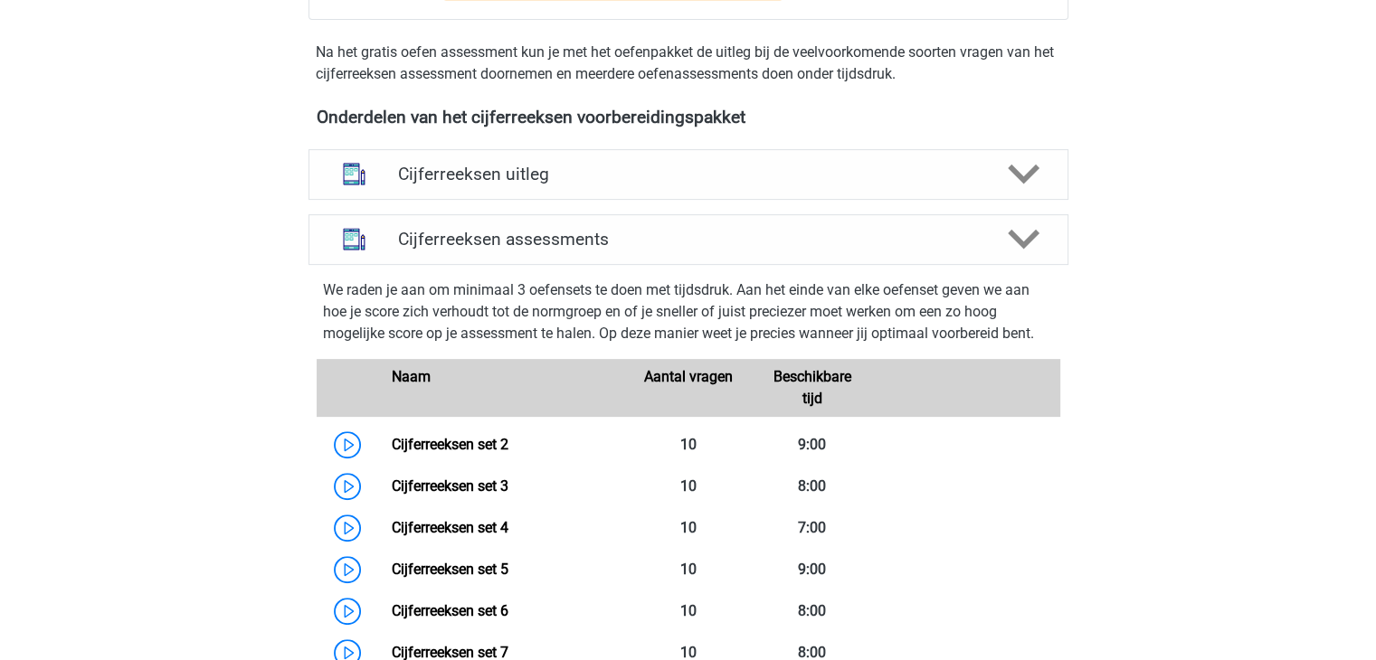
scroll to position [174, 0]
